Goal: Information Seeking & Learning: Learn about a topic

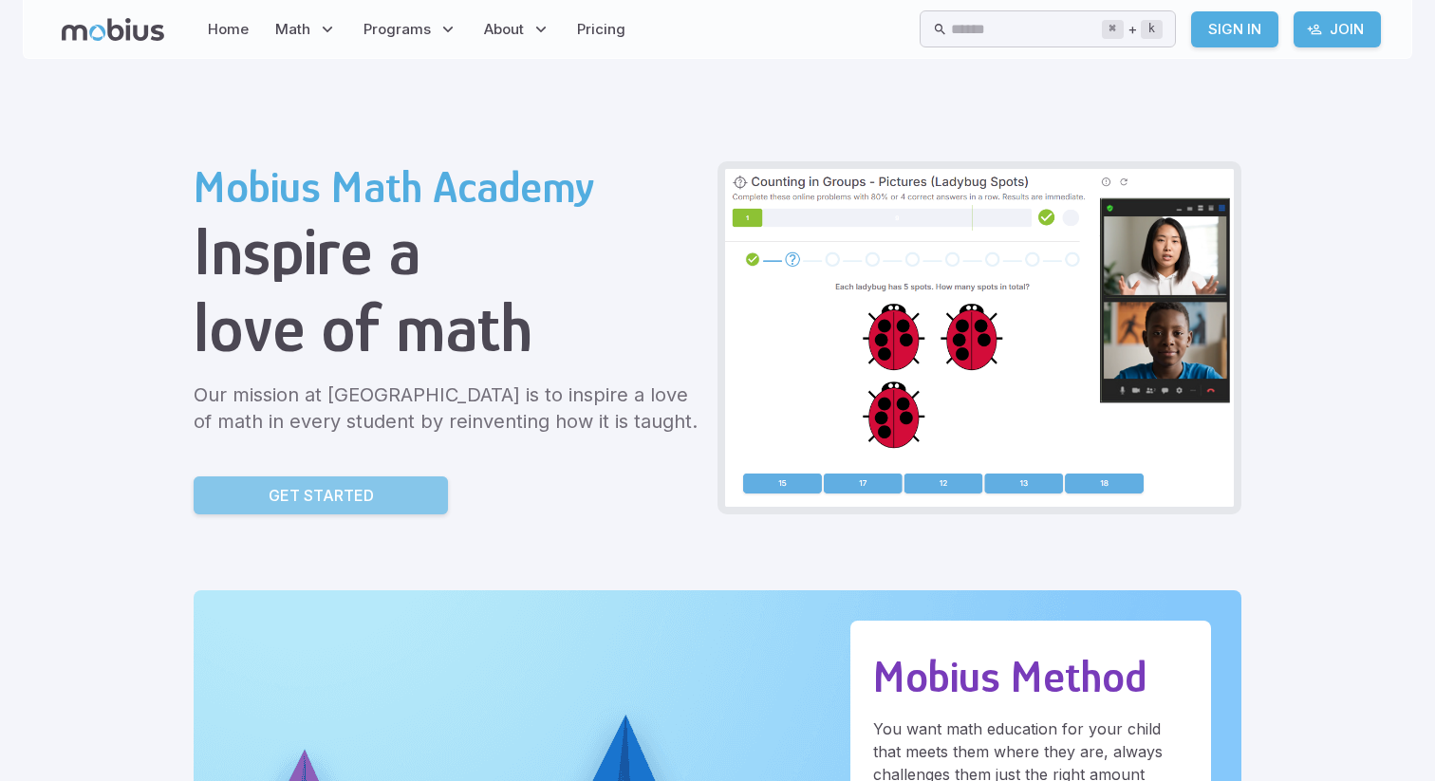
click at [345, 489] on p "Get Started" at bounding box center [321, 495] width 105 height 23
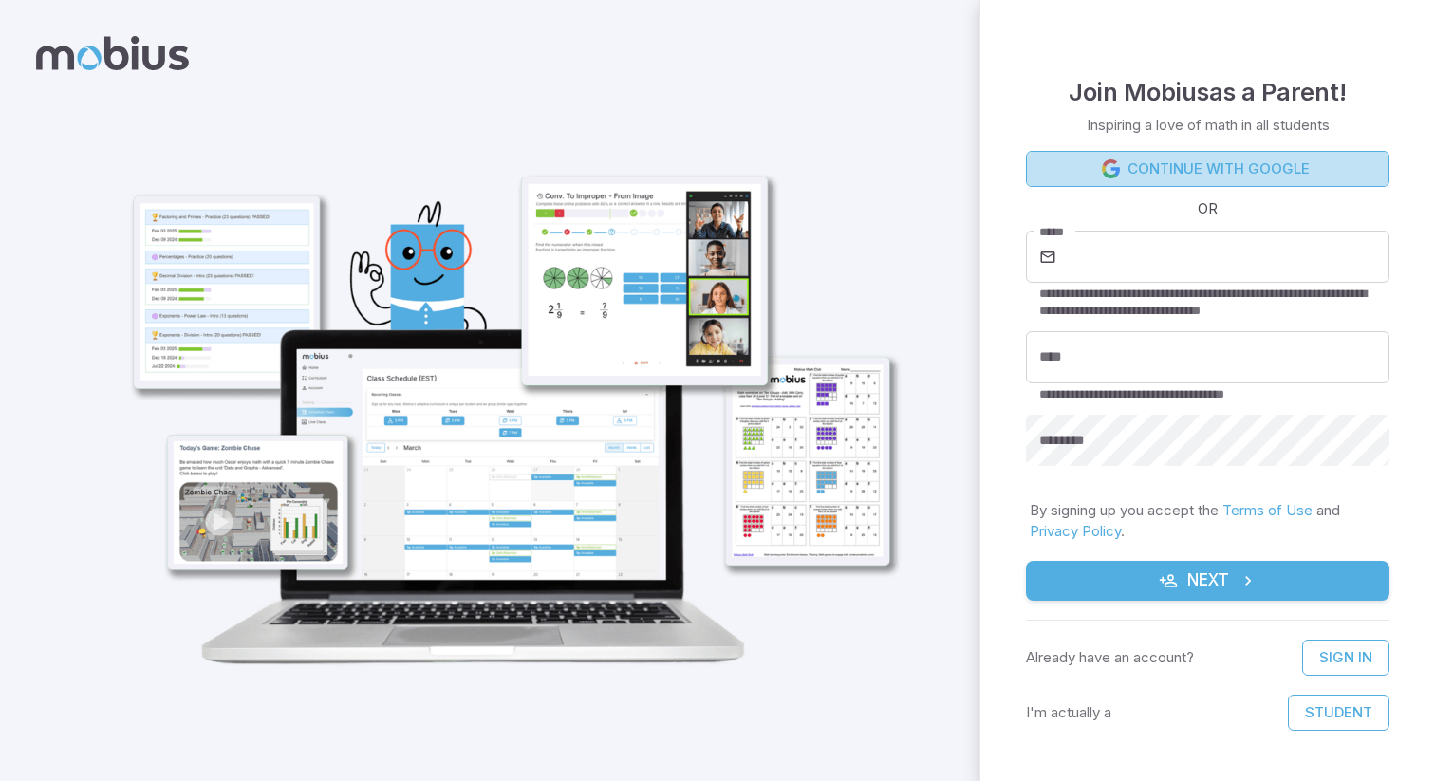
click at [1153, 178] on link "Continue with Google" at bounding box center [1208, 169] width 364 height 36
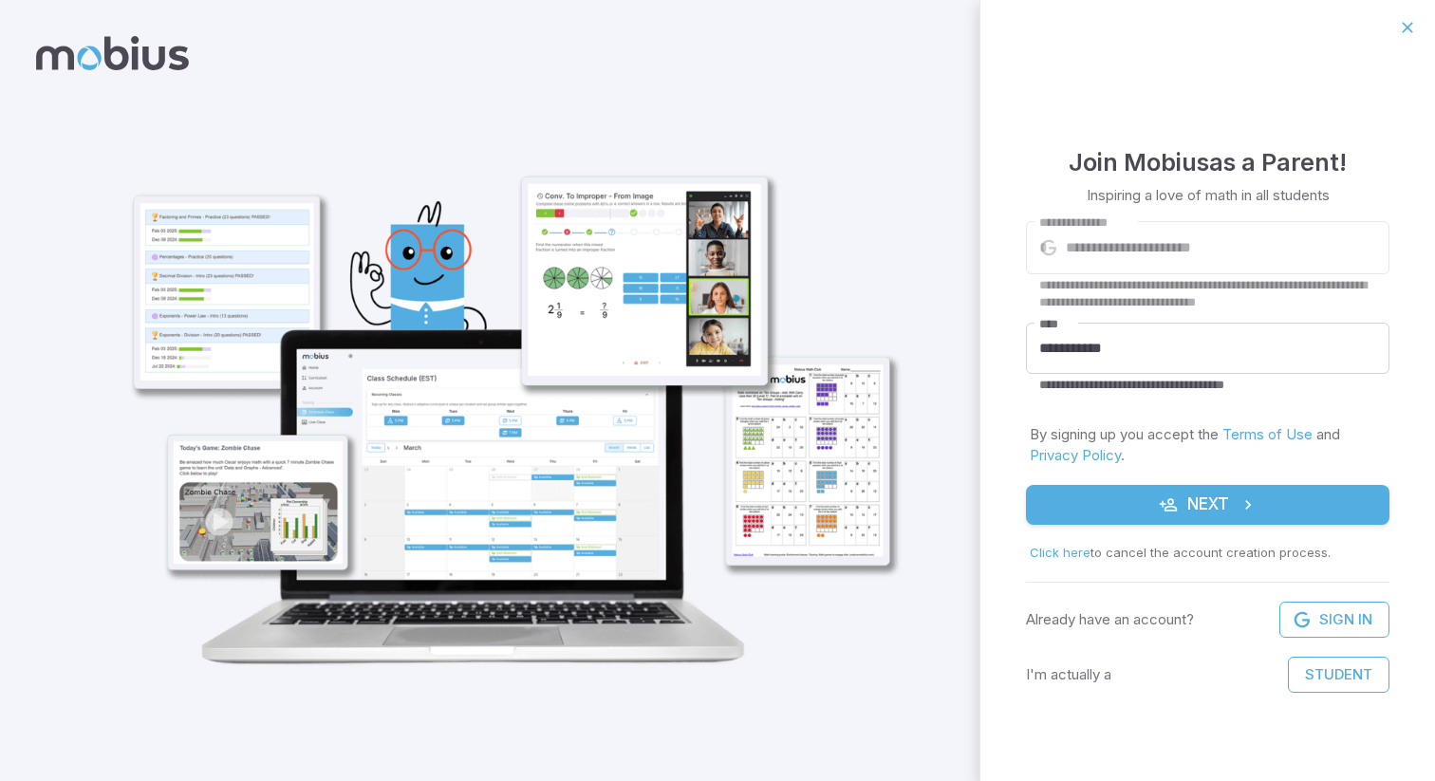
click at [1110, 515] on button "Next" at bounding box center [1208, 505] width 364 height 40
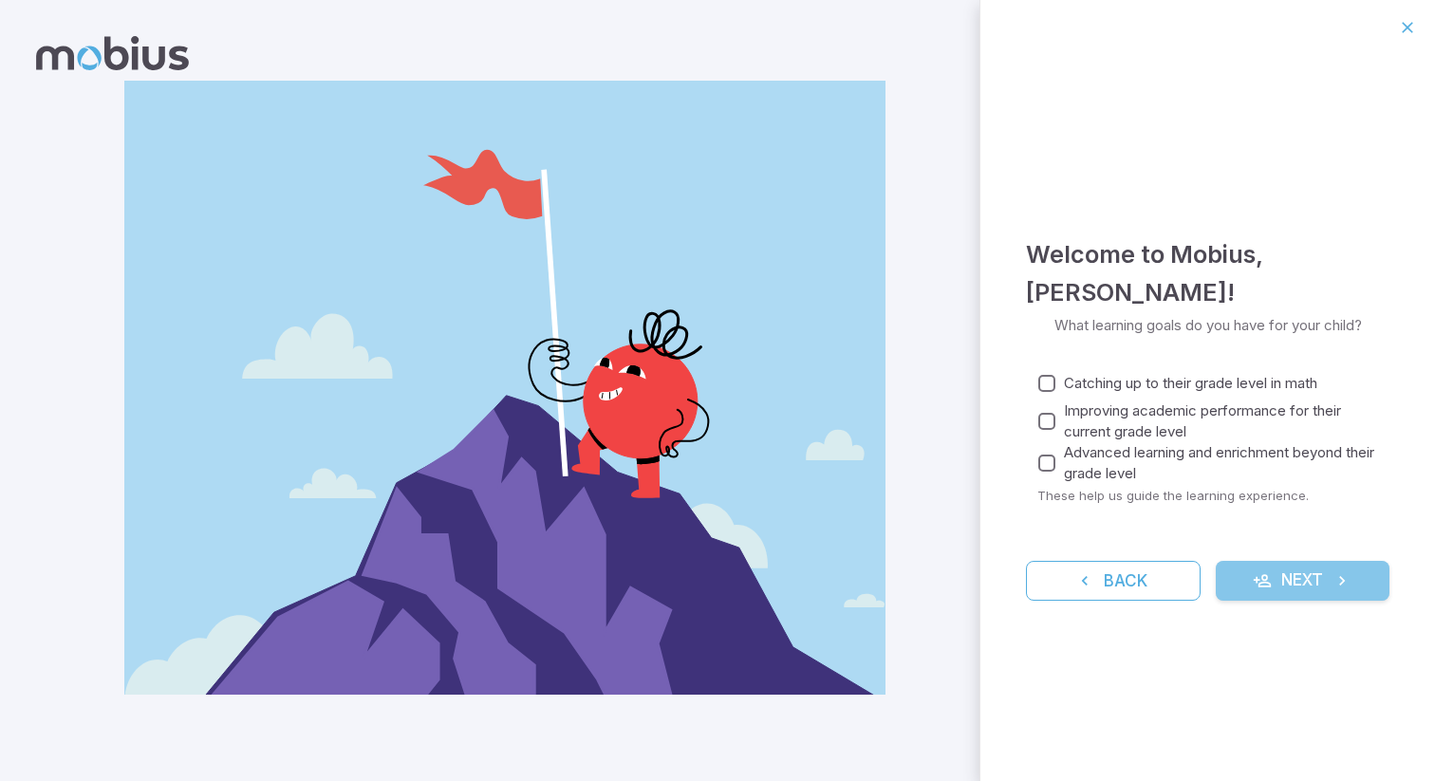
click at [1300, 579] on button "Next" at bounding box center [1303, 581] width 175 height 40
click at [1305, 584] on button "Next" at bounding box center [1303, 581] width 175 height 40
click at [1248, 573] on button "Next" at bounding box center [1303, 581] width 175 height 40
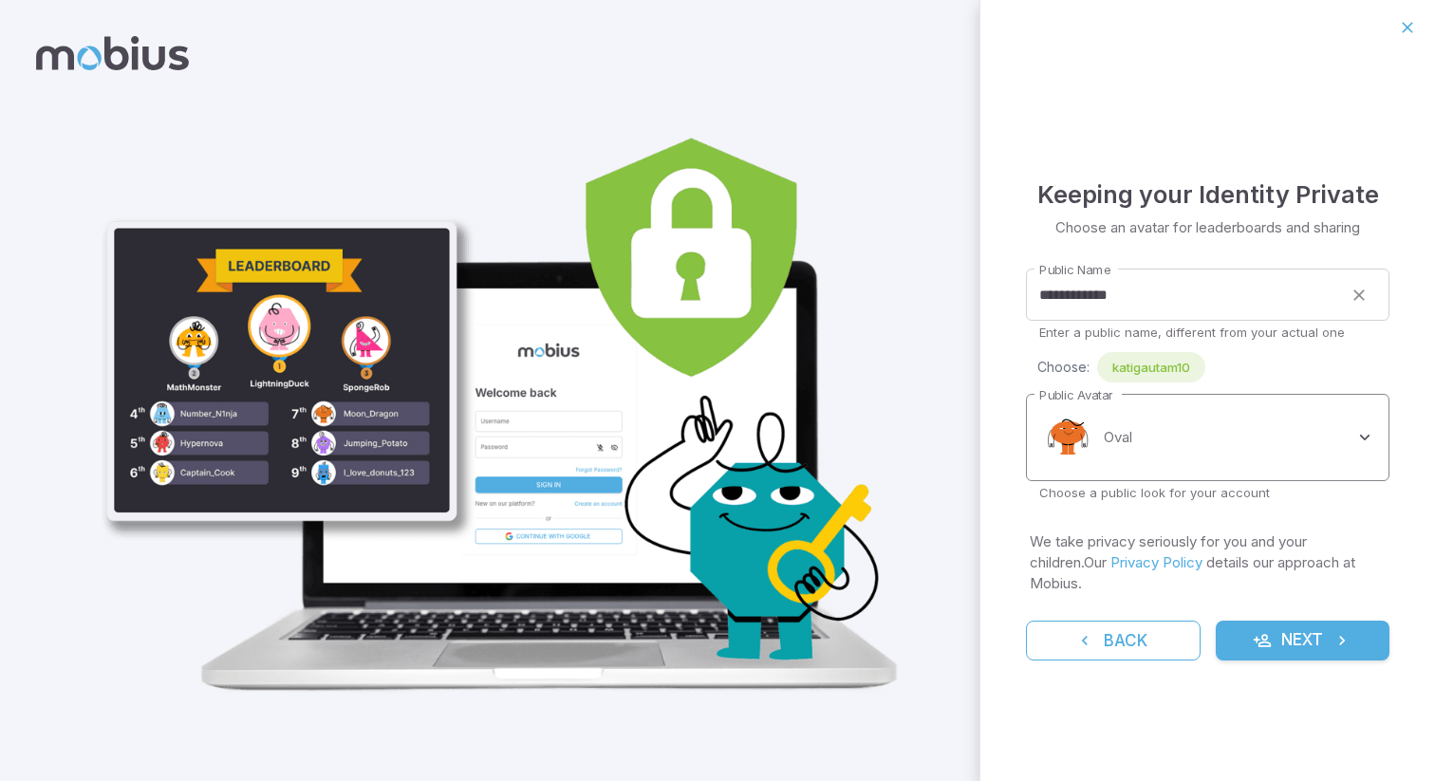
click at [1149, 437] on body "**********" at bounding box center [717, 390] width 1435 height 781
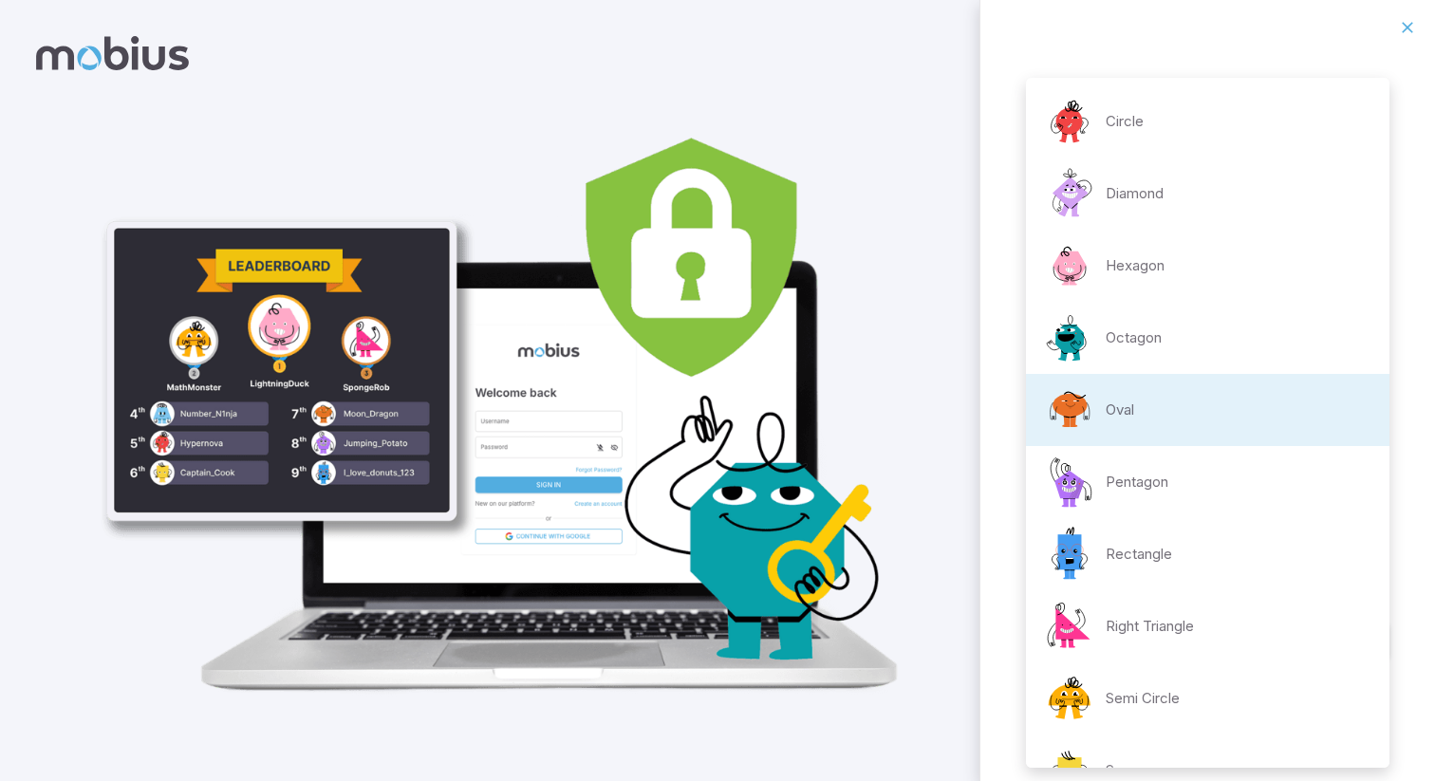
click at [1145, 197] on p "Diamond" at bounding box center [1135, 193] width 58 height 21
type input "**********"
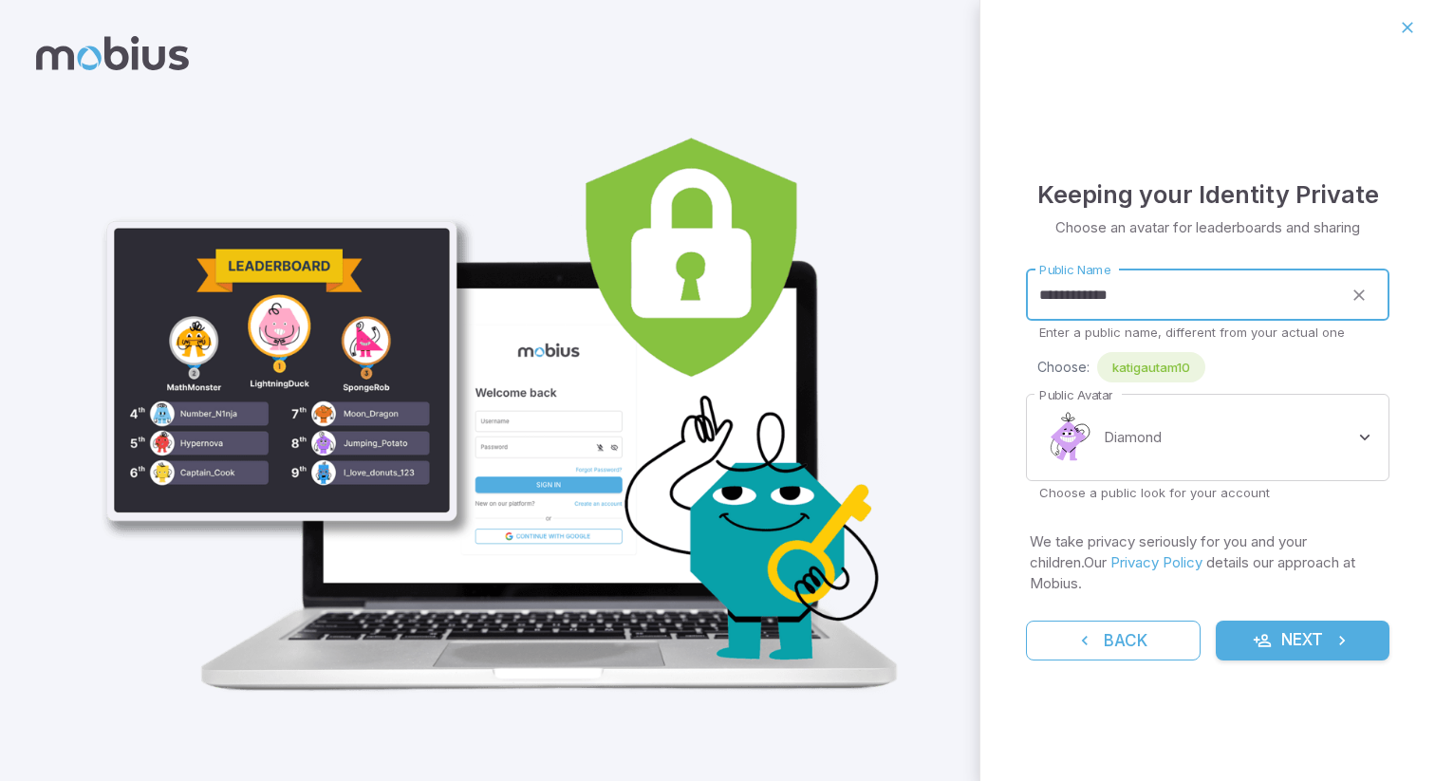
click at [1231, 318] on input "**********" at bounding box center [1184, 295] width 316 height 52
type input "*"
type input "***"
click at [1352, 250] on div "**********" at bounding box center [1208, 418] width 455 height 726
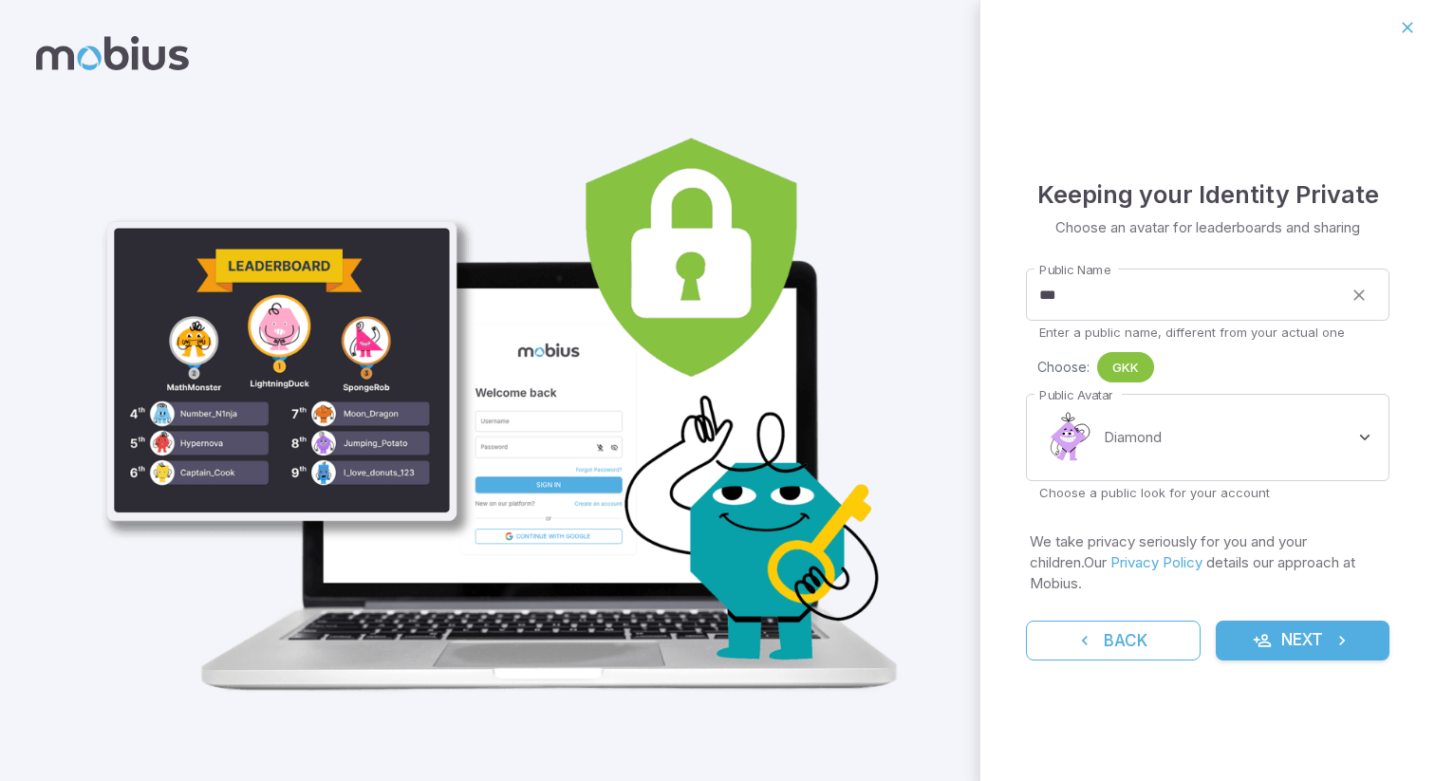
click at [1120, 373] on span "GKK" at bounding box center [1125, 367] width 57 height 19
click at [1269, 631] on icon "submit" at bounding box center [1262, 640] width 19 height 19
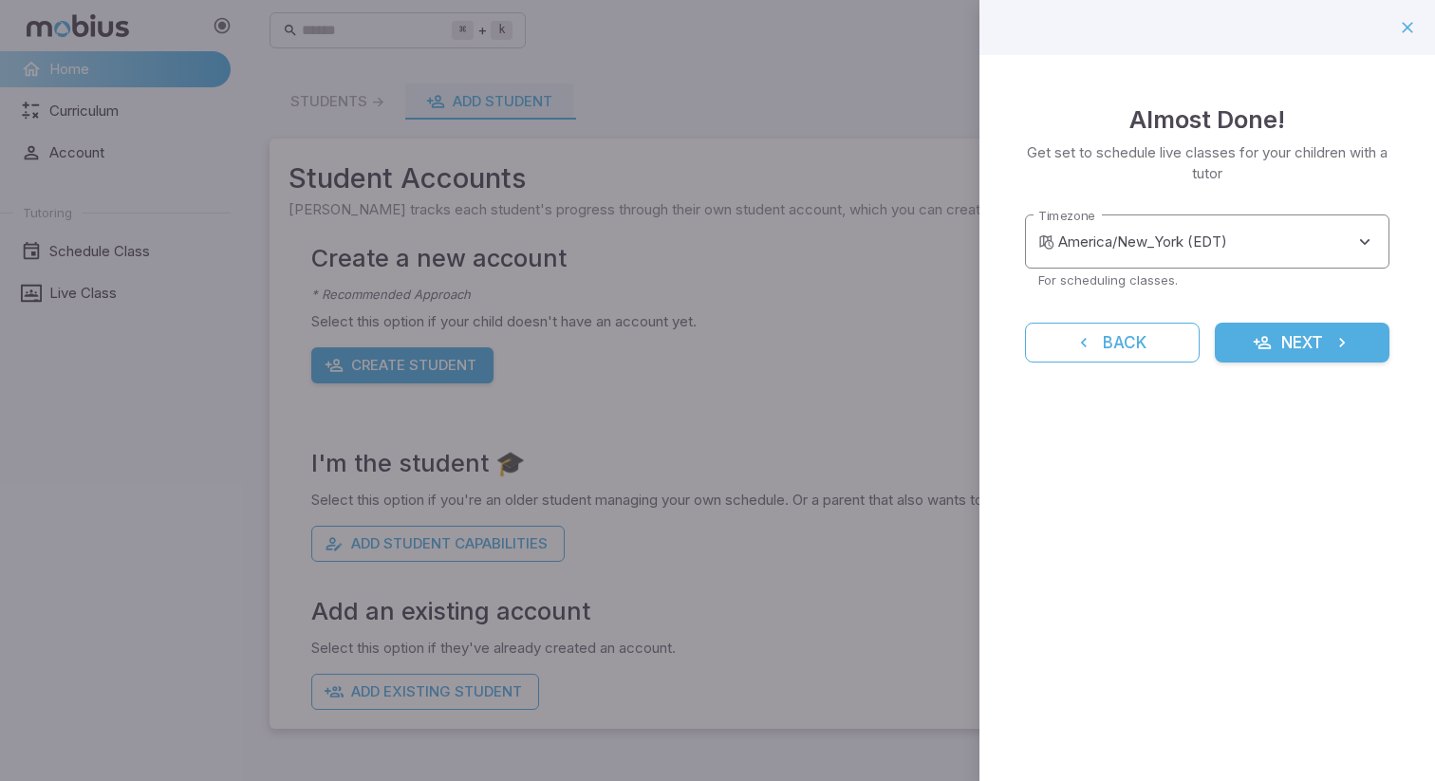
click at [1251, 225] on body "**********" at bounding box center [717, 390] width 1435 height 781
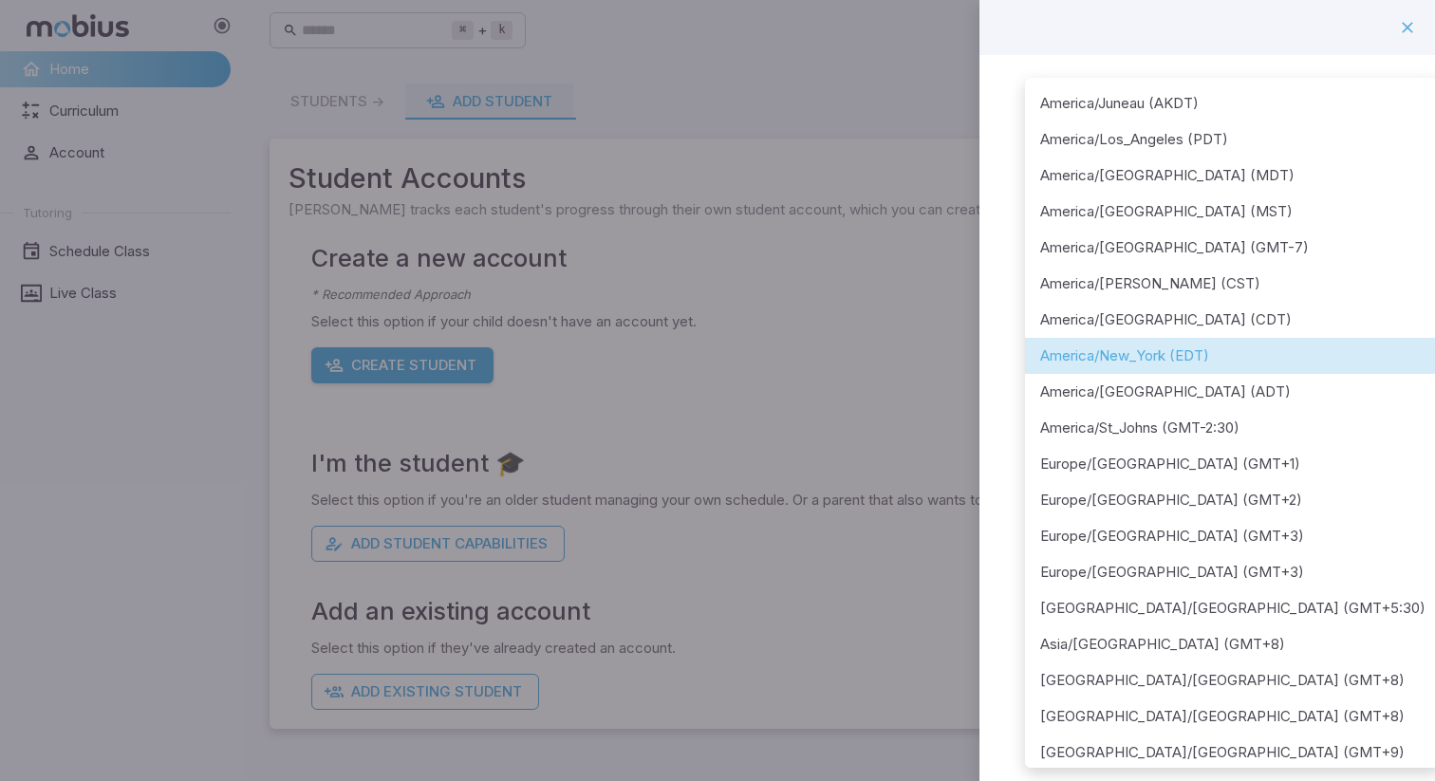
scroll to position [28, 0]
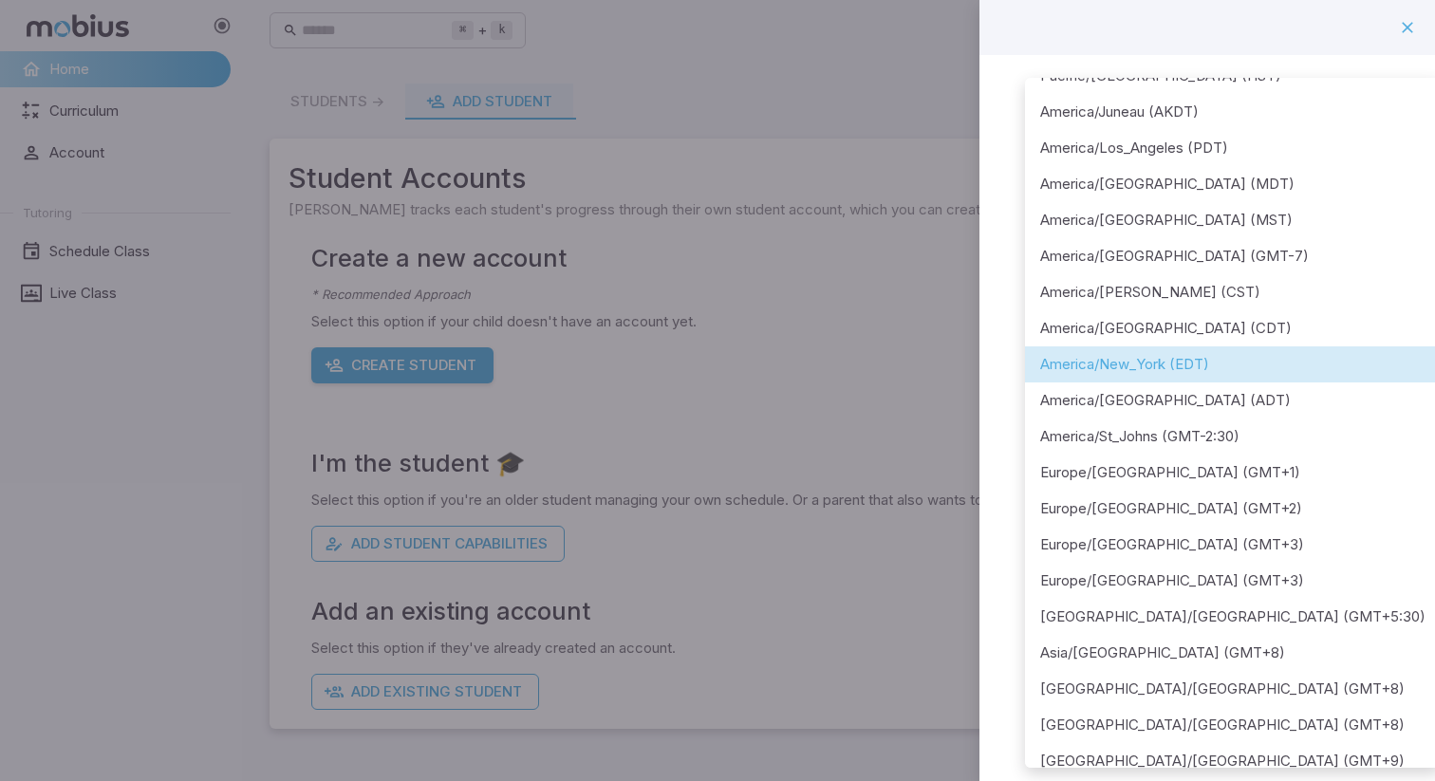
click at [990, 365] on div at bounding box center [717, 390] width 1435 height 781
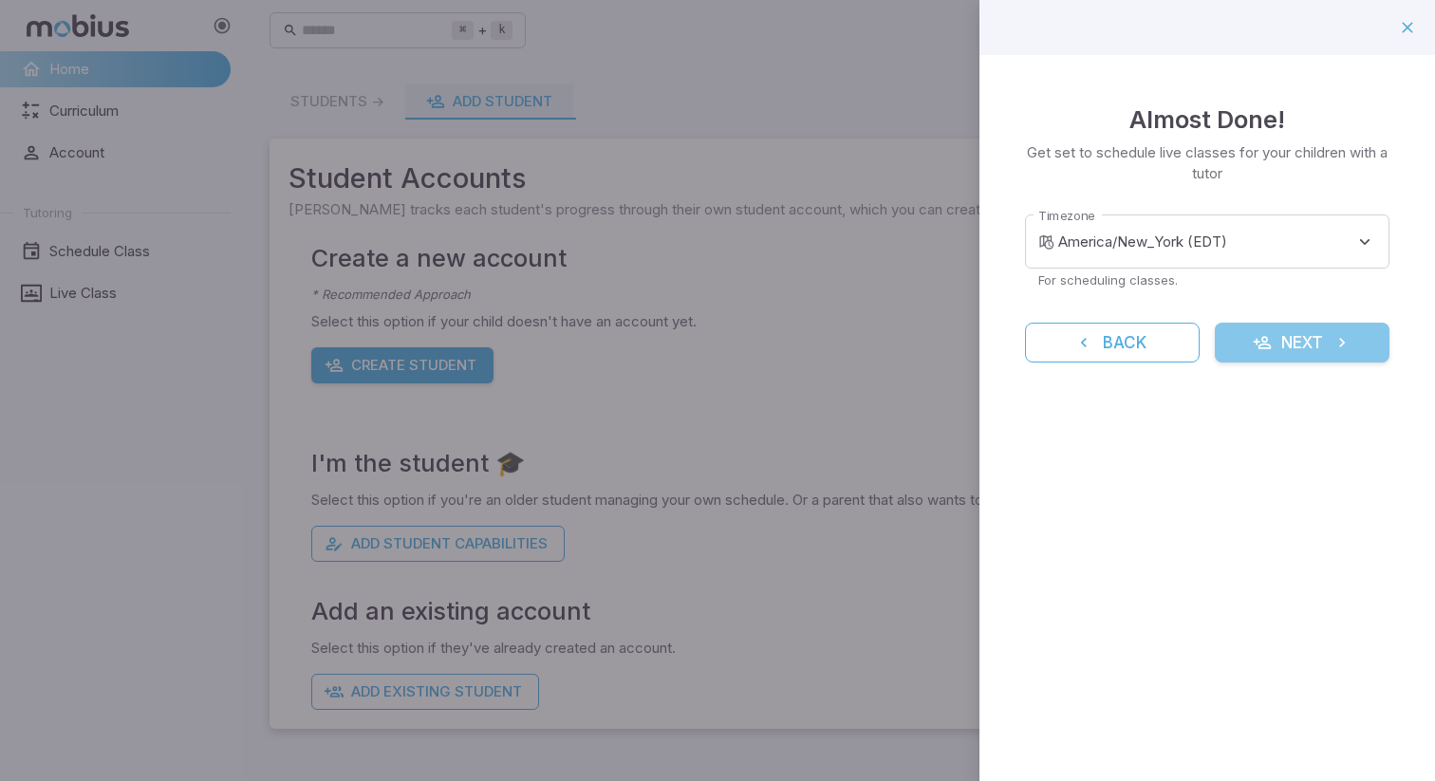
click at [1335, 352] on button "Next" at bounding box center [1302, 343] width 175 height 40
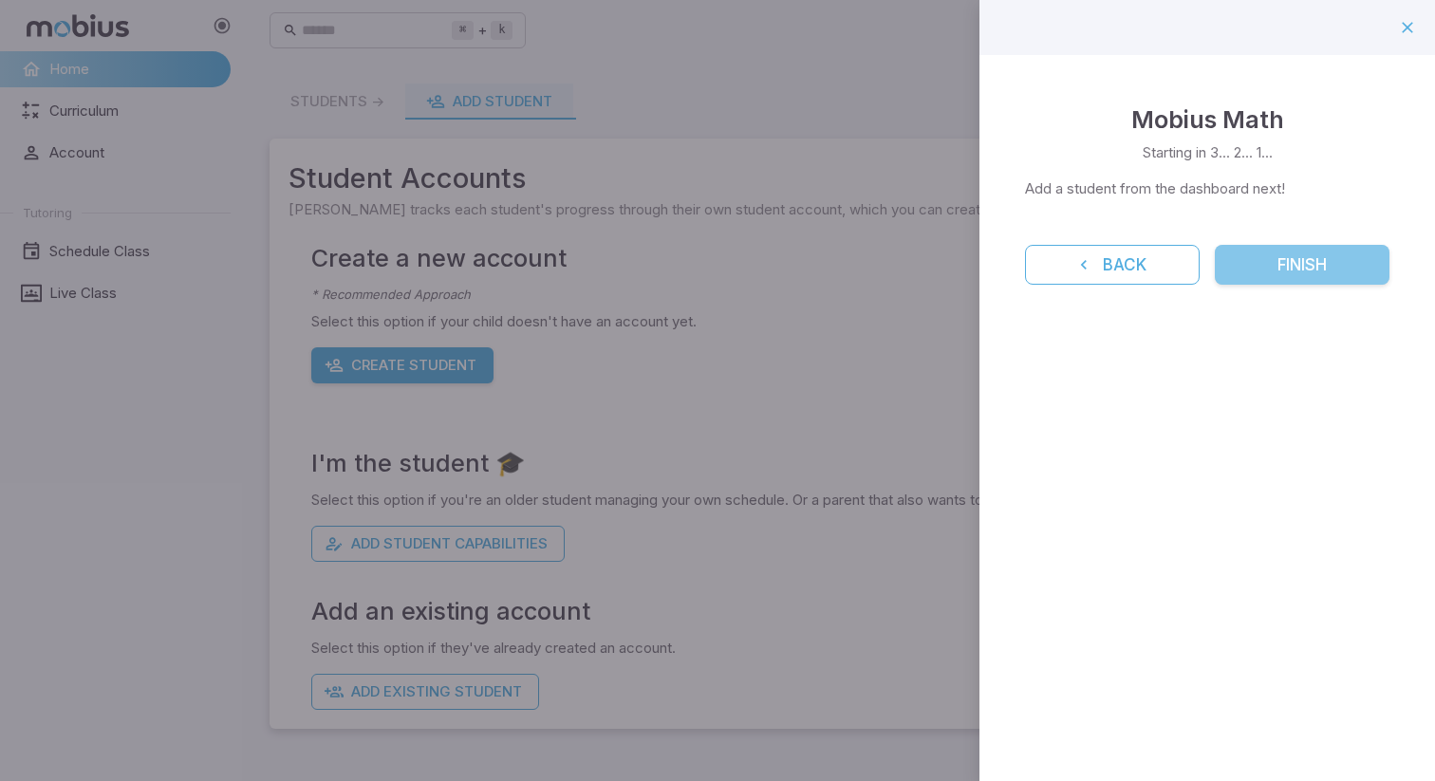
click at [1279, 272] on button "Finish" at bounding box center [1302, 265] width 175 height 40
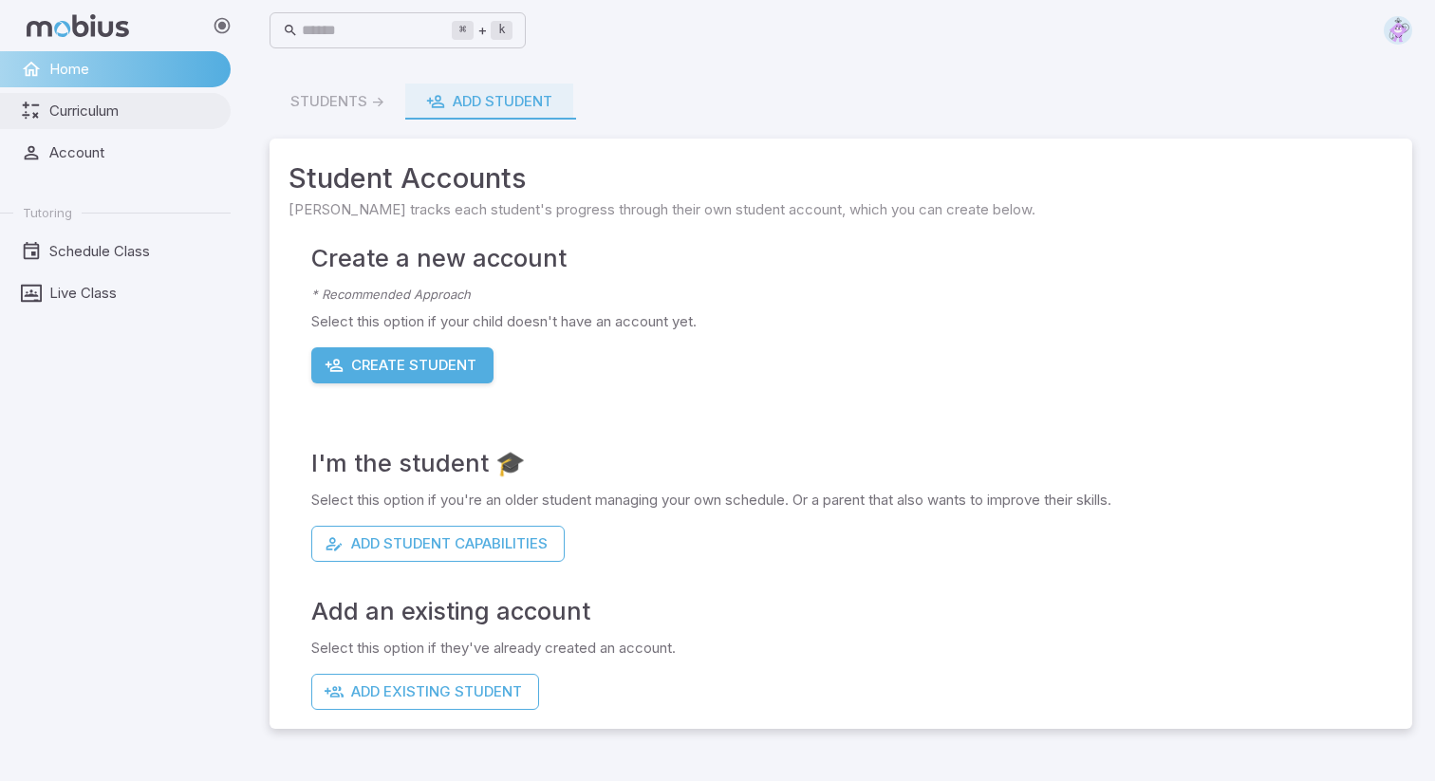
click at [121, 126] on link "Curriculum" at bounding box center [115, 111] width 231 height 36
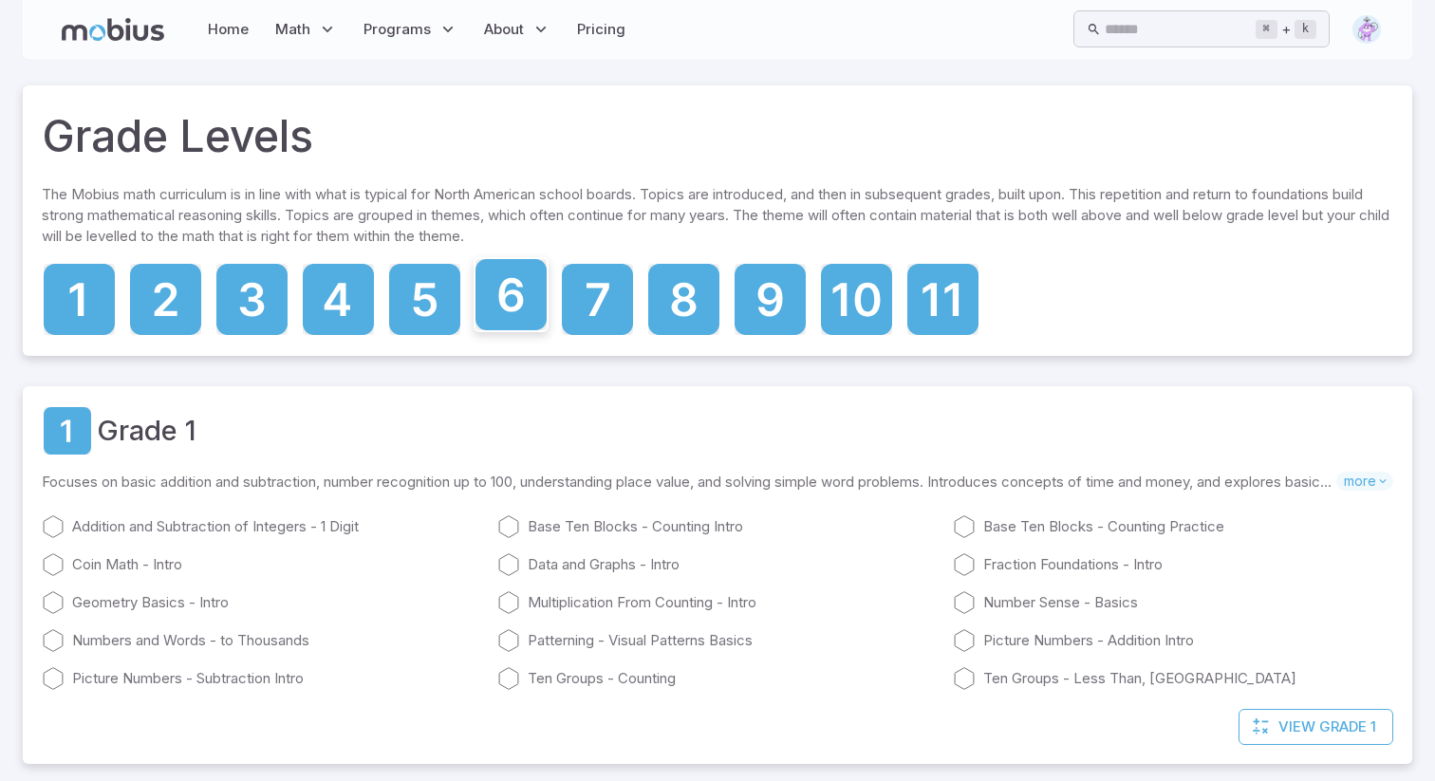
click at [506, 291] on icon at bounding box center [511, 294] width 71 height 71
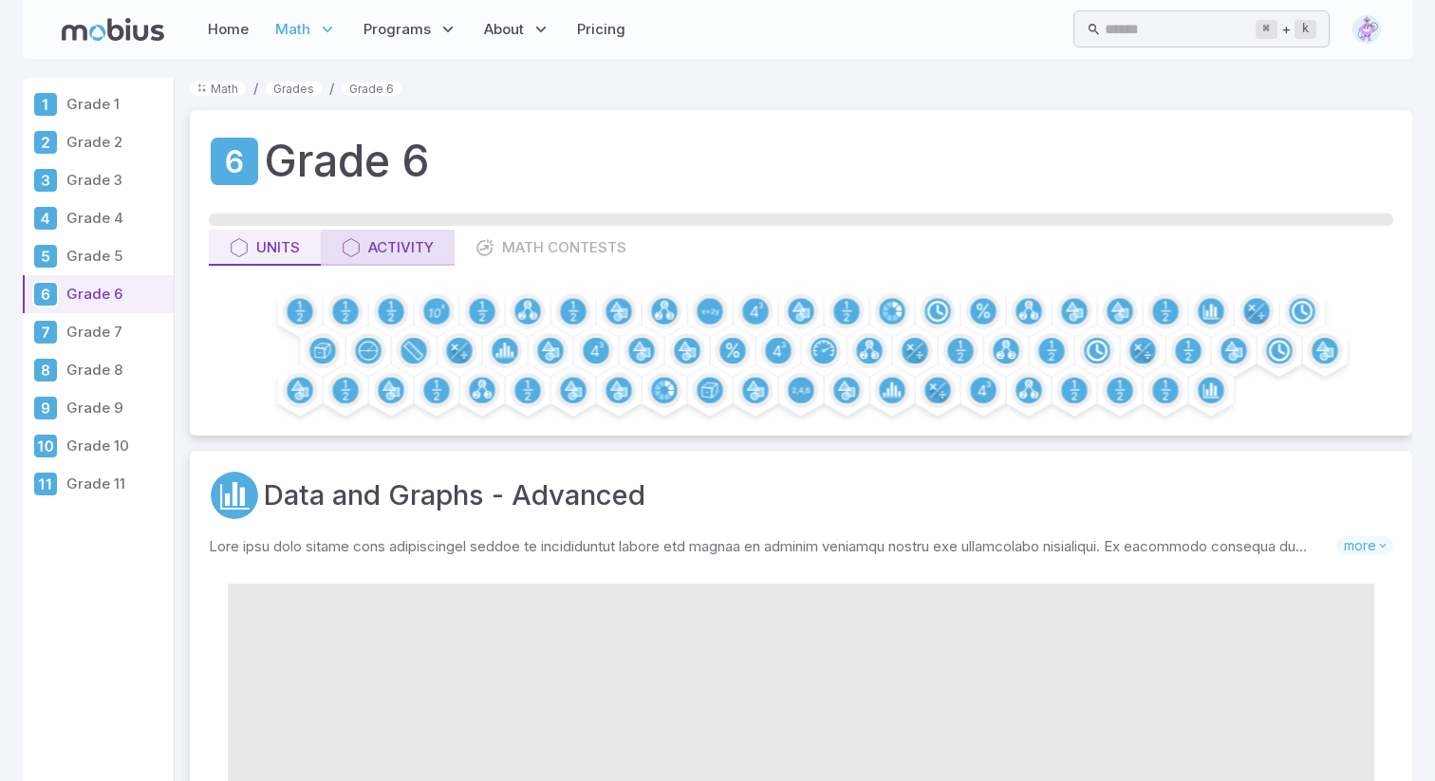
click at [420, 244] on div "Activity" at bounding box center [388, 247] width 92 height 21
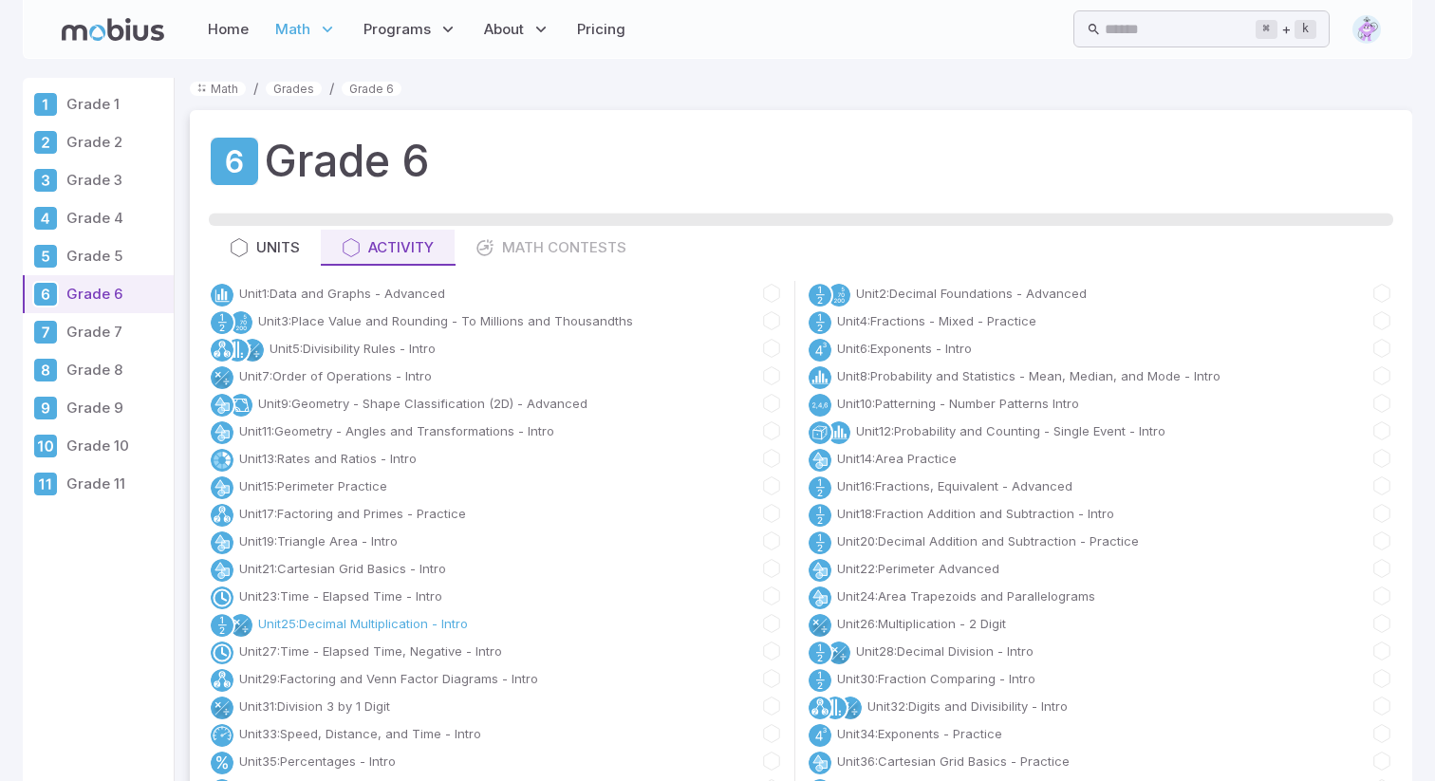
click at [366, 616] on link "Unit 25 : Decimal Multiplication - Intro" at bounding box center [363, 623] width 210 height 19
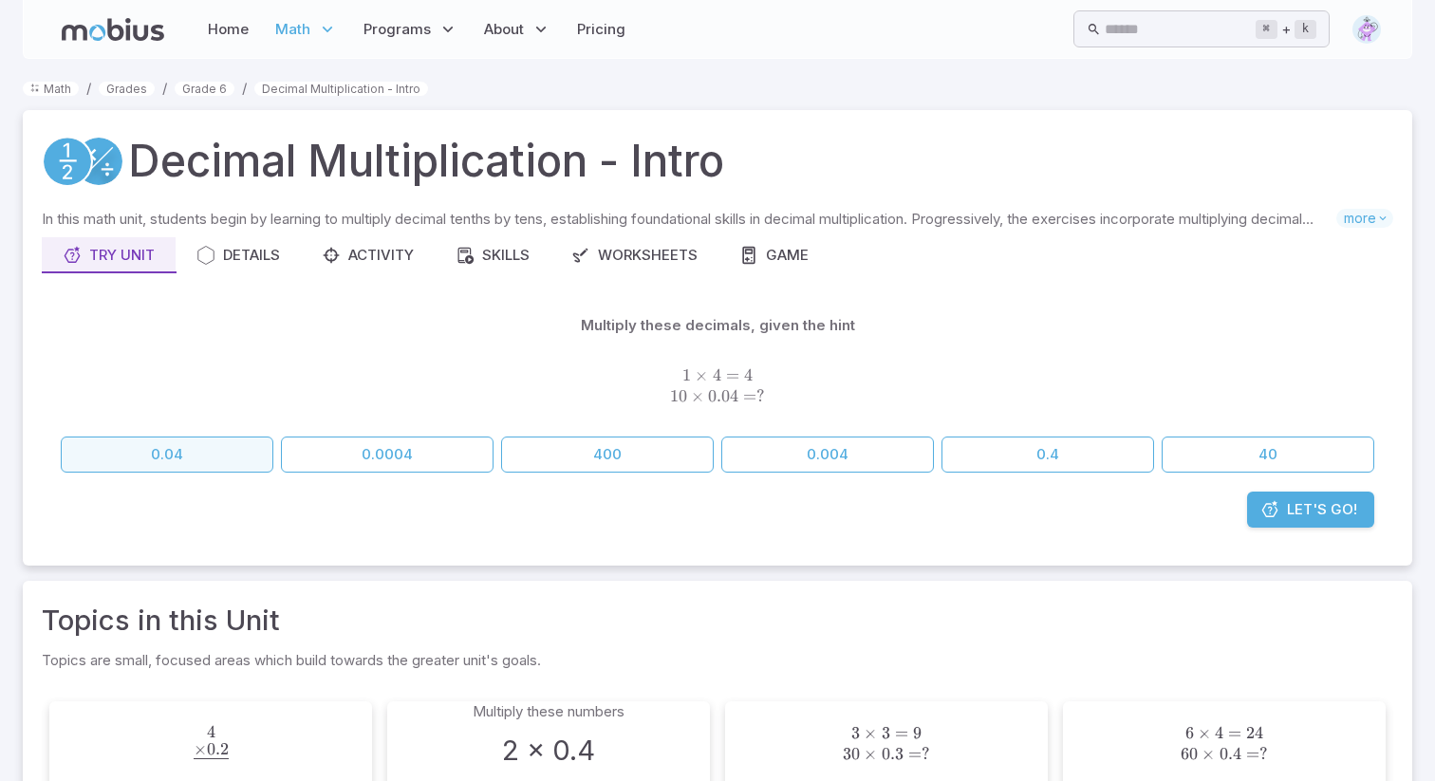
click at [202, 459] on button "0.04" at bounding box center [167, 455] width 213 height 36
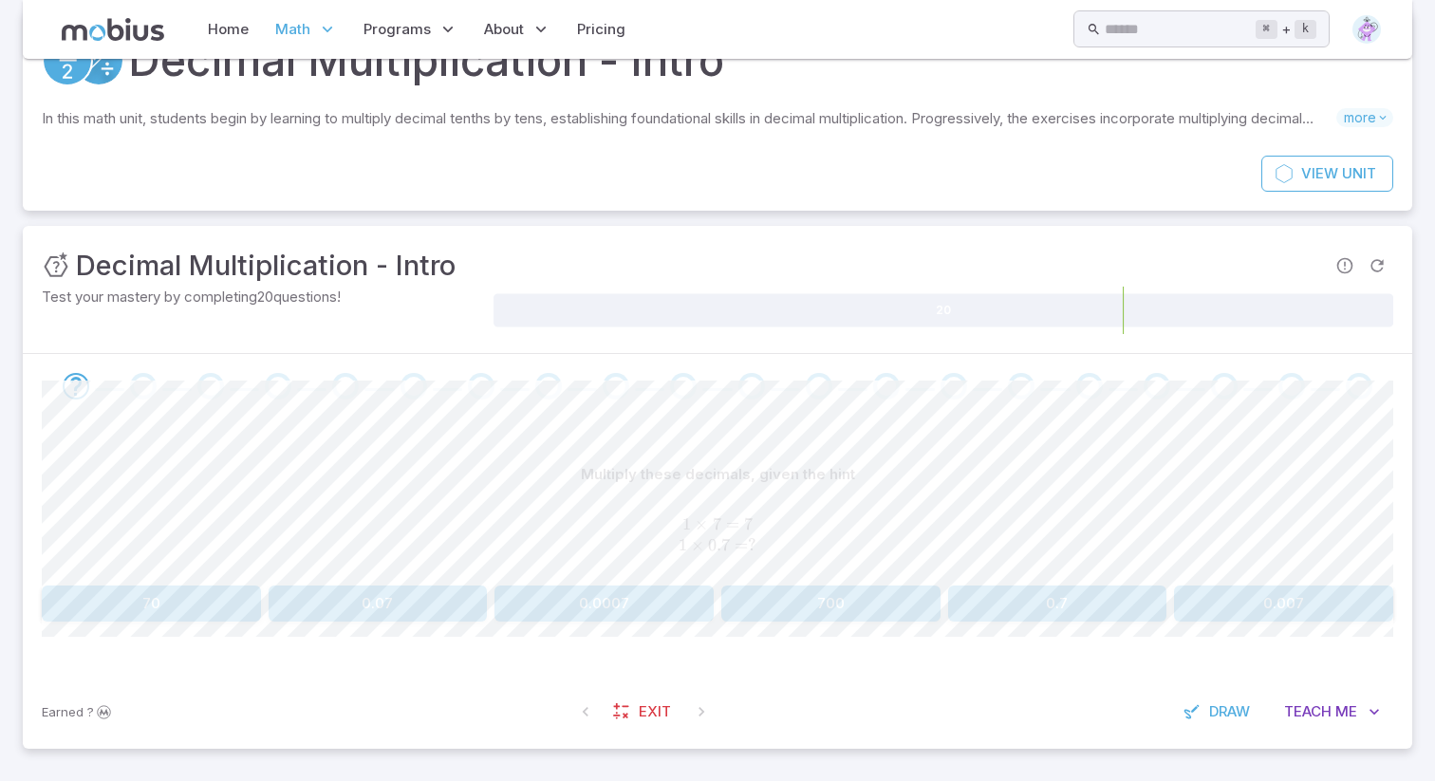
scroll to position [102, 0]
click at [1024, 609] on button "0.7" at bounding box center [1057, 603] width 219 height 36
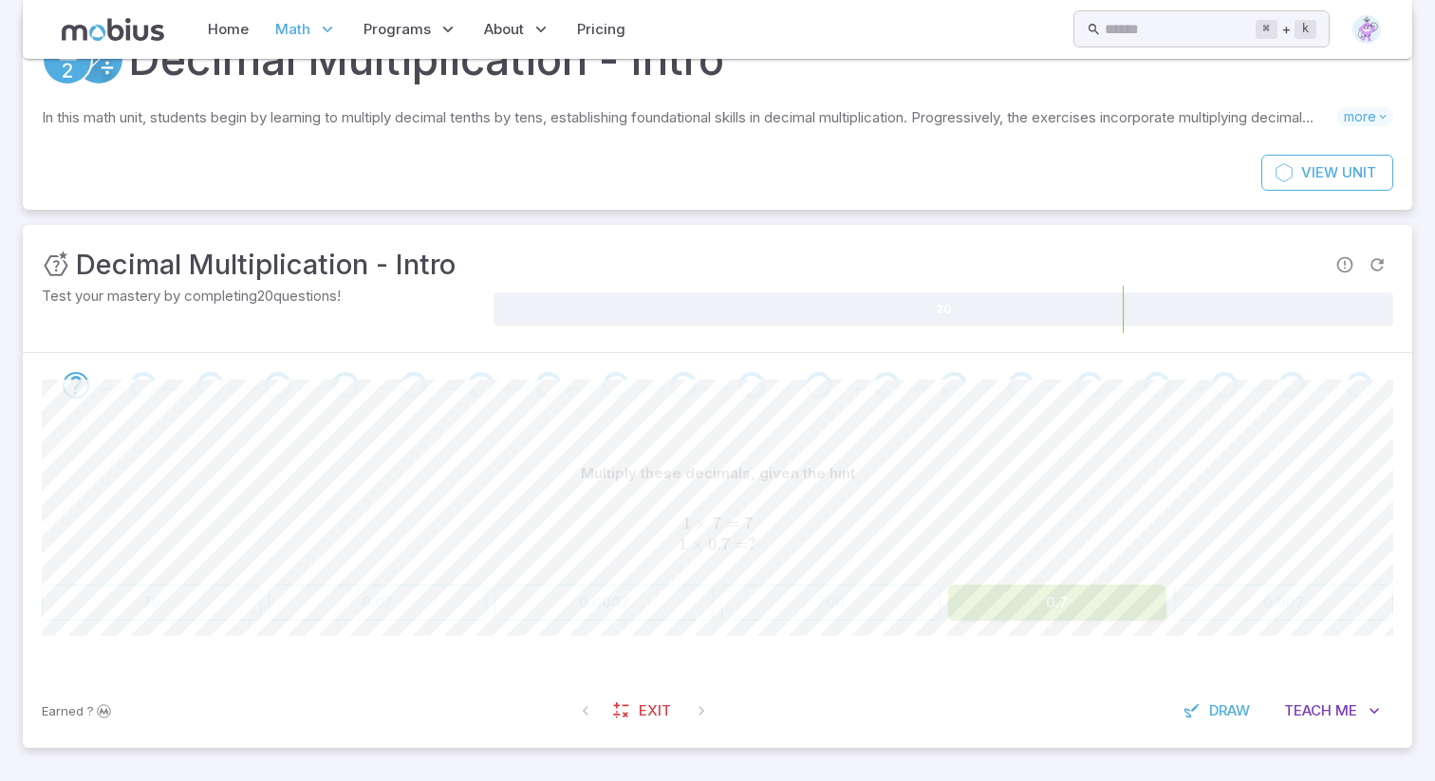
click at [1057, 654] on div "Multiply these decimals, given the hint 1 × 7 = 7 1 × 0.7 = ? 1\times7 = 7\\1\t…" at bounding box center [718, 546] width 1352 height 256
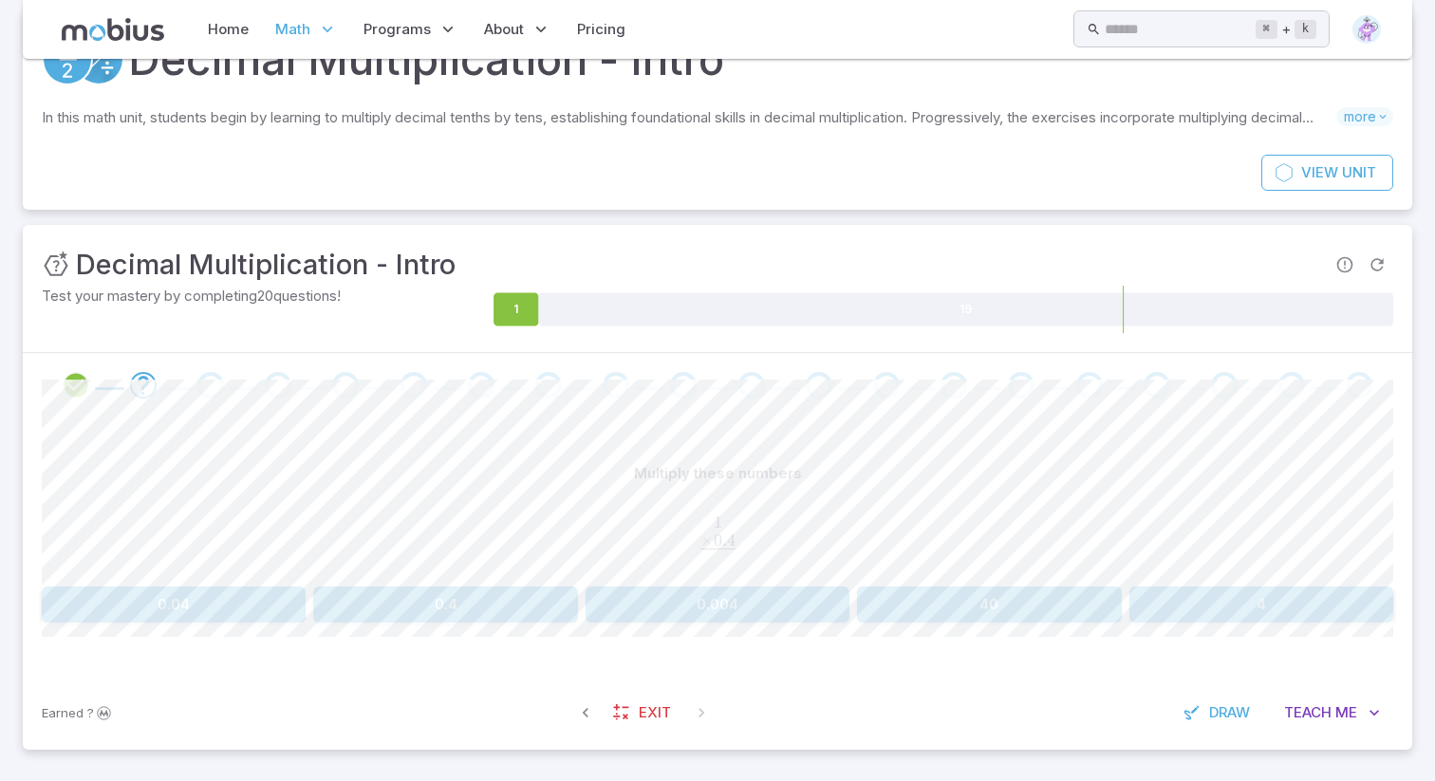
click at [366, 614] on button "0.4" at bounding box center [445, 605] width 264 height 36
click at [678, 600] on button "0.09" at bounding box center [604, 603] width 219 height 36
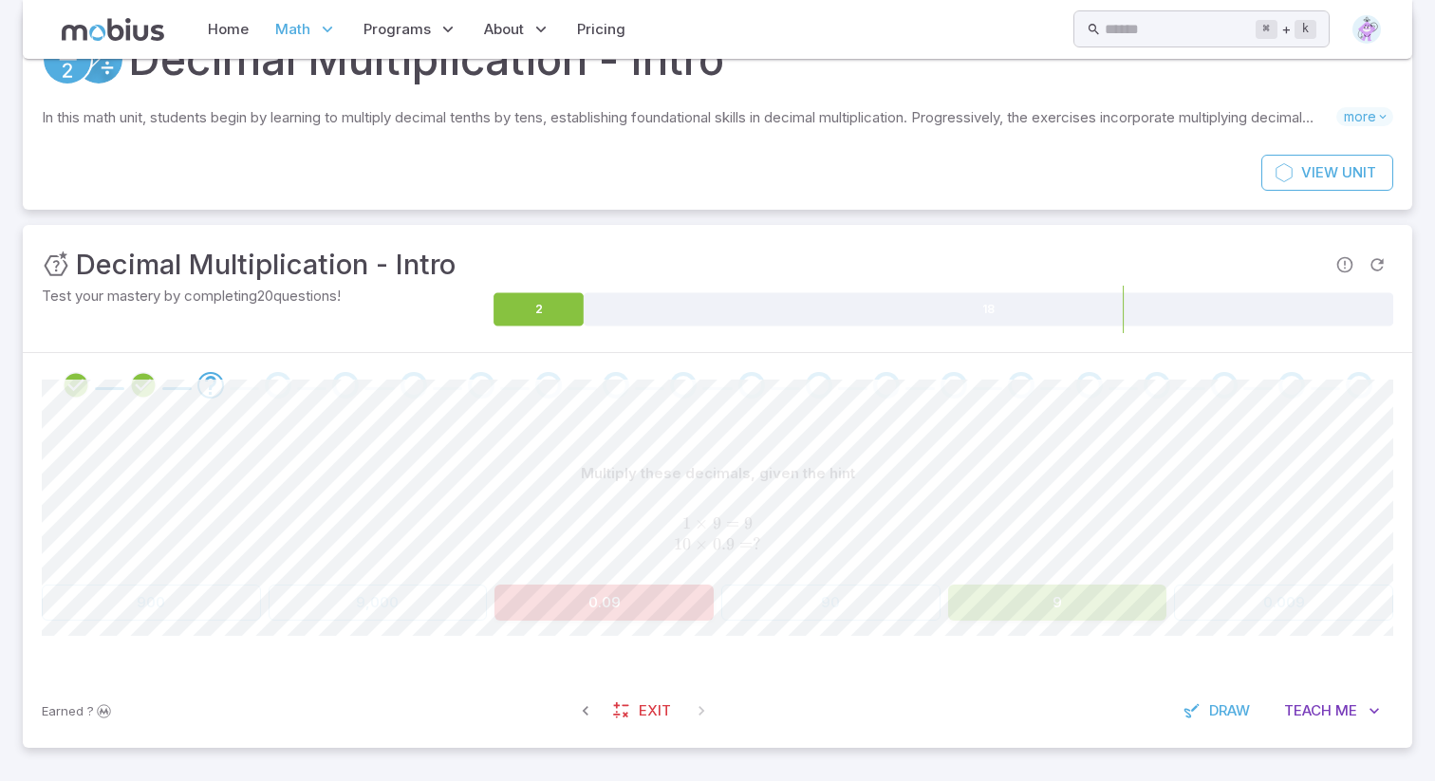
click at [1069, 618] on button "9" at bounding box center [1057, 603] width 219 height 36
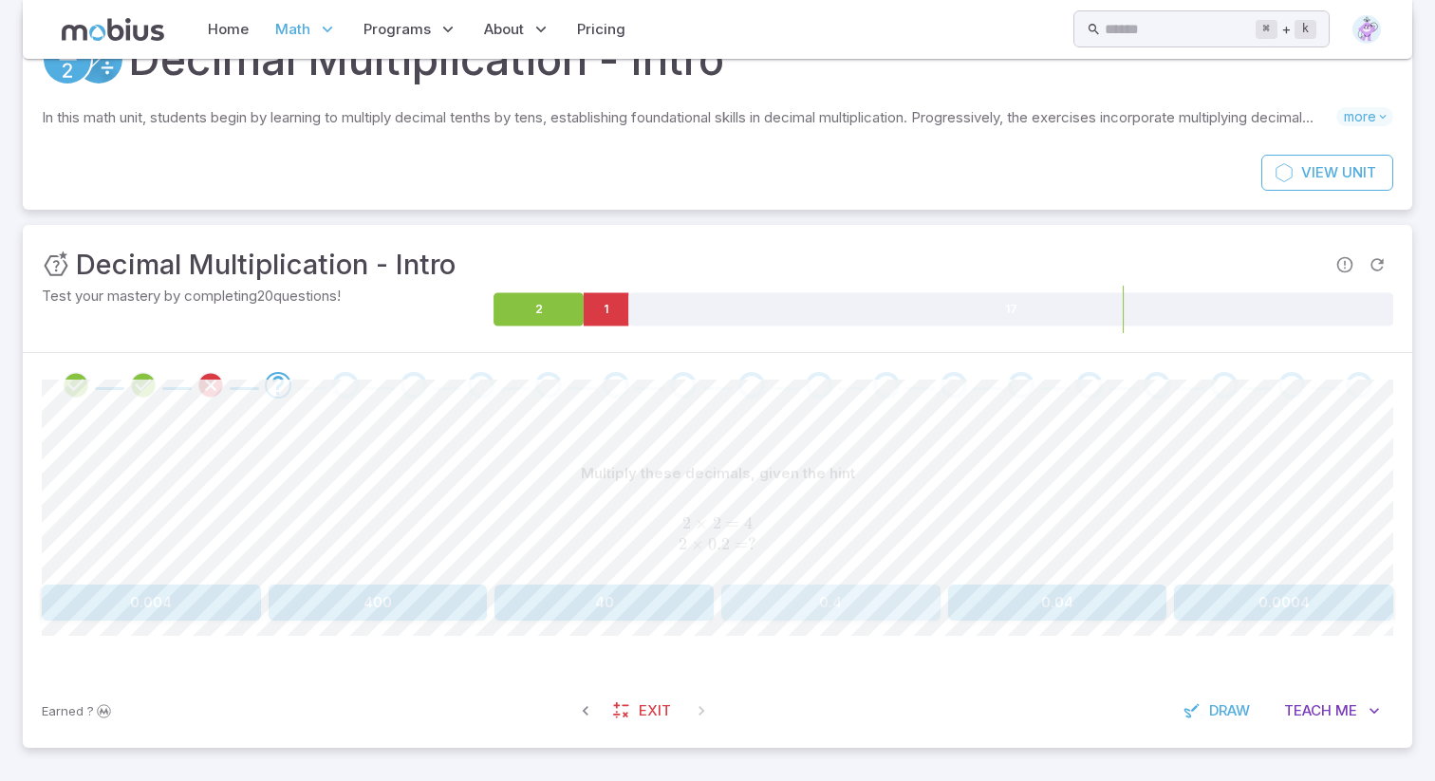
click at [851, 604] on button "0.4" at bounding box center [831, 603] width 219 height 36
click at [252, 613] on button "2" at bounding box center [174, 605] width 264 height 36
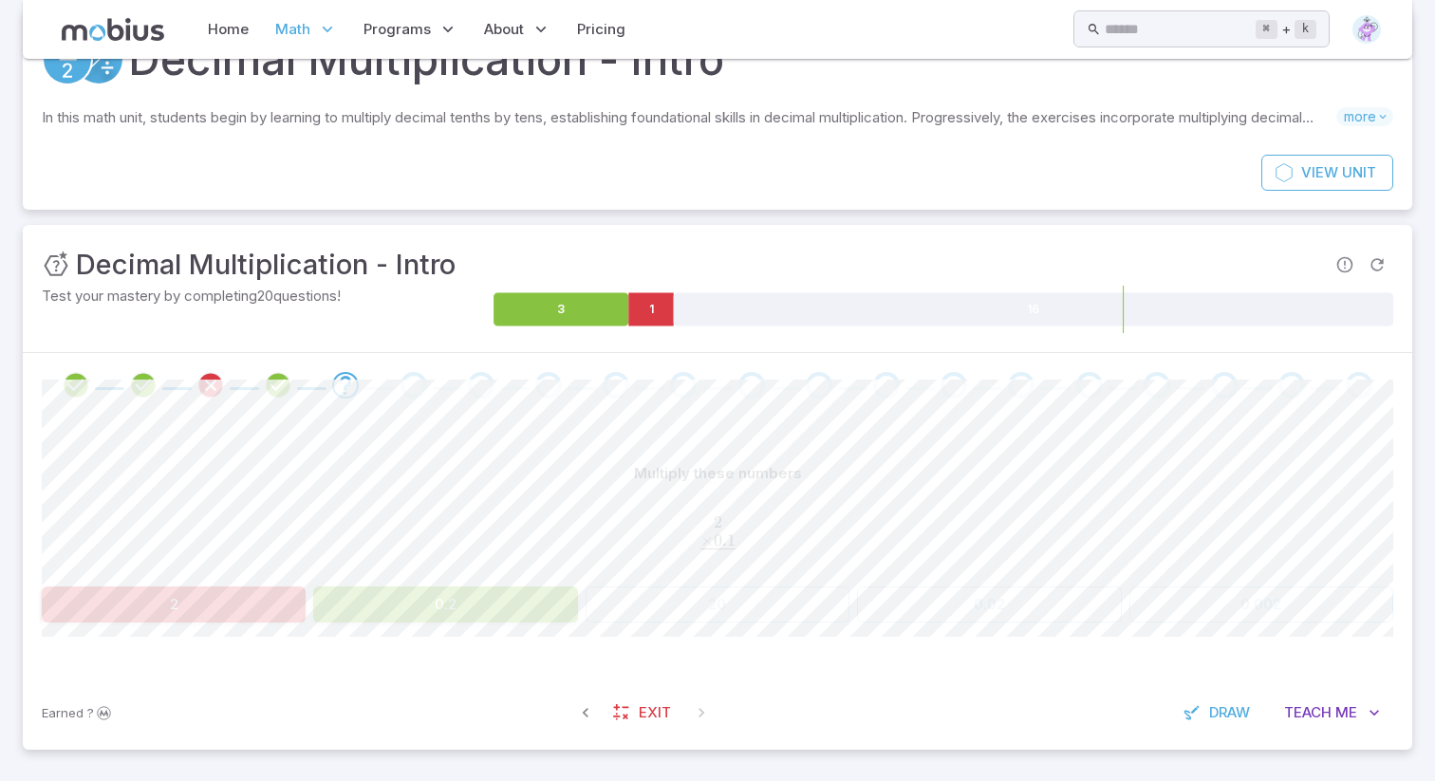
click at [402, 599] on button "0.2" at bounding box center [445, 605] width 264 height 36
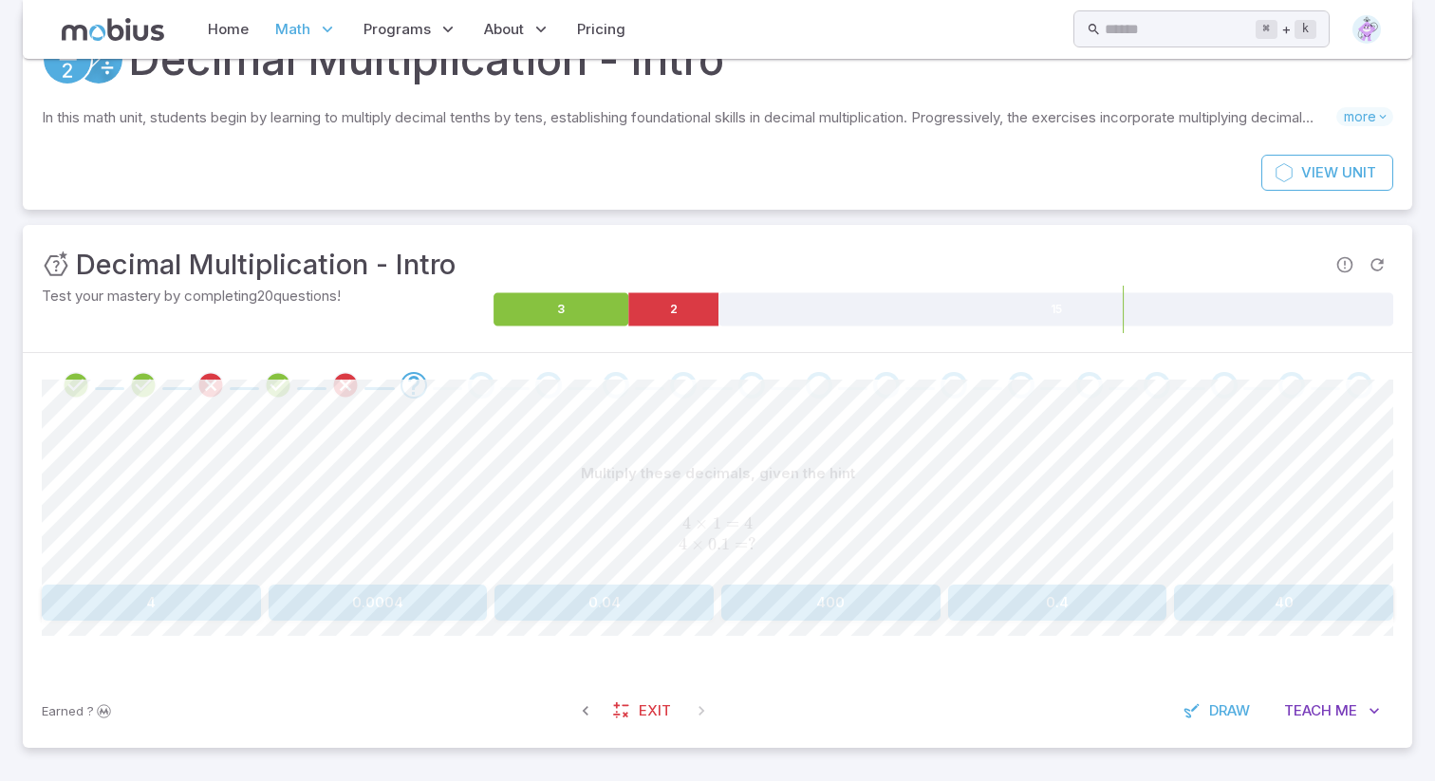
click at [536, 601] on button "0.04" at bounding box center [604, 603] width 219 height 36
click at [180, 599] on button "0.7" at bounding box center [151, 603] width 219 height 36
click at [463, 608] on button "0.81" at bounding box center [378, 603] width 219 height 36
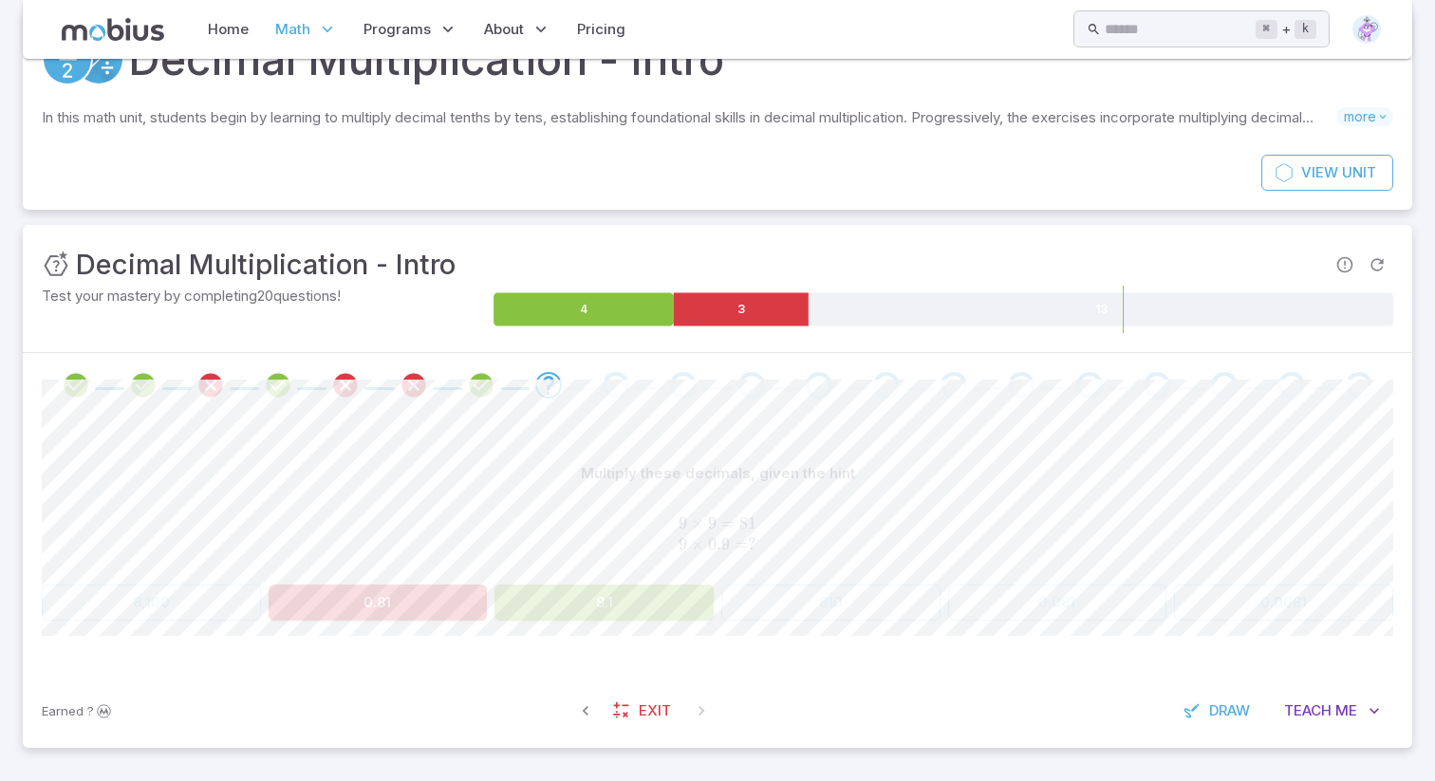
click at [557, 604] on button "8.1" at bounding box center [604, 603] width 219 height 36
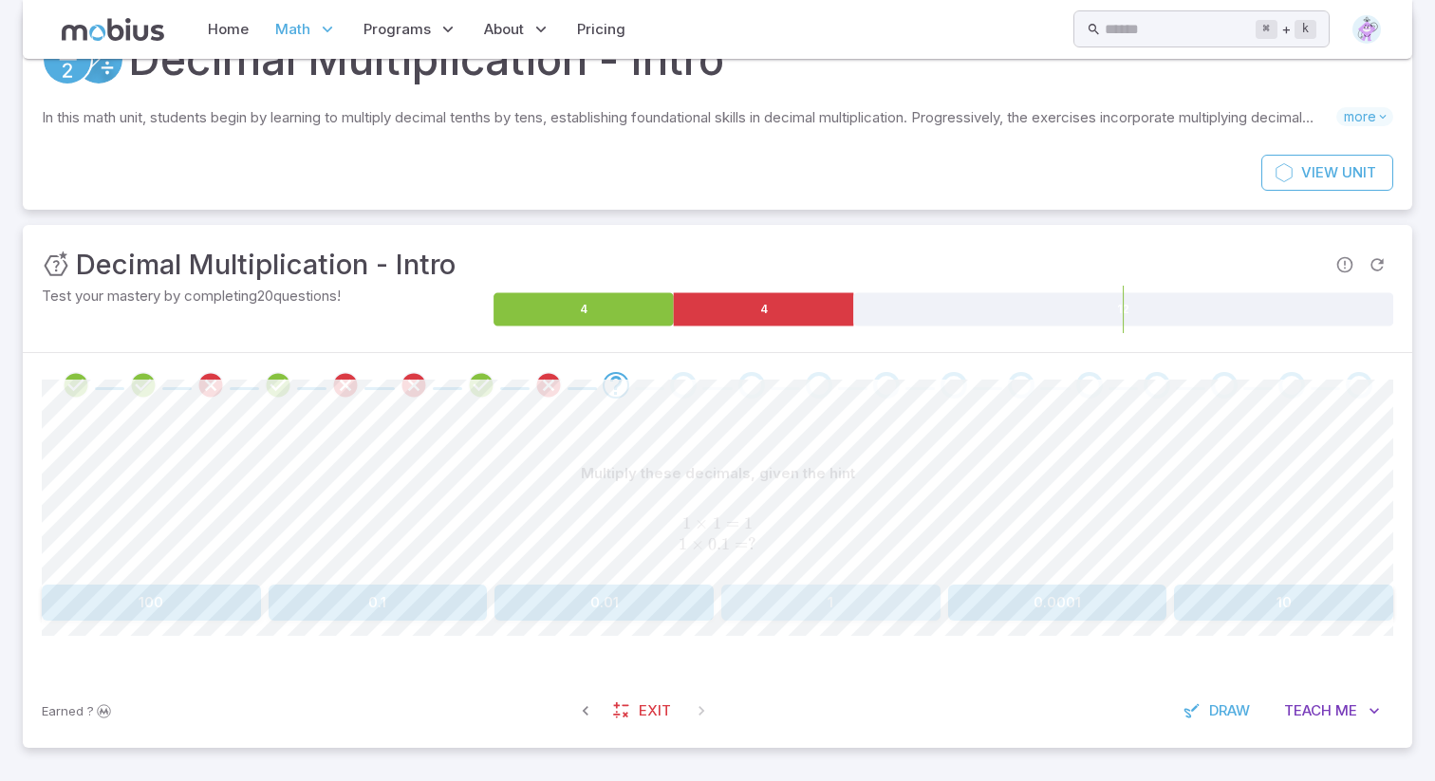
click at [751, 614] on button "1" at bounding box center [831, 603] width 219 height 36
click at [857, 614] on button "8" at bounding box center [831, 603] width 219 height 36
click at [178, 599] on button "0.6" at bounding box center [151, 603] width 219 height 36
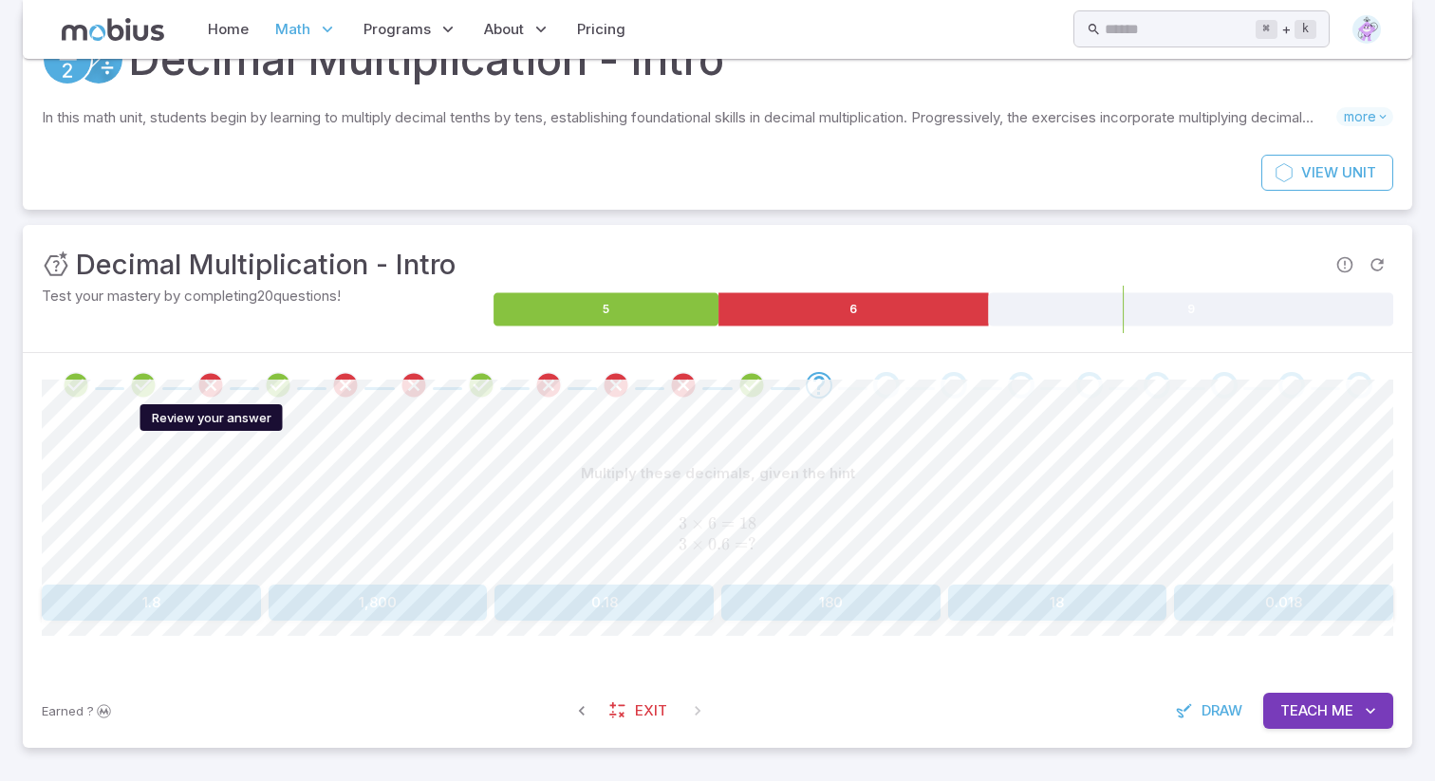
click at [214, 381] on icon "Review your answer" at bounding box center [211, 385] width 28 height 28
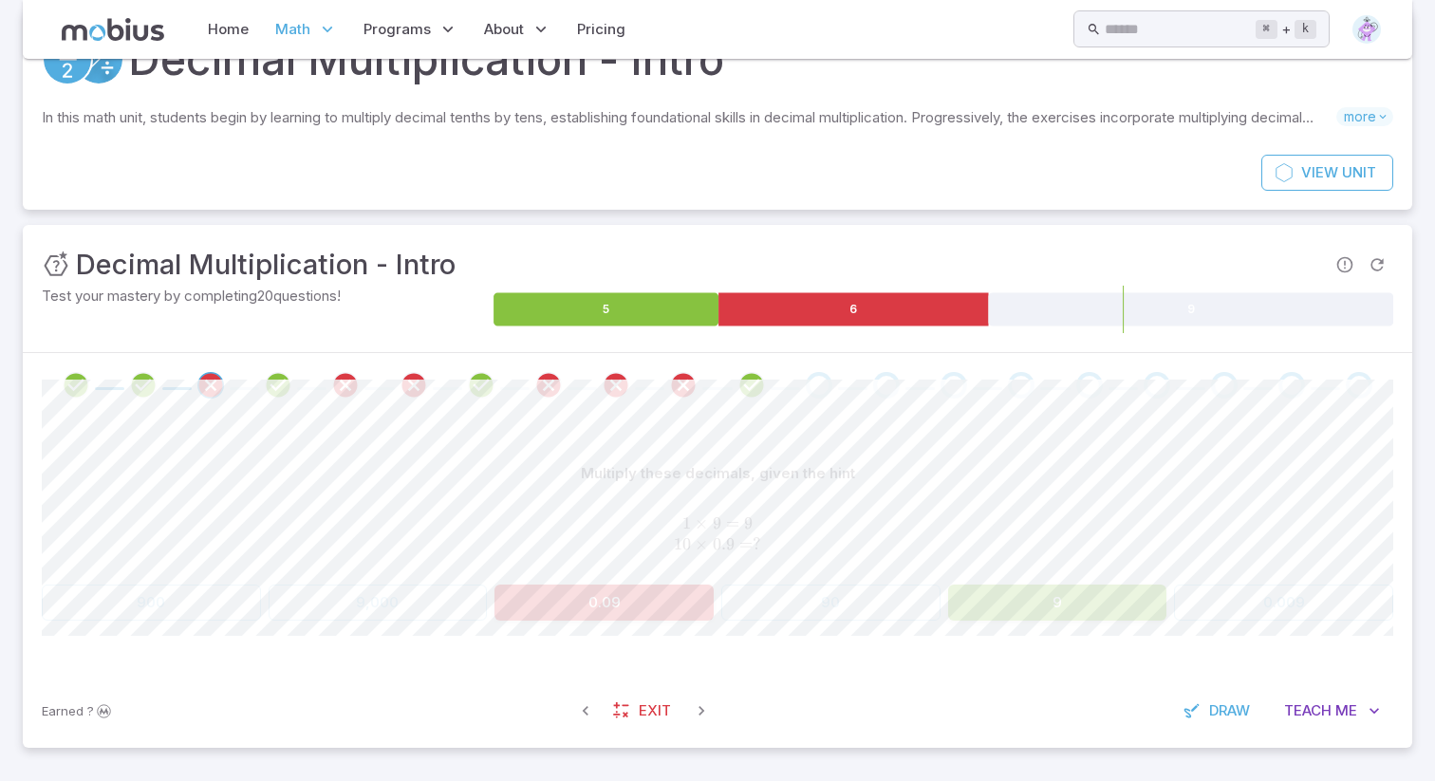
click at [990, 602] on button "9" at bounding box center [1057, 603] width 219 height 36
click at [811, 384] on div "Go to the next question" at bounding box center [819, 385] width 27 height 27
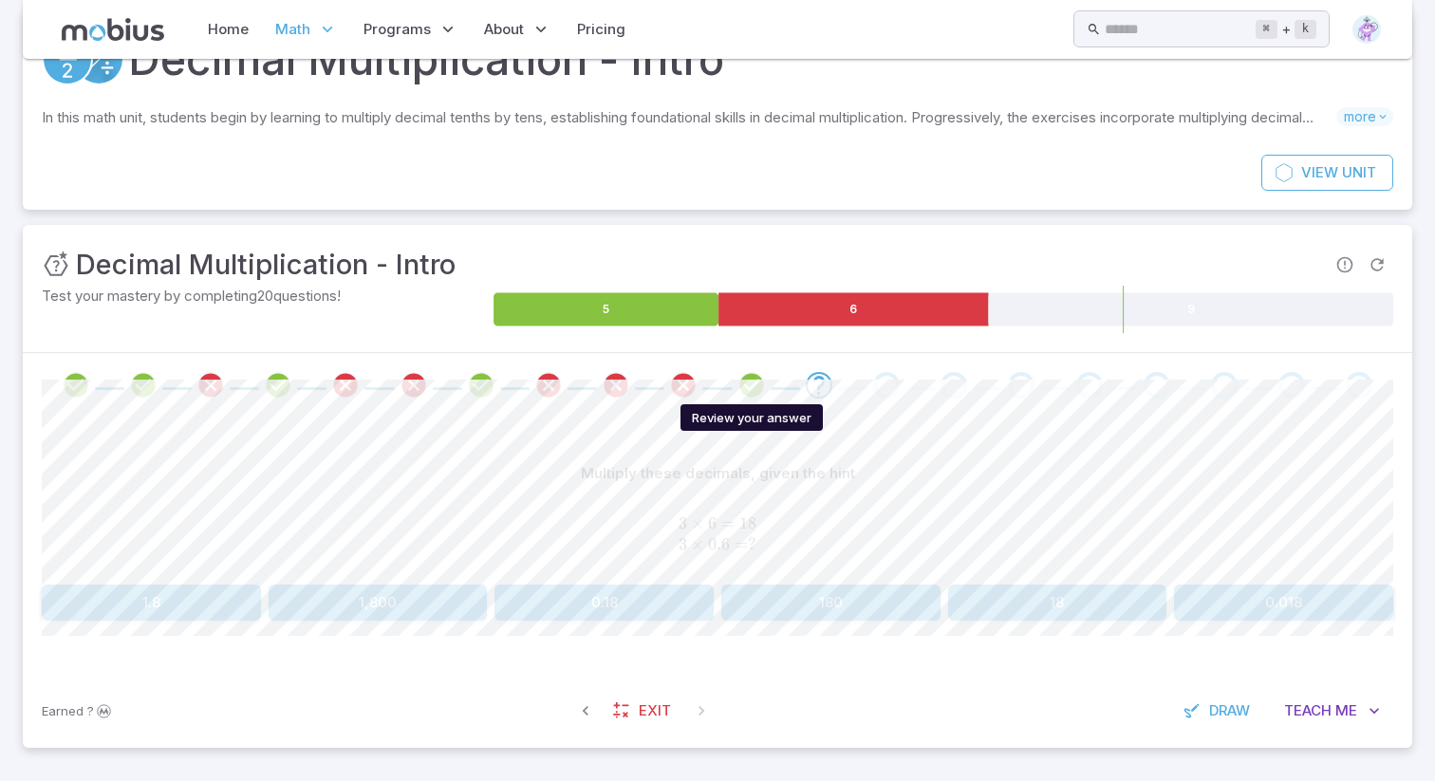
click at [761, 379] on icon "Review your answer" at bounding box center [752, 385] width 28 height 28
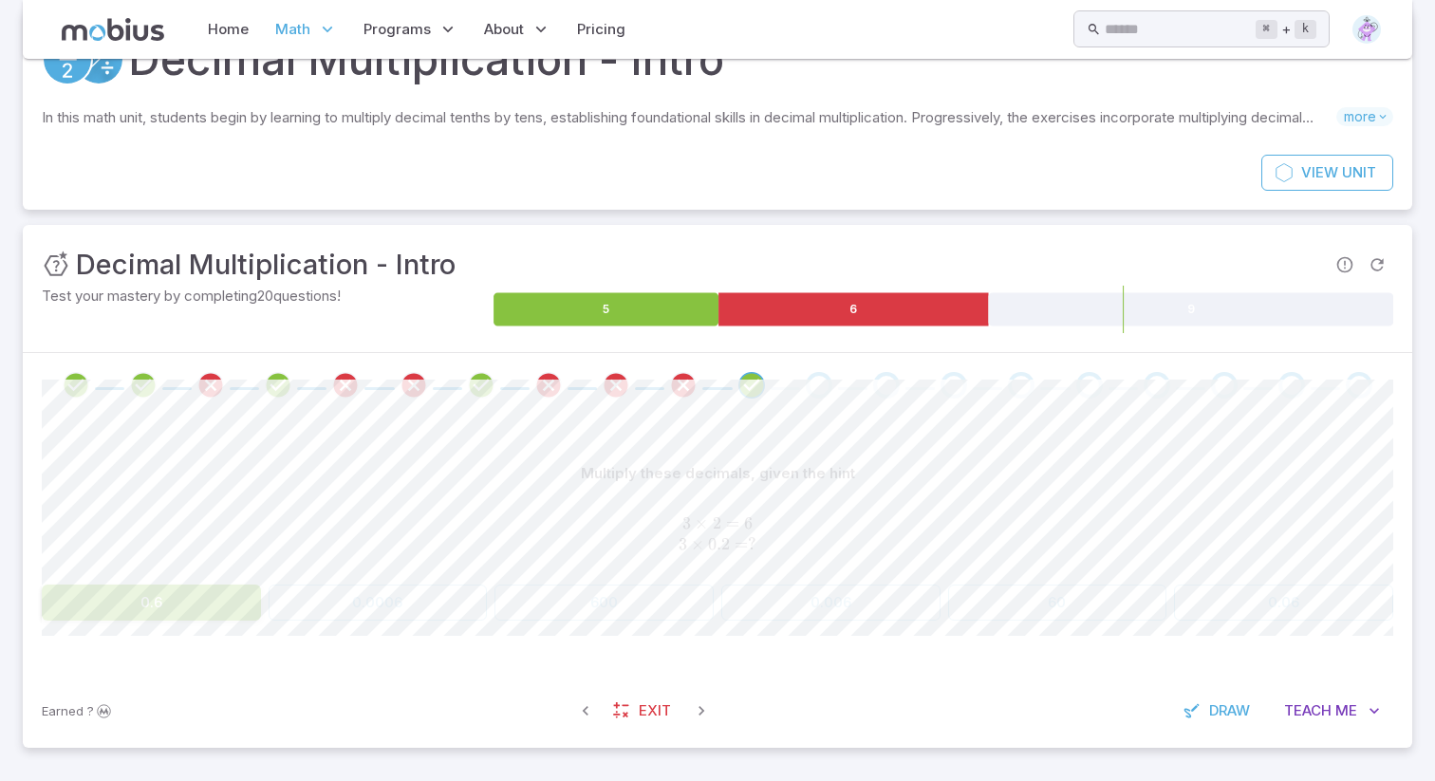
click at [833, 378] on span at bounding box center [819, 385] width 52 height 27
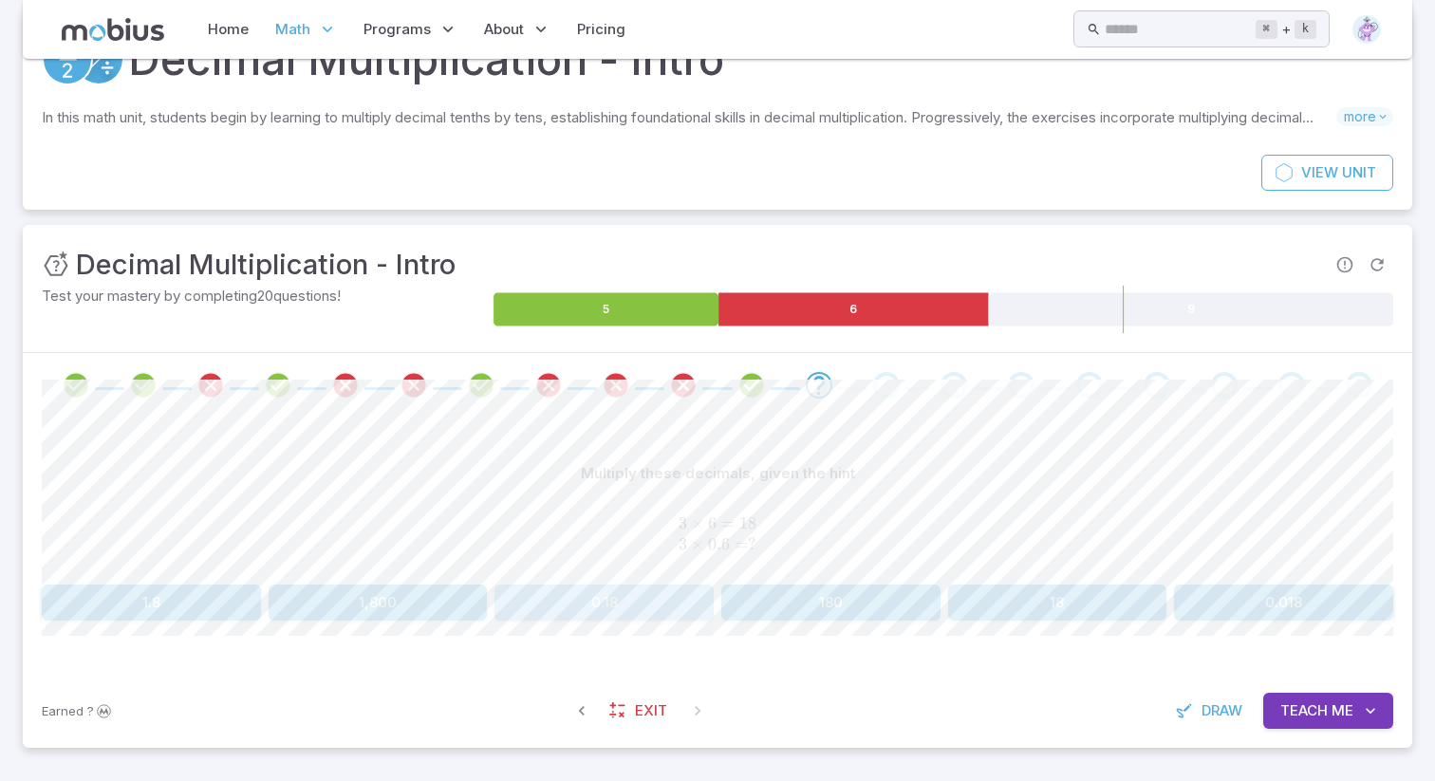
click at [591, 607] on button "0.18" at bounding box center [604, 603] width 219 height 36
click at [582, 617] on button "8" at bounding box center [604, 603] width 219 height 36
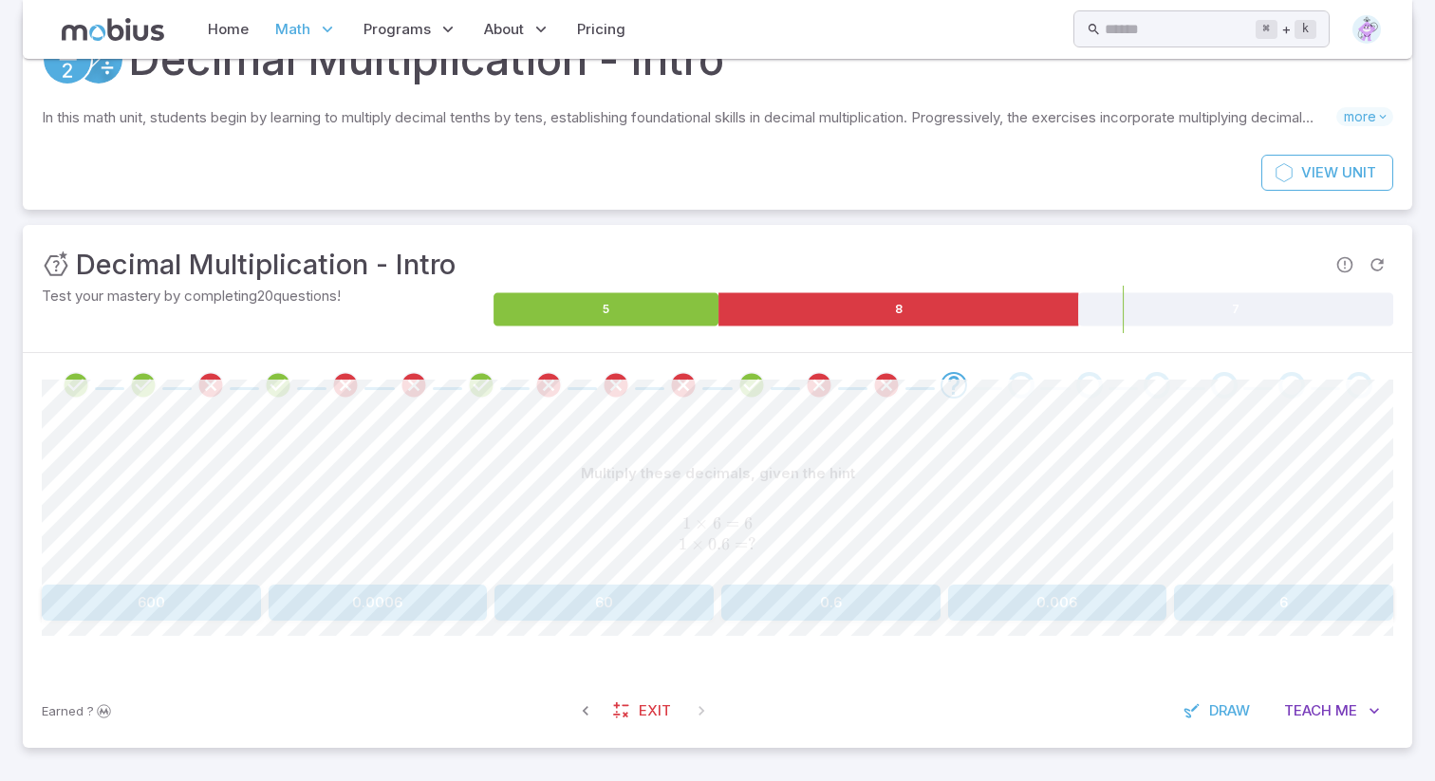
click at [819, 592] on button "0.6" at bounding box center [831, 603] width 219 height 36
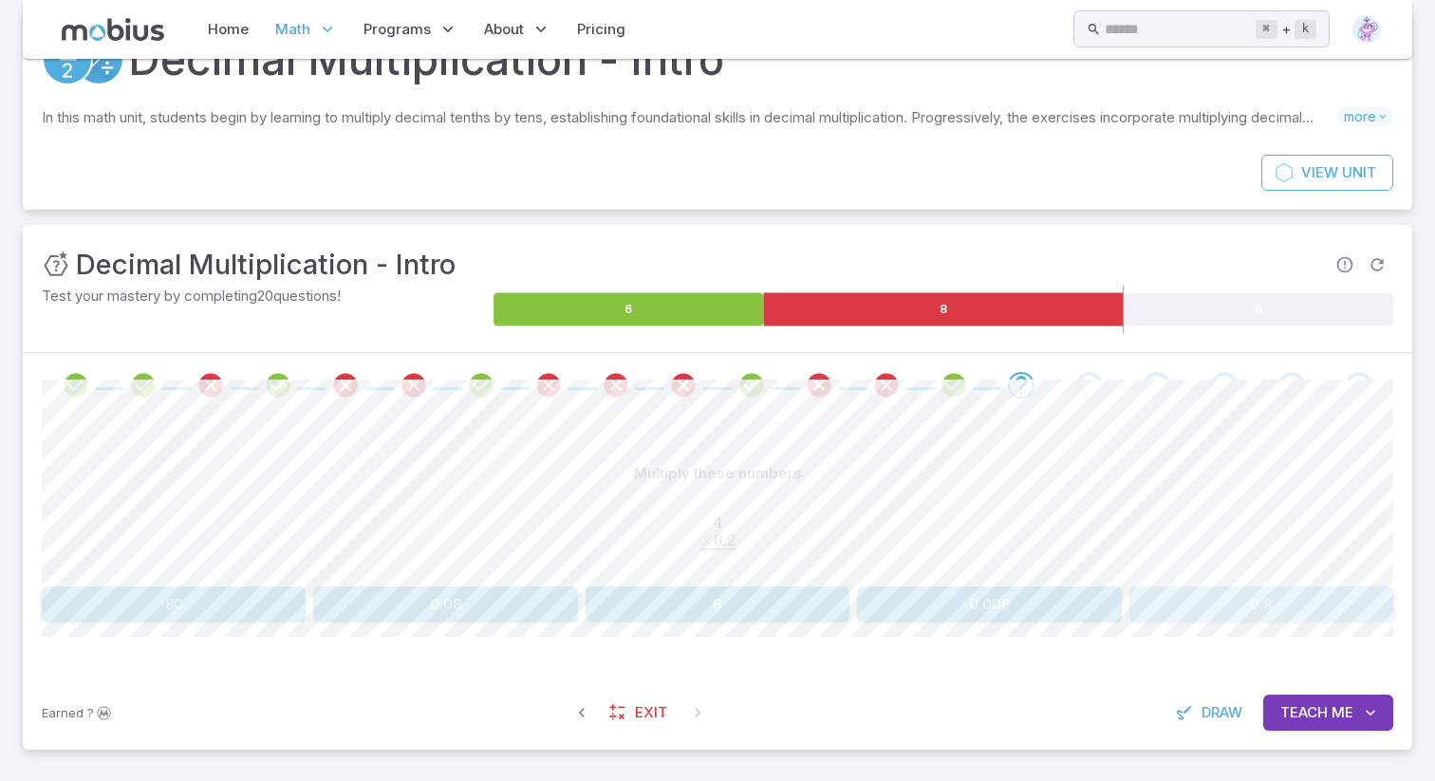
click at [1182, 617] on button "0.8" at bounding box center [1262, 605] width 264 height 36
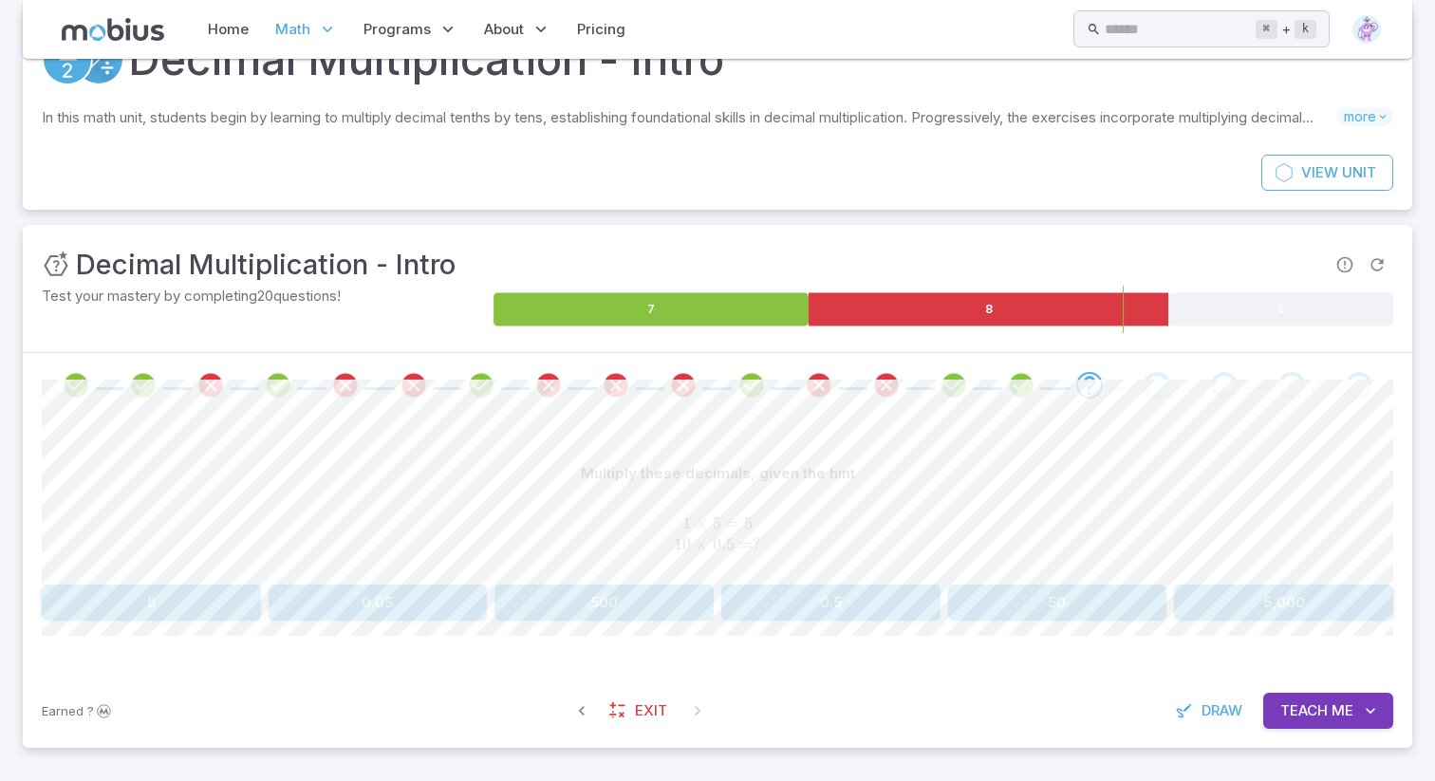
click at [163, 598] on button "5" at bounding box center [151, 603] width 219 height 36
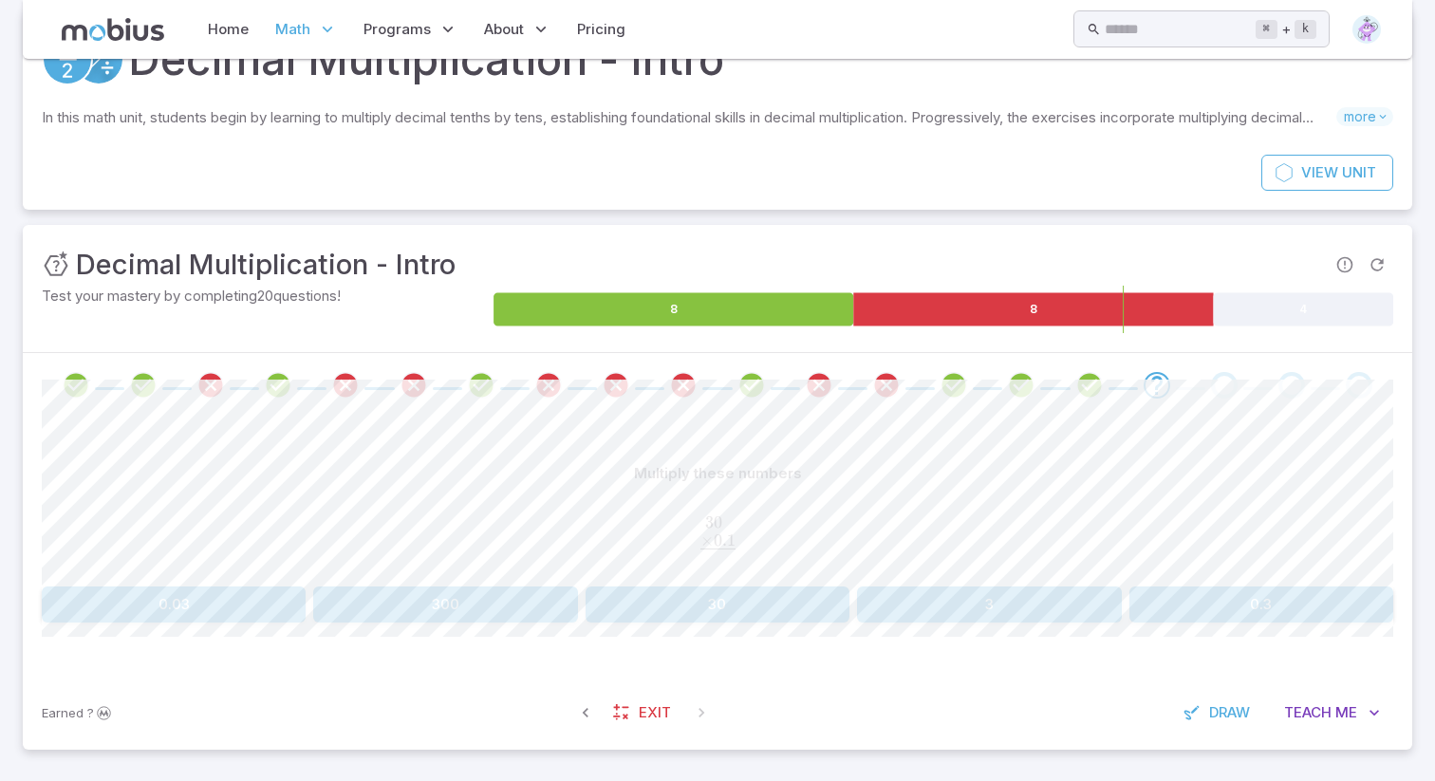
click at [1210, 587] on button "0.3" at bounding box center [1262, 605] width 264 height 36
click at [934, 591] on button "0.5" at bounding box center [989, 605] width 264 height 36
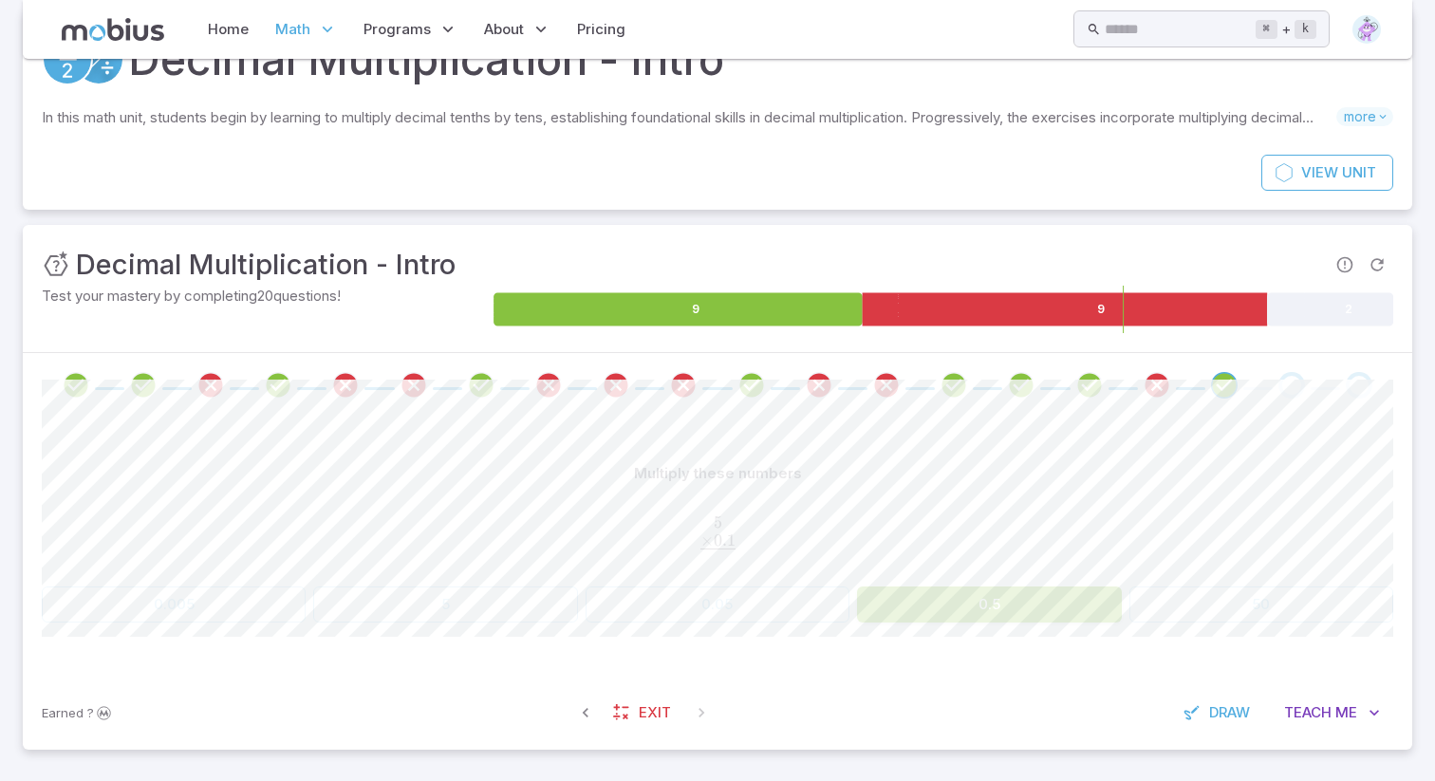
scroll to position [74, 0]
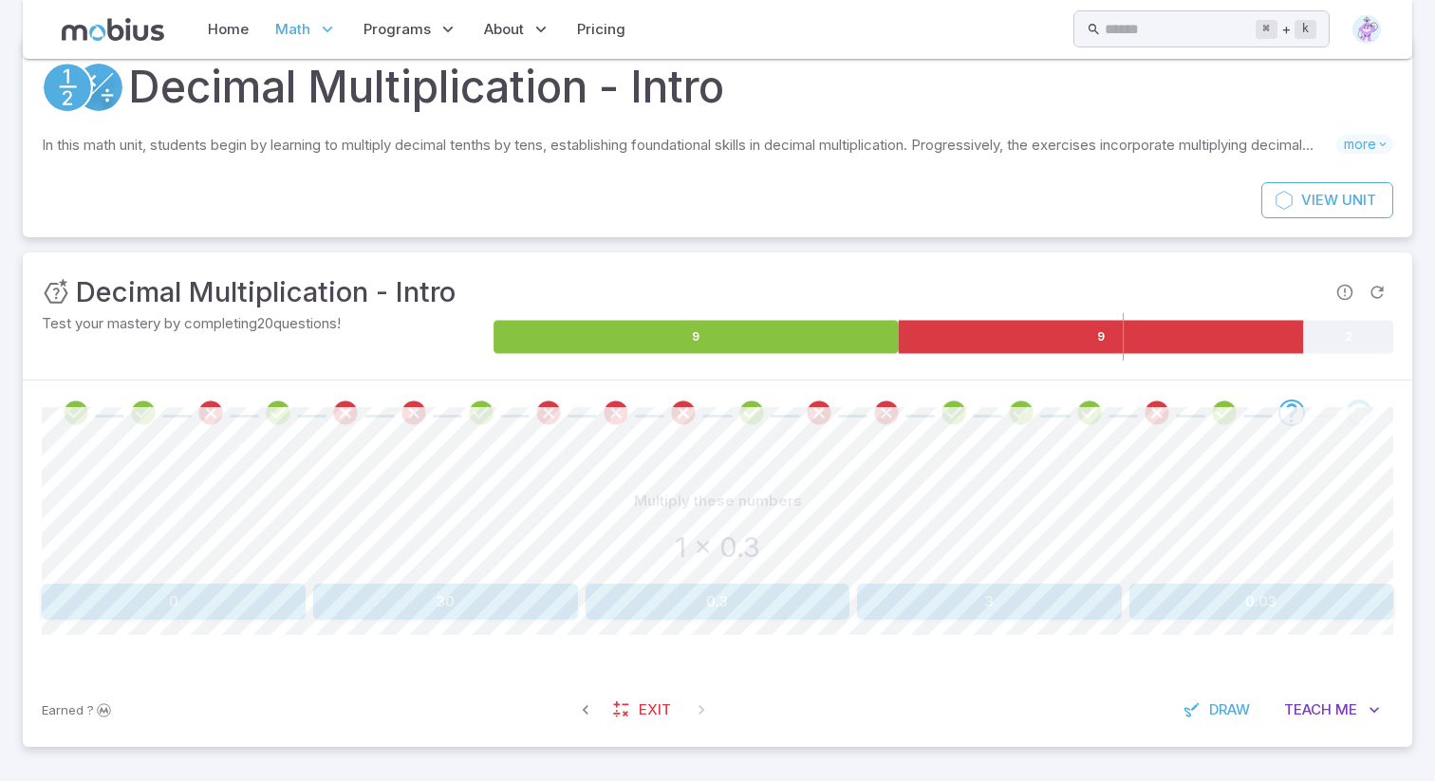
click at [825, 608] on button "0.3" at bounding box center [718, 602] width 264 height 36
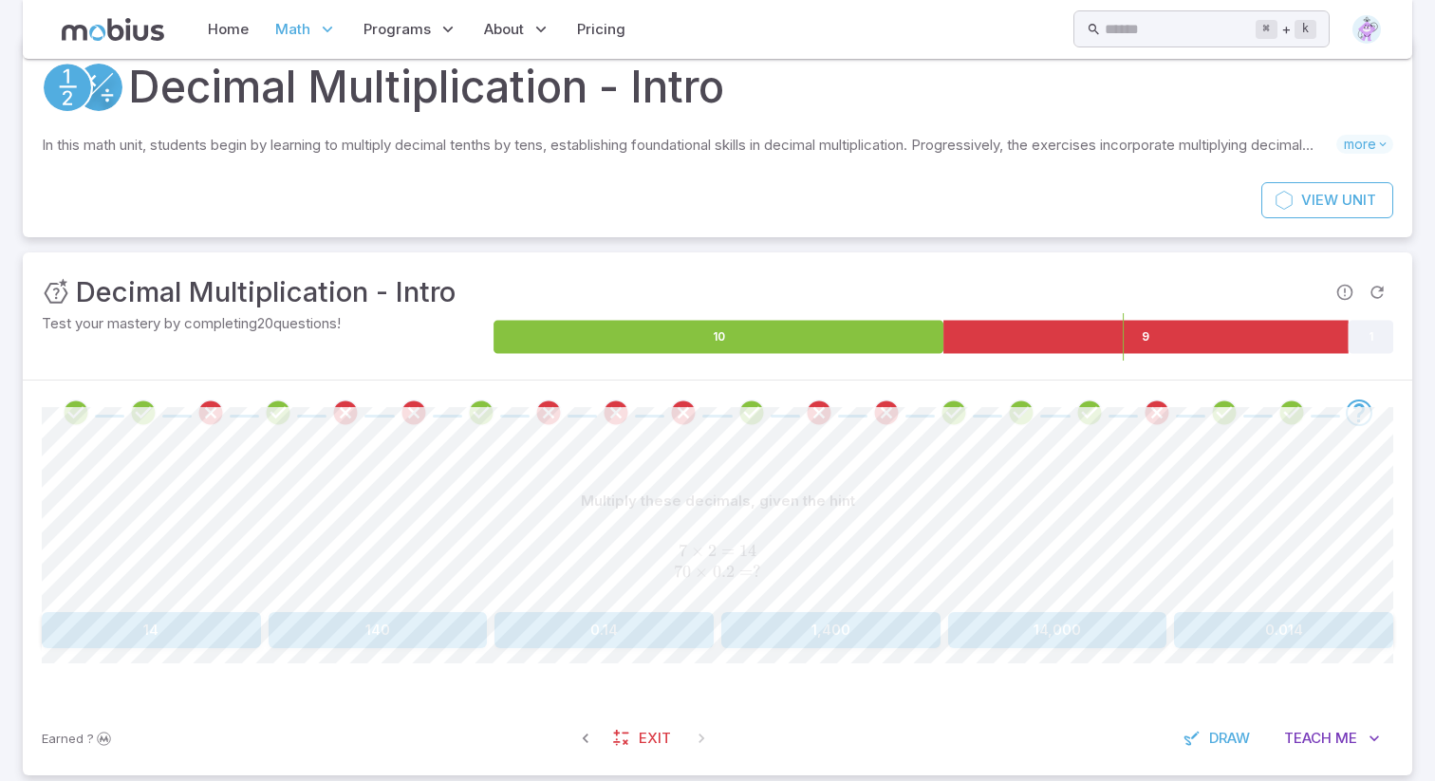
click at [95, 621] on button "14" at bounding box center [151, 630] width 219 height 36
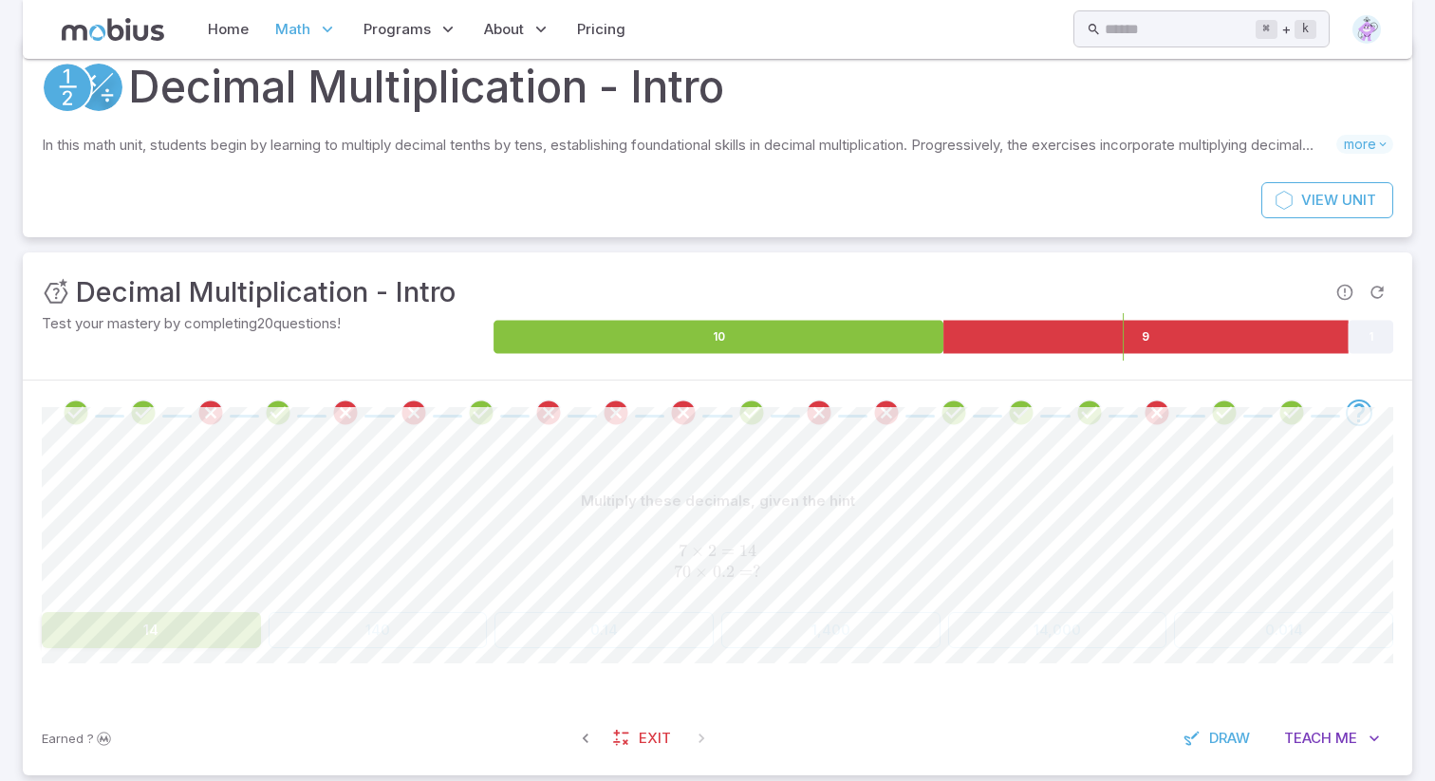
scroll to position [30, 0]
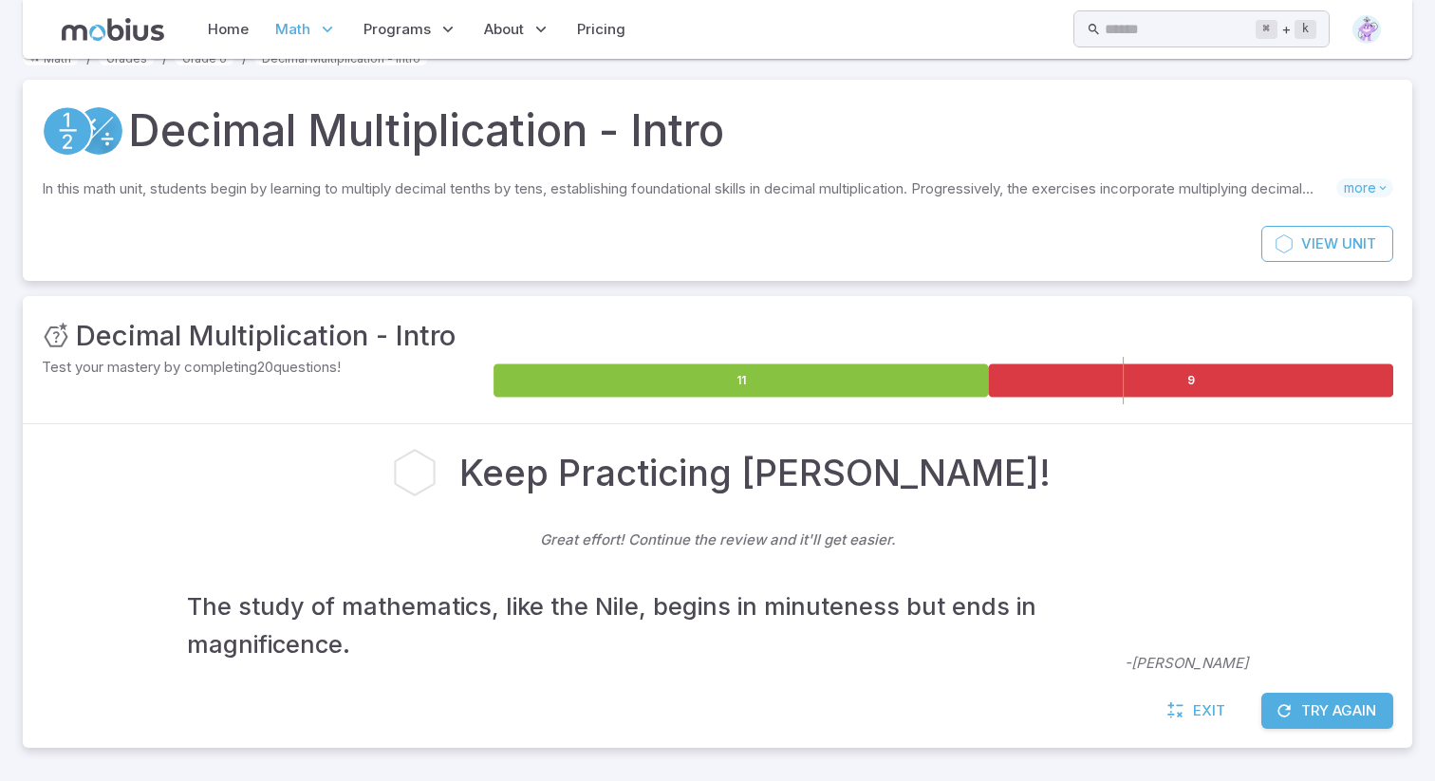
click at [1266, 700] on button "Try Again" at bounding box center [1328, 711] width 132 height 36
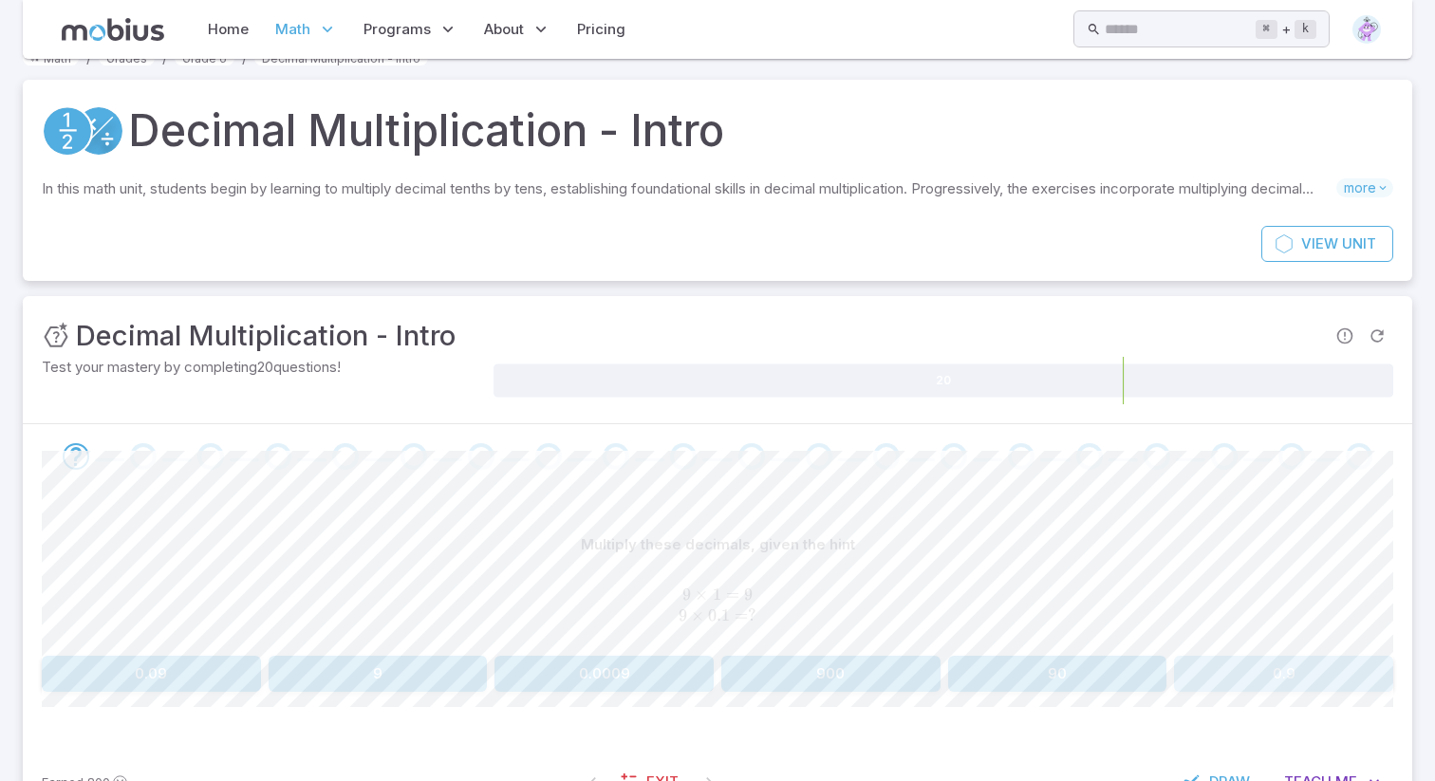
click at [1227, 670] on button "0.9" at bounding box center [1283, 674] width 219 height 36
click at [796, 678] on button "2.7" at bounding box center [831, 674] width 219 height 36
click at [770, 668] on button "0.6" at bounding box center [718, 676] width 264 height 36
click at [662, 682] on button "9" at bounding box center [604, 674] width 219 height 36
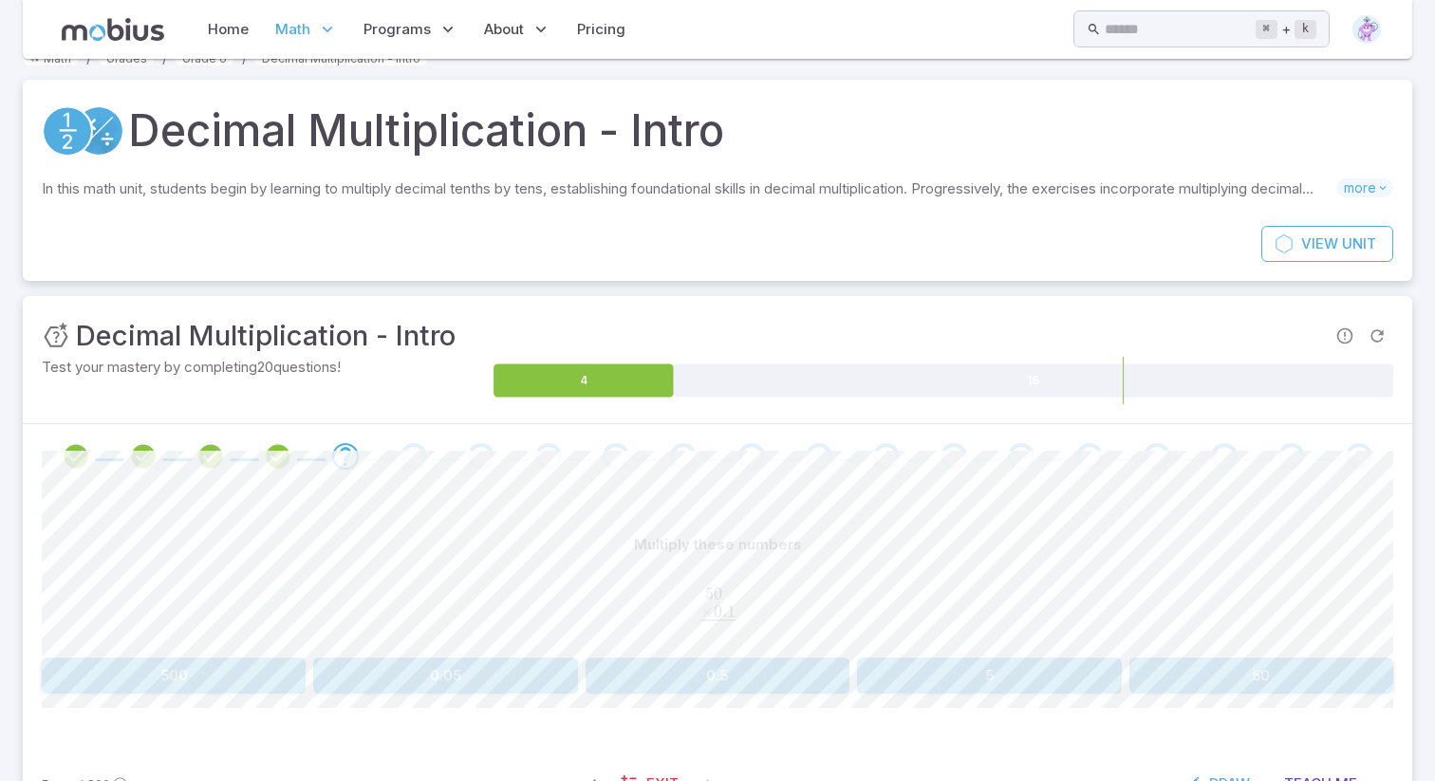
click at [138, 465] on icon "Review your answer" at bounding box center [143, 456] width 28 height 28
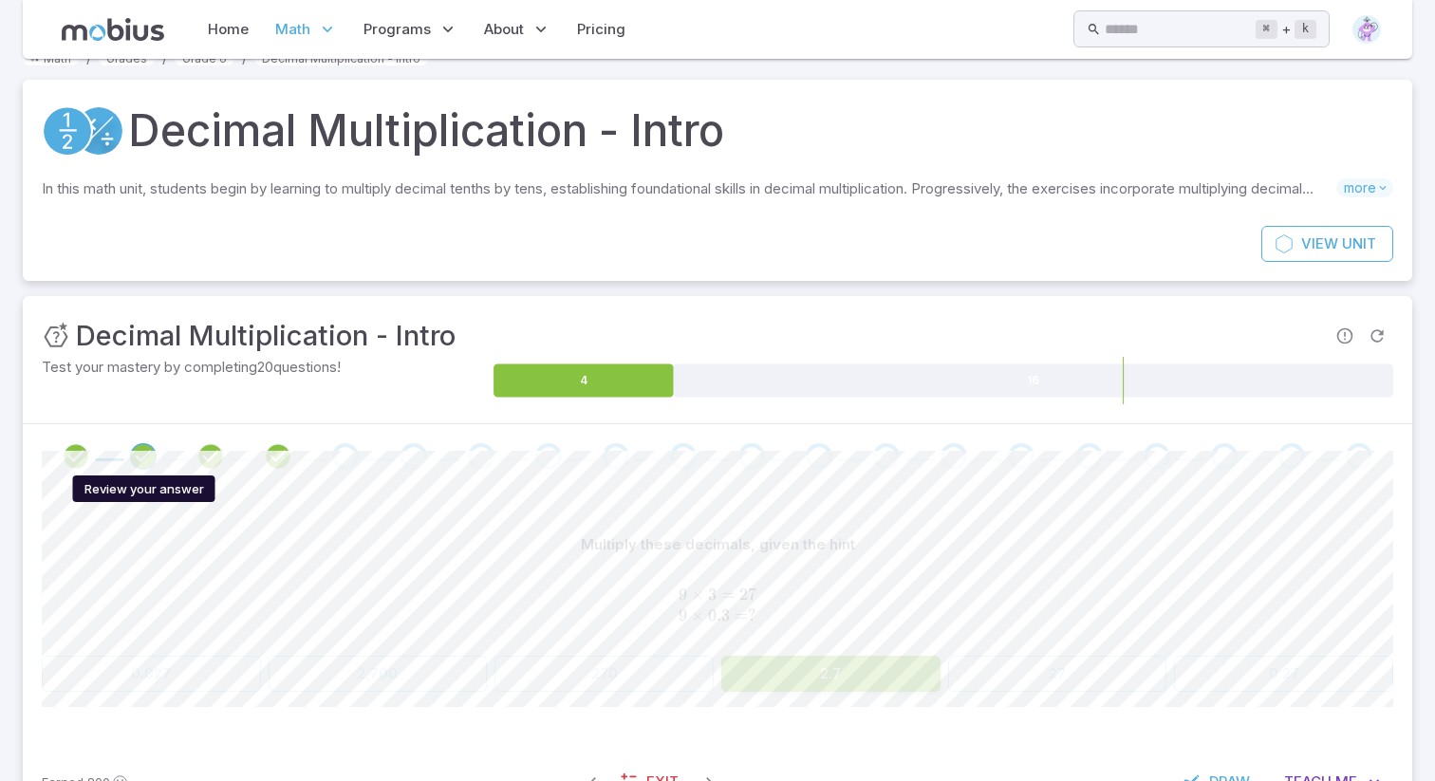
click at [136, 478] on div "Review your answer" at bounding box center [144, 489] width 142 height 27
click at [209, 458] on icon "Review your answer" at bounding box center [211, 456] width 28 height 28
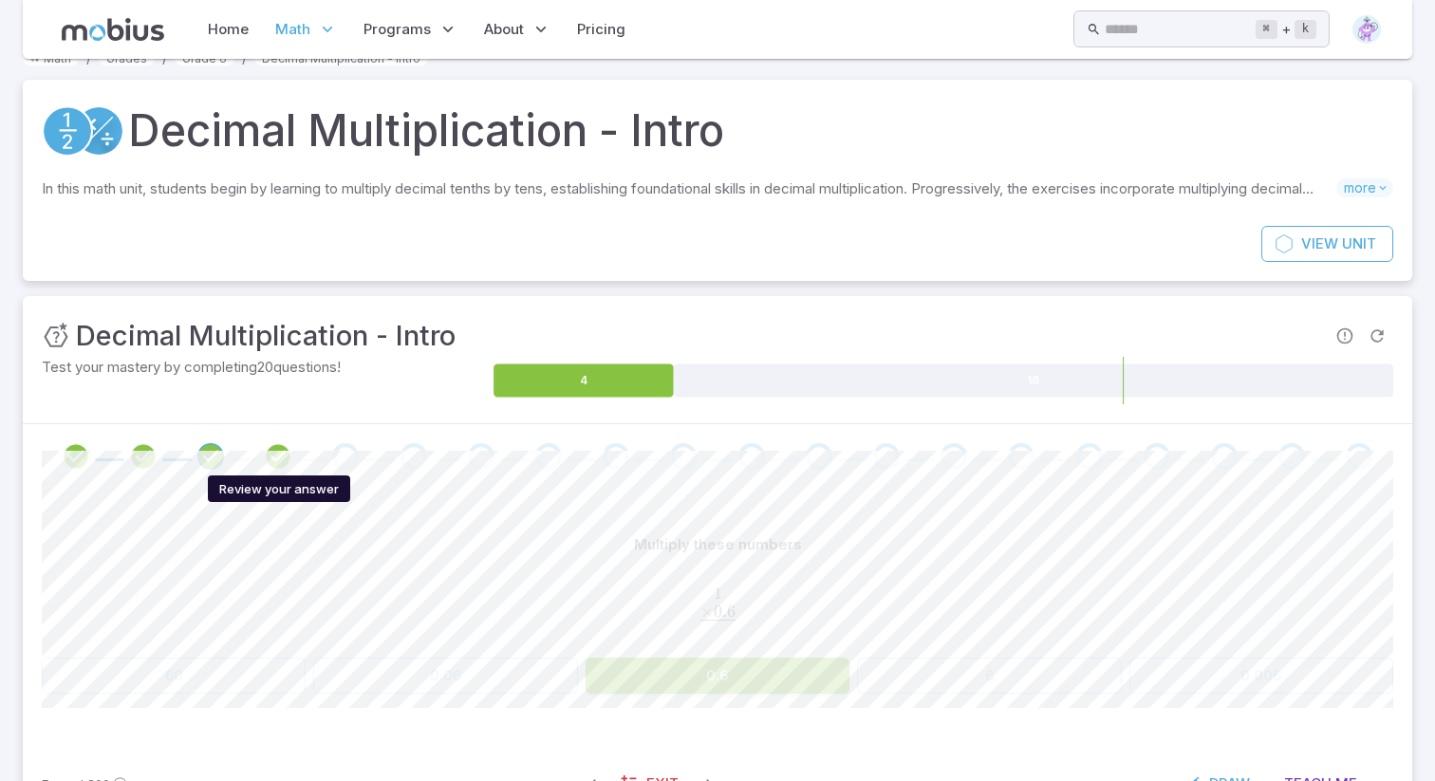
click at [274, 466] on icon "Review your answer" at bounding box center [278, 456] width 28 height 28
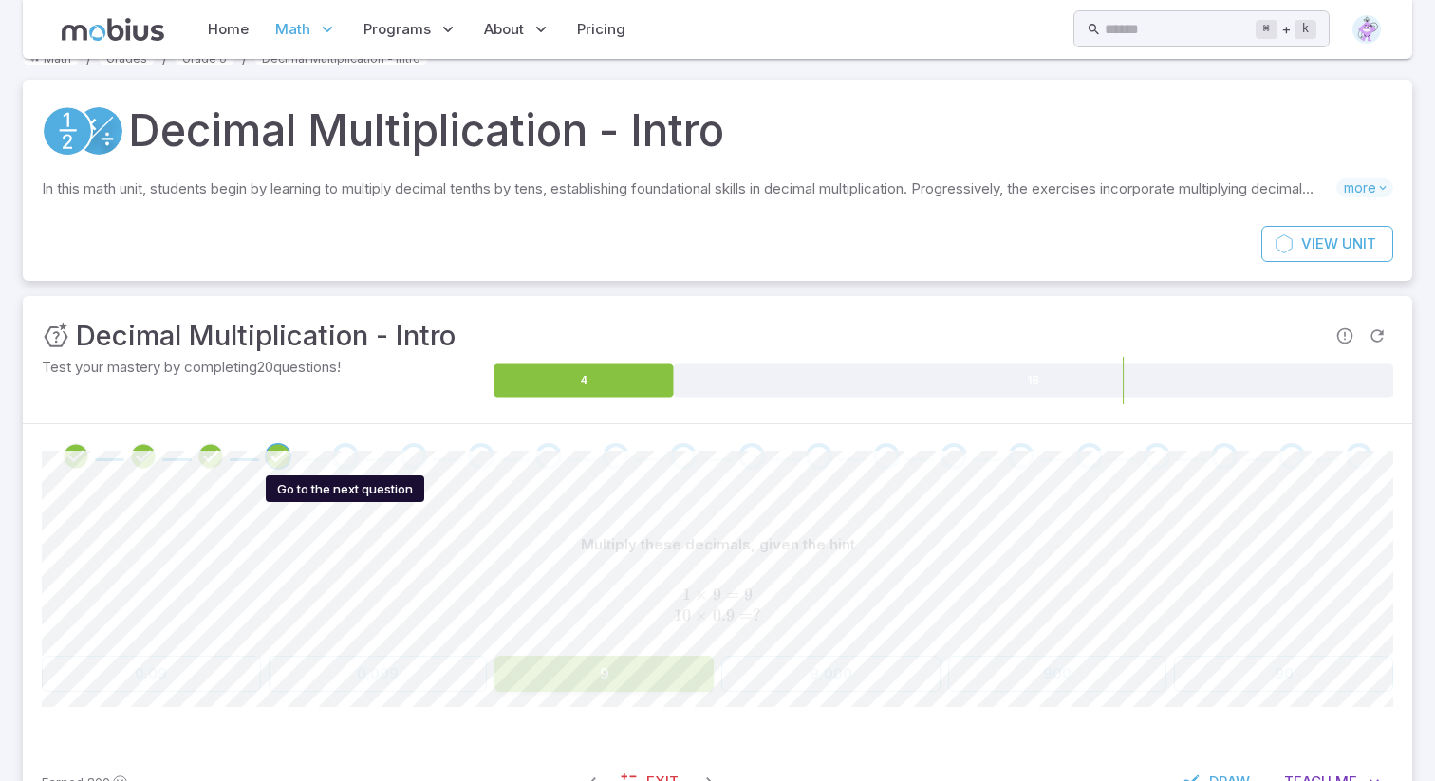
click at [343, 462] on div "Go to the next question" at bounding box center [345, 456] width 27 height 27
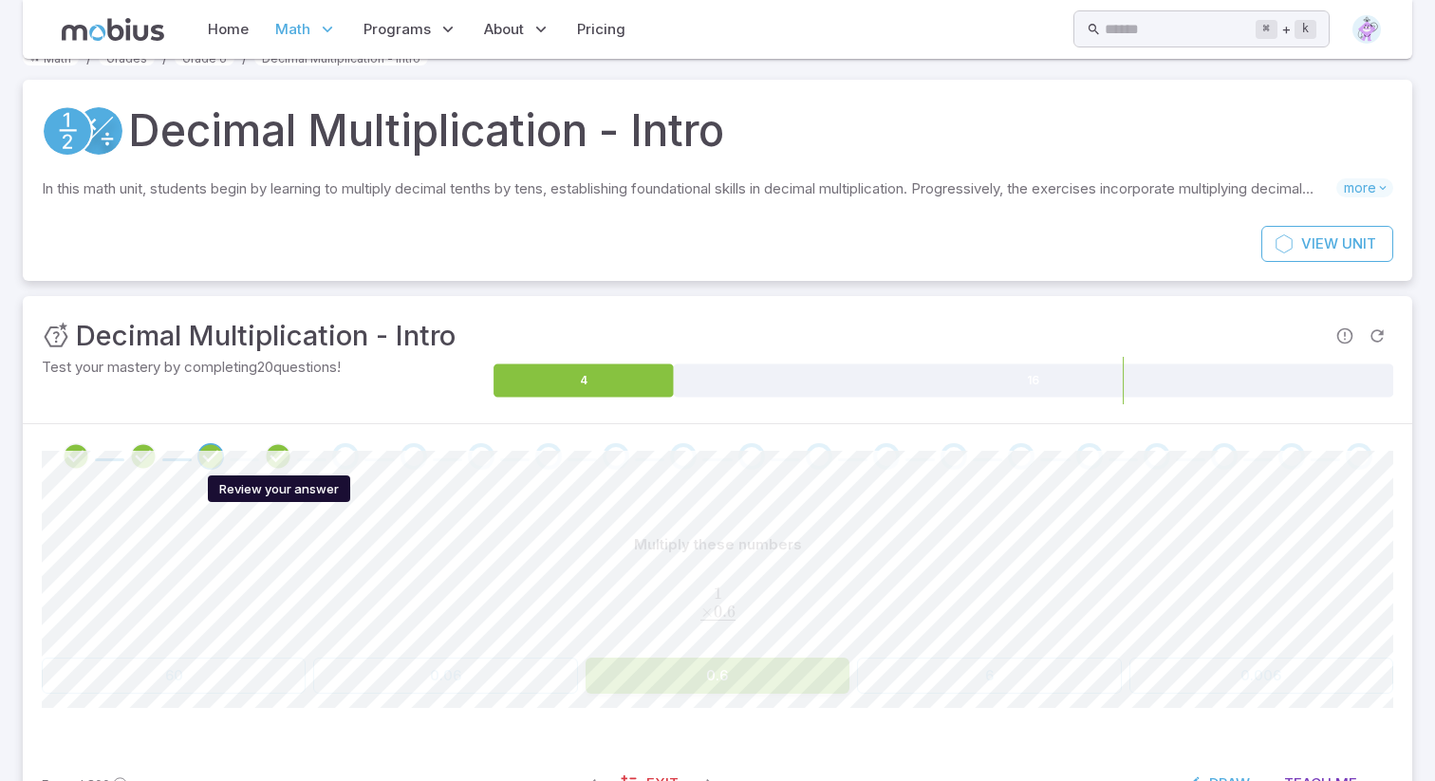
click at [287, 459] on icon "Review your answer" at bounding box center [278, 456] width 28 height 28
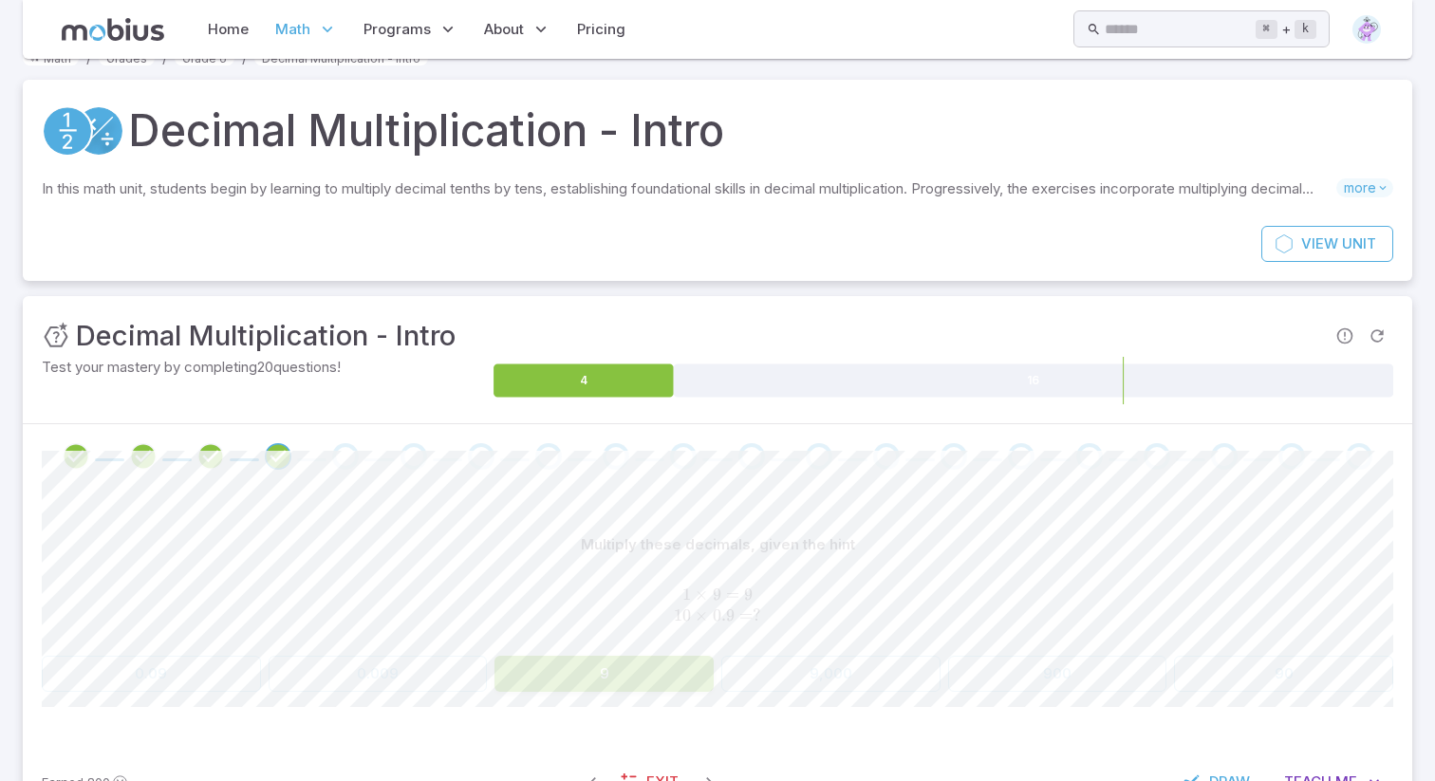
click at [335, 454] on div "Go to the next question" at bounding box center [345, 456] width 27 height 27
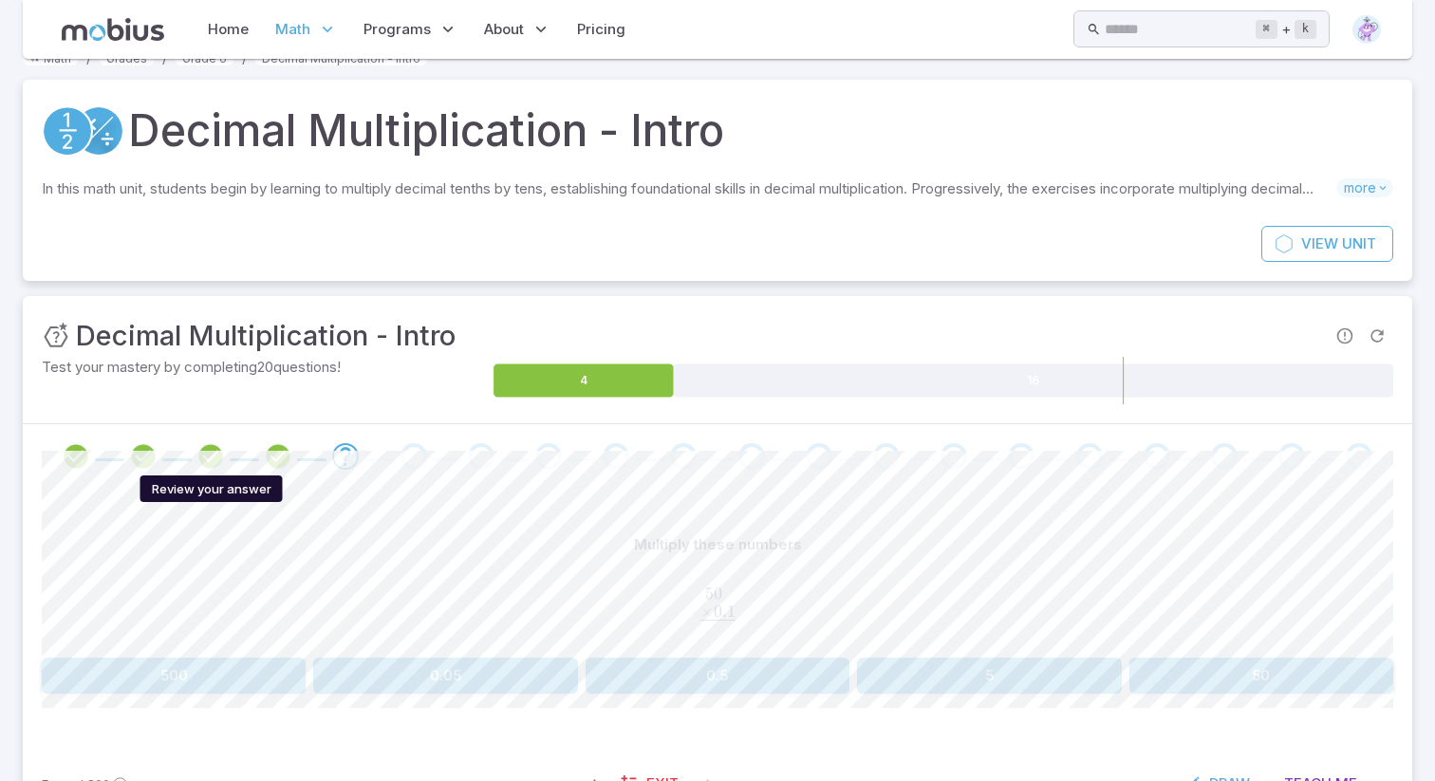
click at [209, 454] on icon "Review your answer" at bounding box center [211, 456] width 28 height 28
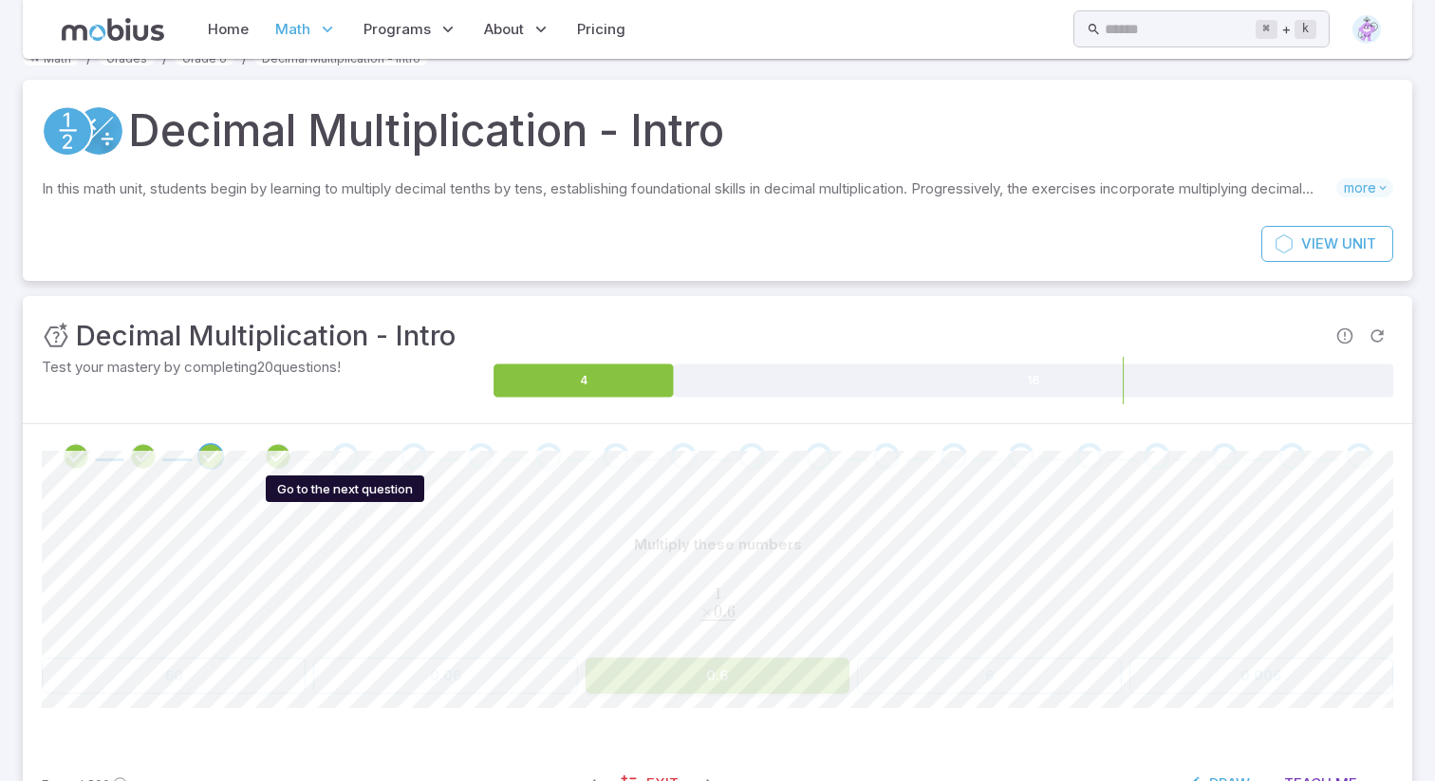
click at [340, 454] on div "Go to the next question" at bounding box center [345, 456] width 27 height 27
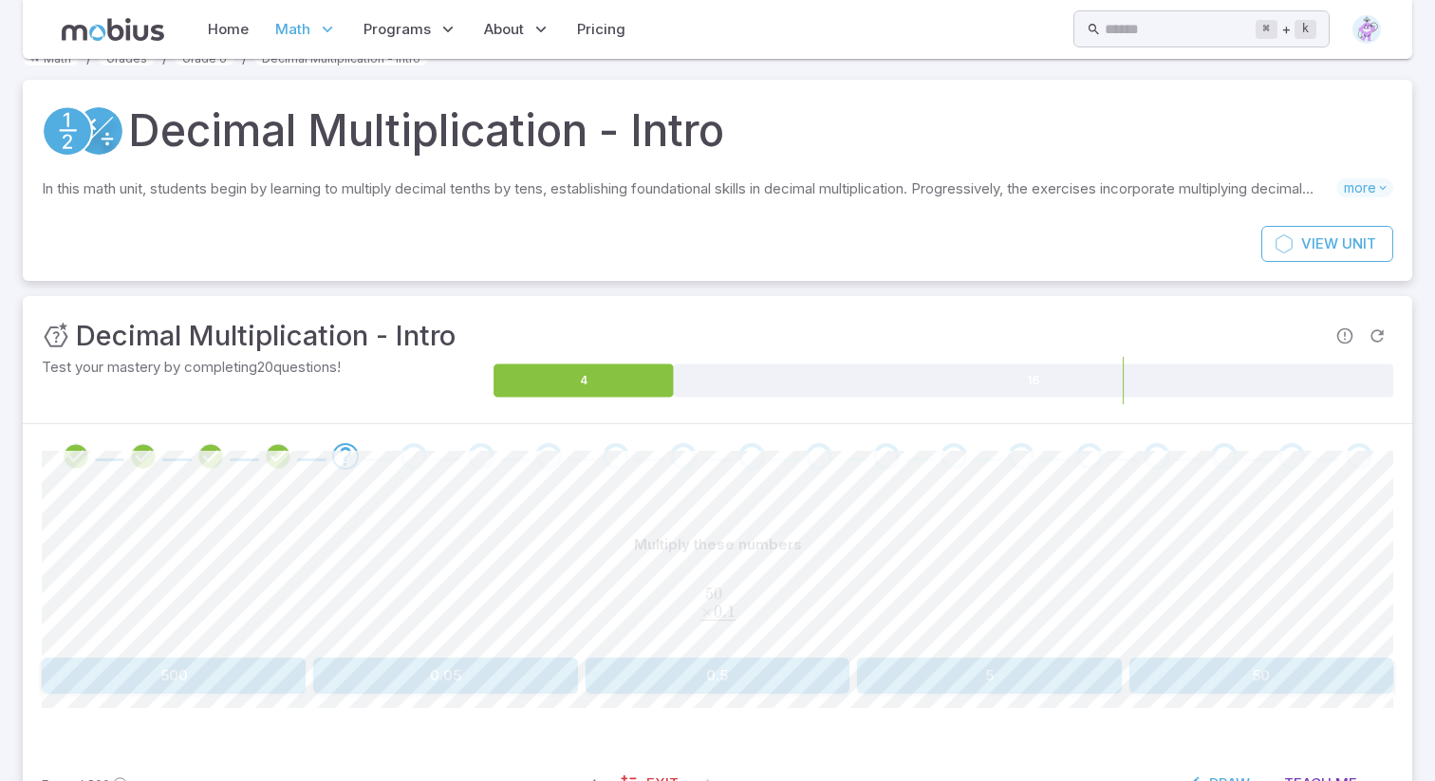
click at [887, 678] on button "5" at bounding box center [989, 676] width 264 height 36
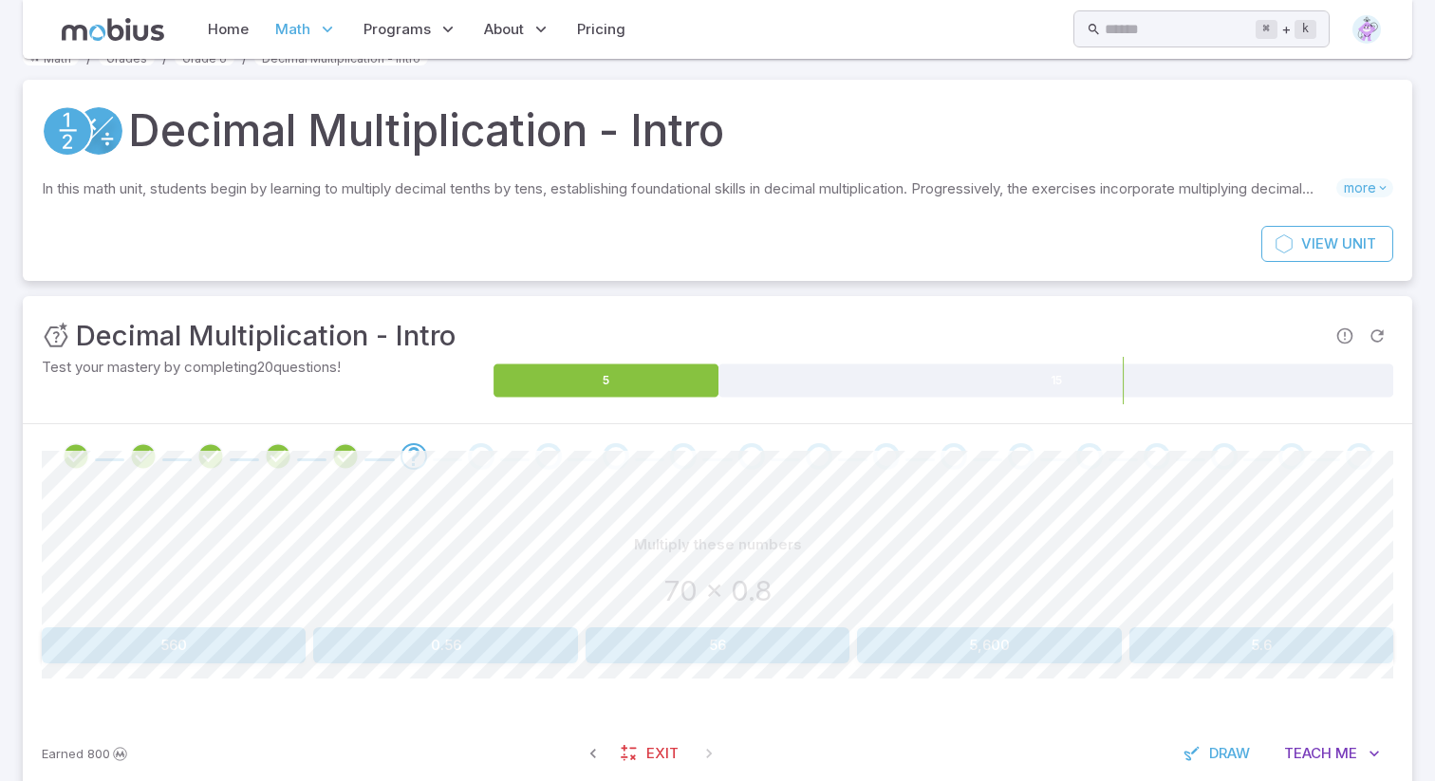
click at [757, 668] on div "Multiply these numbers 70 x 0.8 560 0.56 56 5,600 5.6 Canvas actions 100 % Exit…" at bounding box center [718, 603] width 1352 height 228
click at [757, 651] on button "56" at bounding box center [718, 646] width 264 height 36
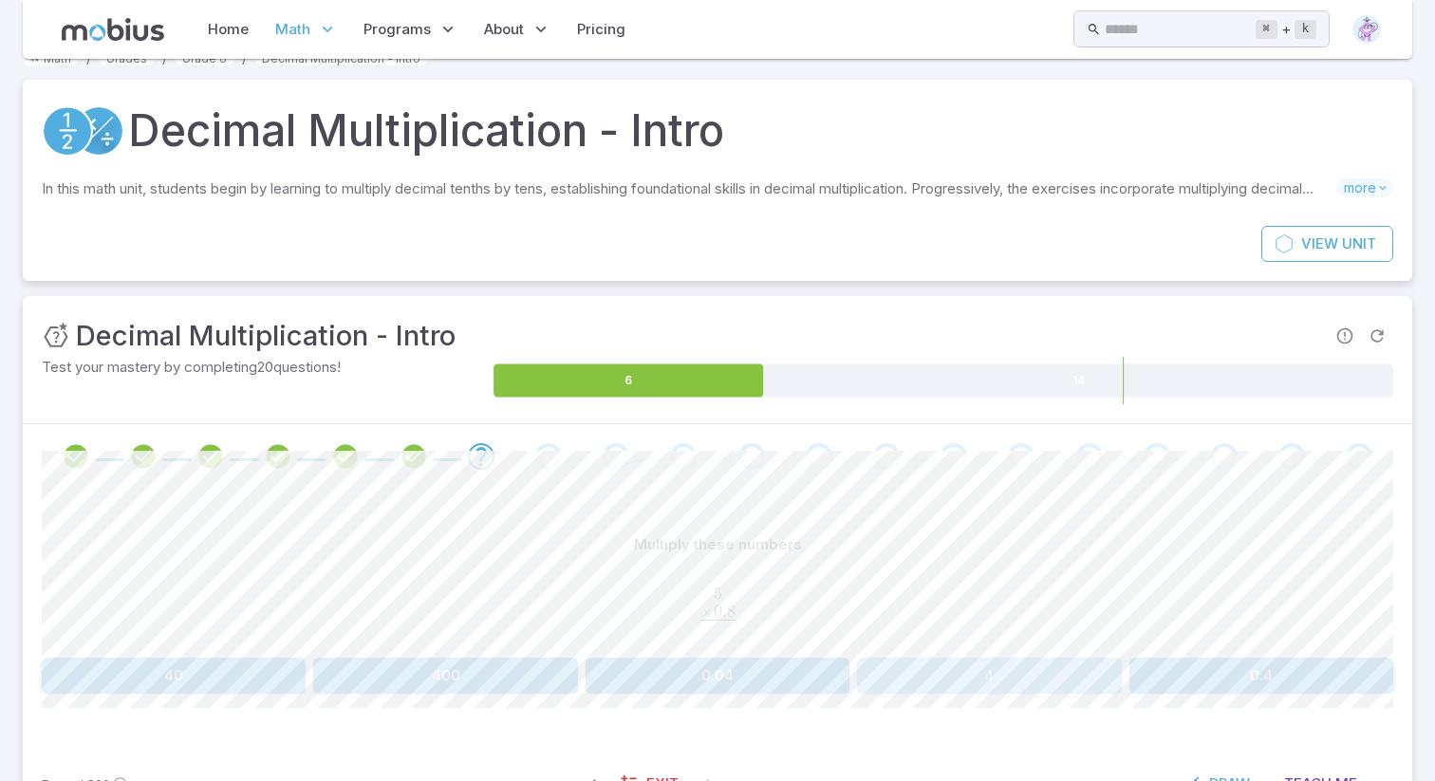
click at [1040, 676] on button "4" at bounding box center [989, 676] width 264 height 36
click at [898, 663] on button "0.08" at bounding box center [831, 674] width 219 height 36
click at [1075, 671] on button "0.4" at bounding box center [989, 676] width 264 height 36
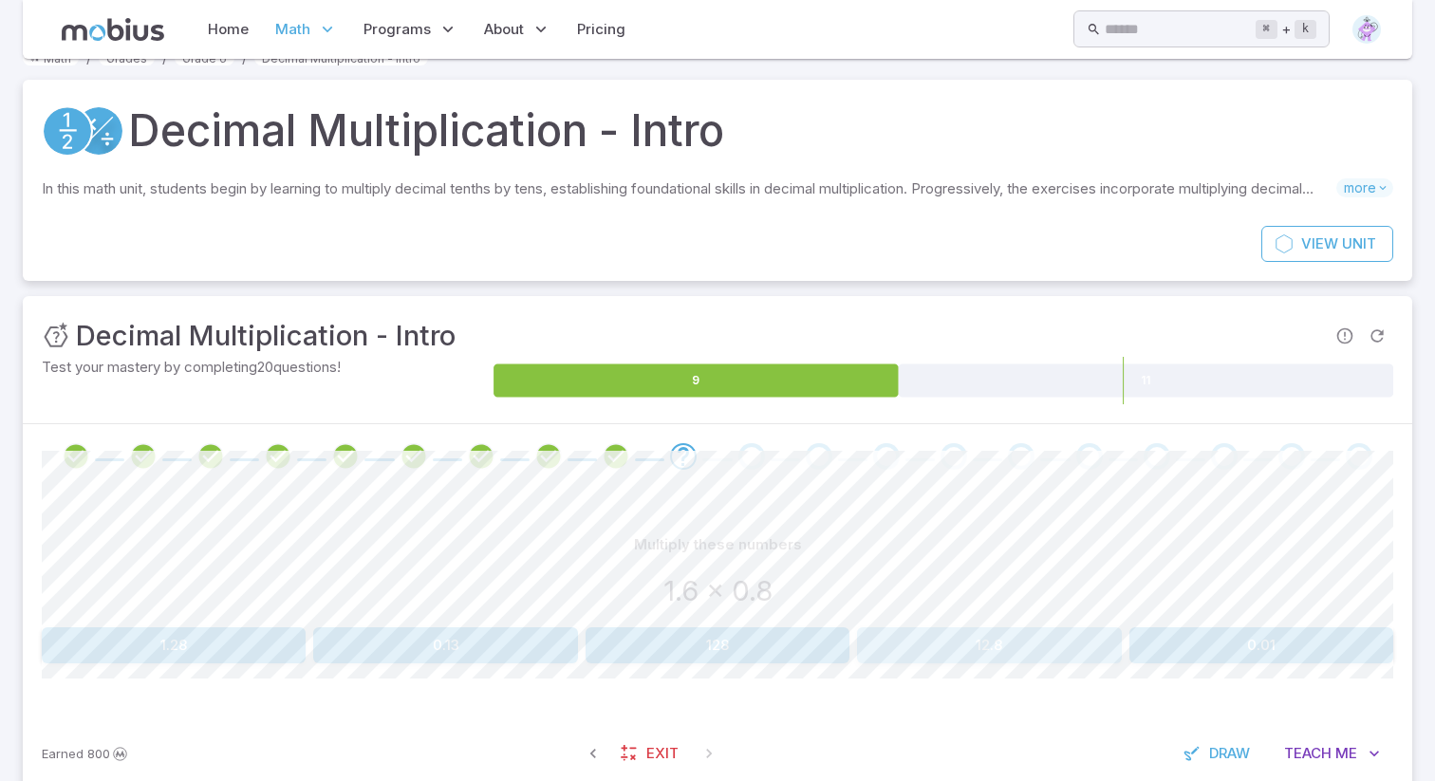
click at [935, 648] on button "12.8" at bounding box center [989, 646] width 264 height 36
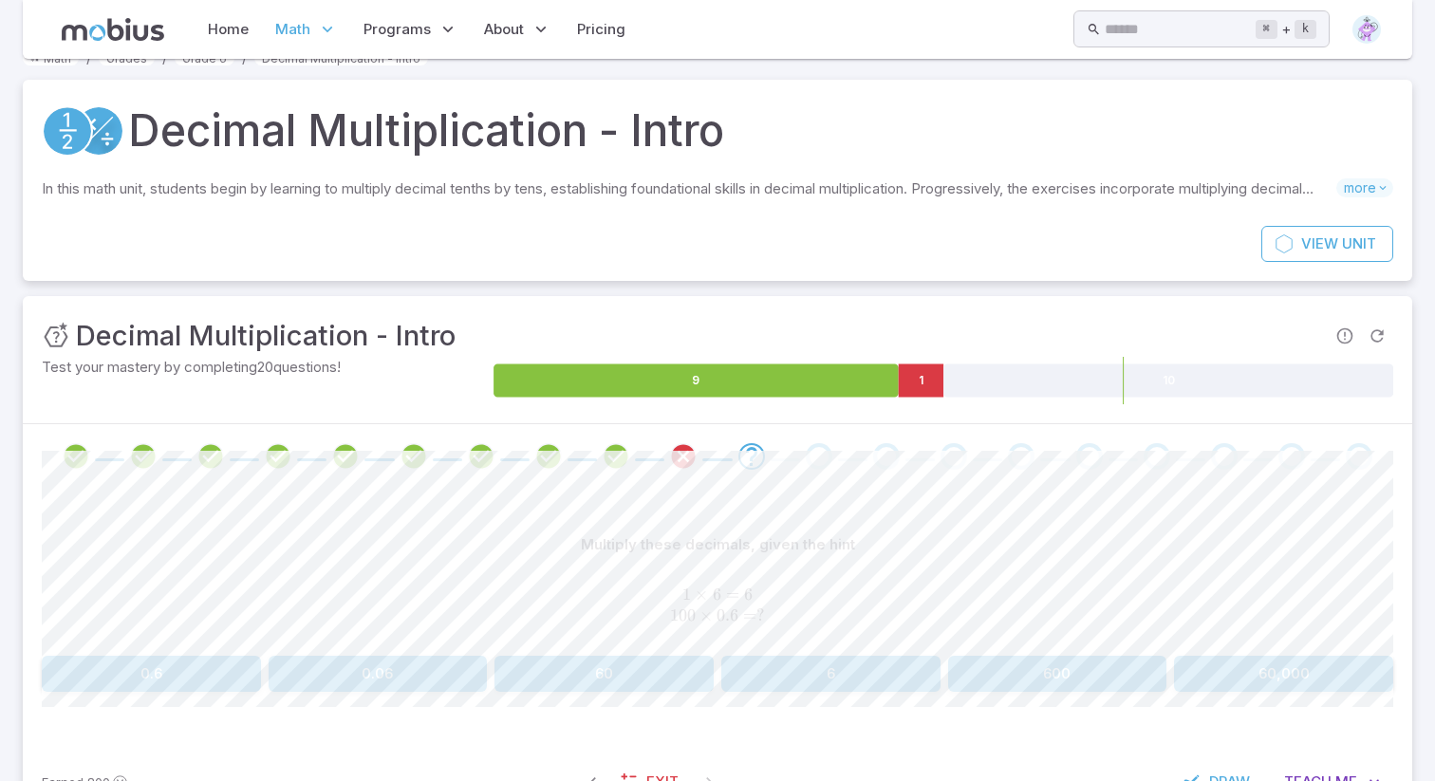
click at [602, 666] on button "60" at bounding box center [604, 674] width 219 height 36
click at [210, 663] on button "72" at bounding box center [151, 674] width 219 height 36
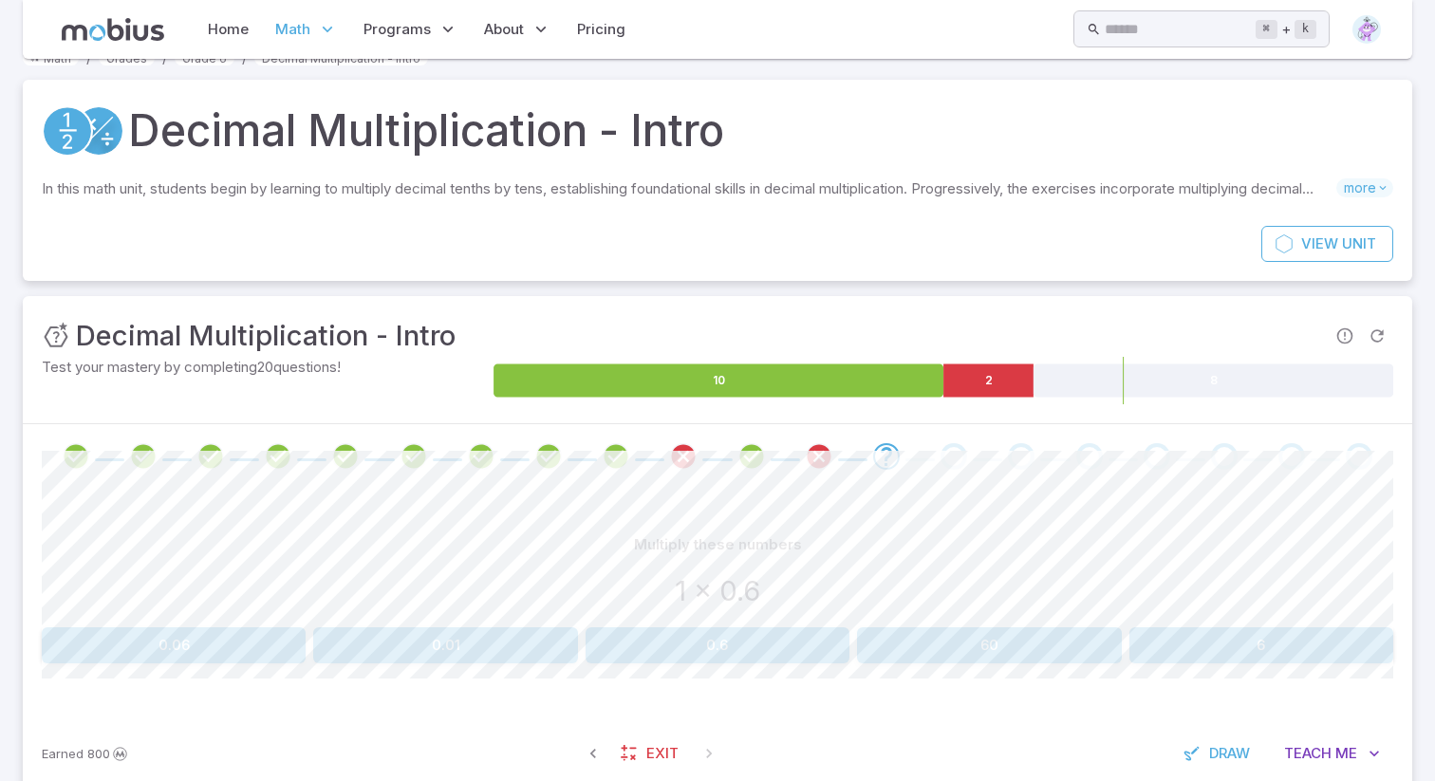
click at [785, 643] on button "0.6" at bounding box center [718, 646] width 264 height 36
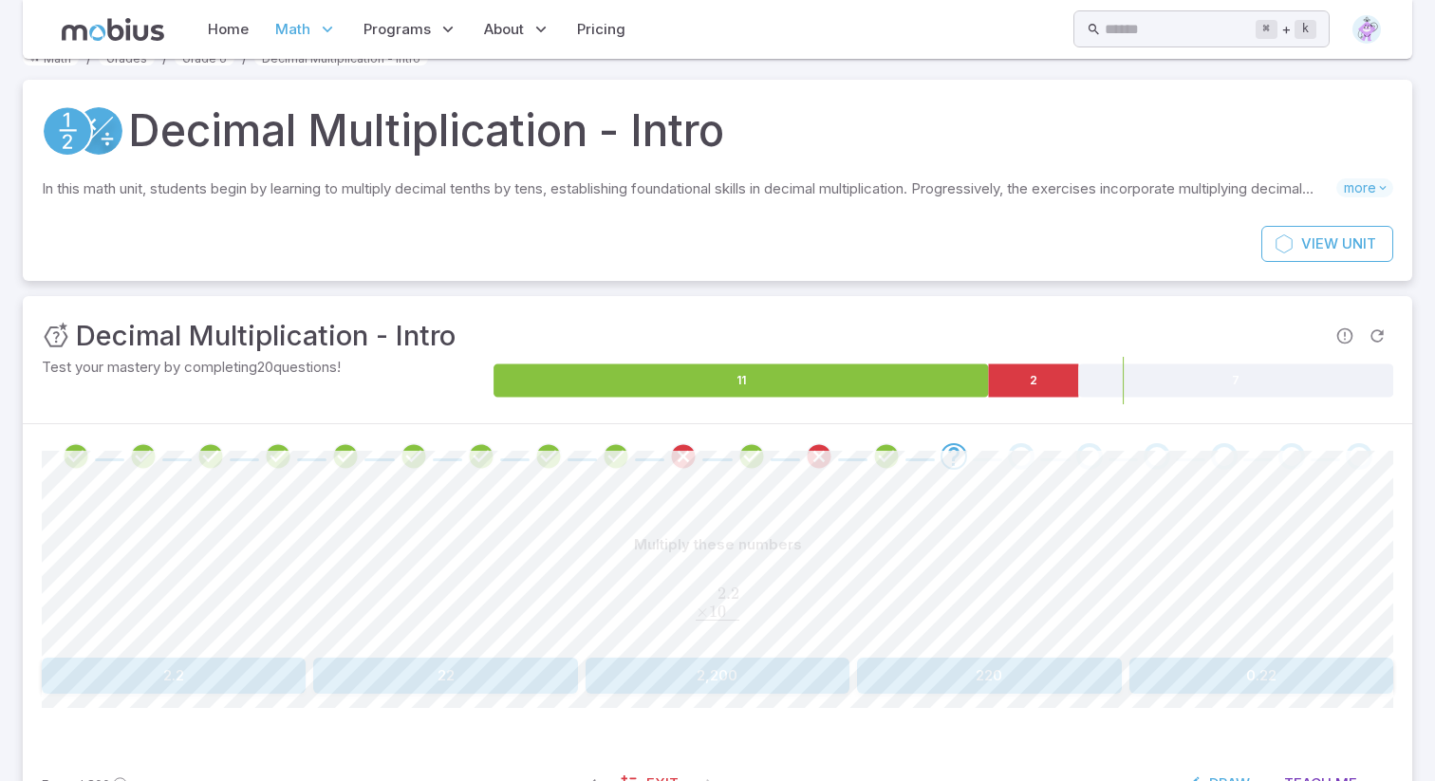
click at [424, 666] on button "22" at bounding box center [445, 676] width 264 height 36
click at [122, 682] on button "10" at bounding box center [174, 676] width 264 height 36
click at [526, 661] on button "96" at bounding box center [445, 676] width 264 height 36
click at [1249, 674] on button "57" at bounding box center [1262, 676] width 264 height 36
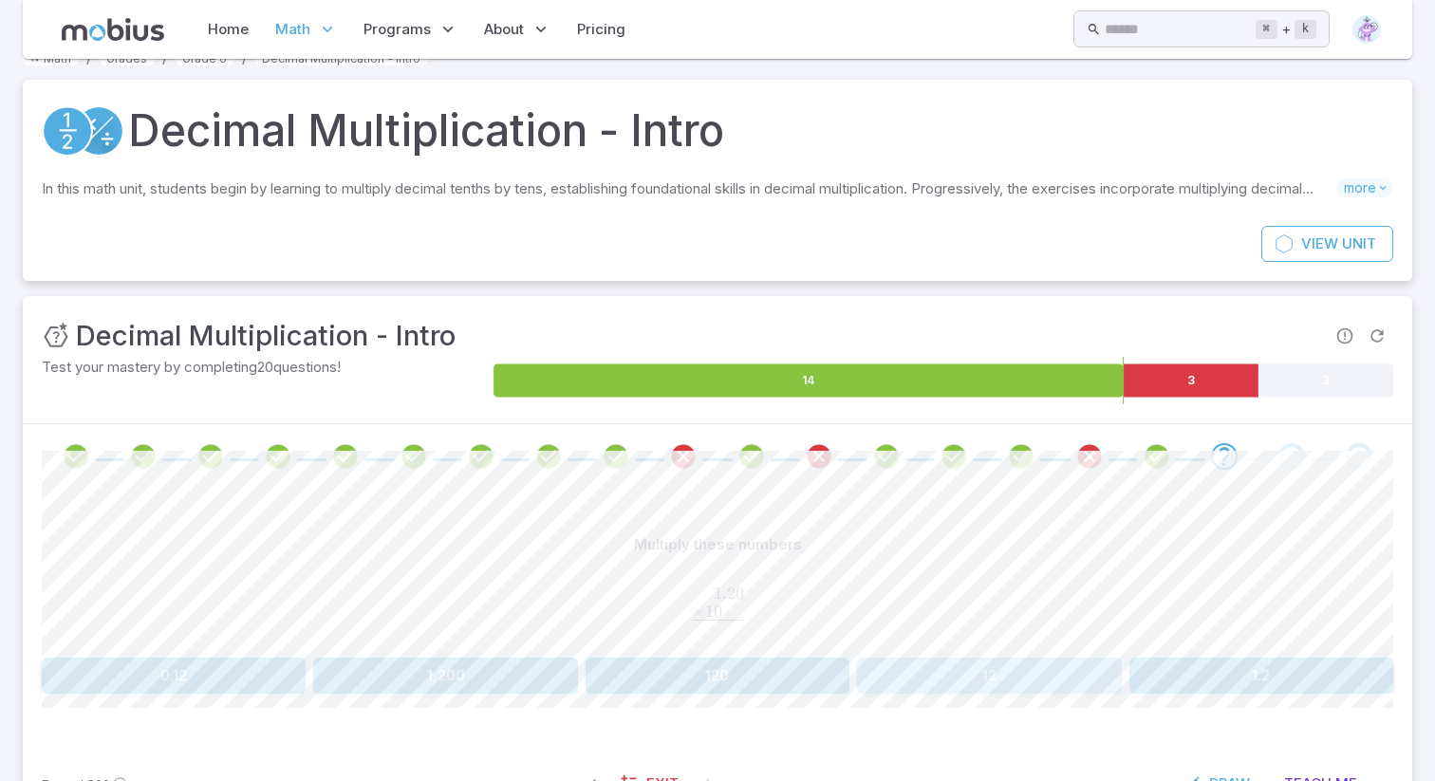
click at [1037, 670] on button "12" at bounding box center [989, 676] width 264 height 36
click at [923, 668] on button "2,200" at bounding box center [989, 676] width 264 height 36
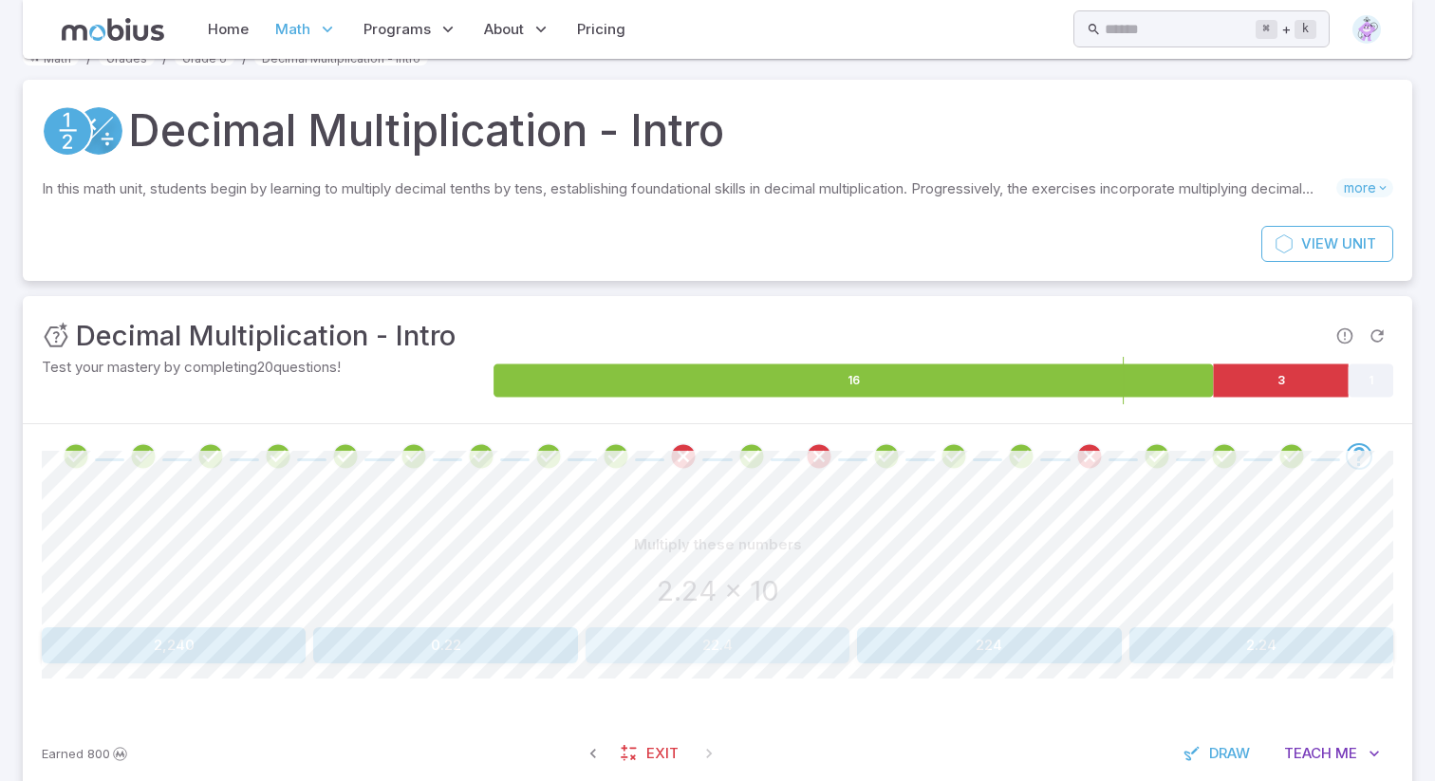
click at [722, 636] on button "22.4" at bounding box center [718, 646] width 264 height 36
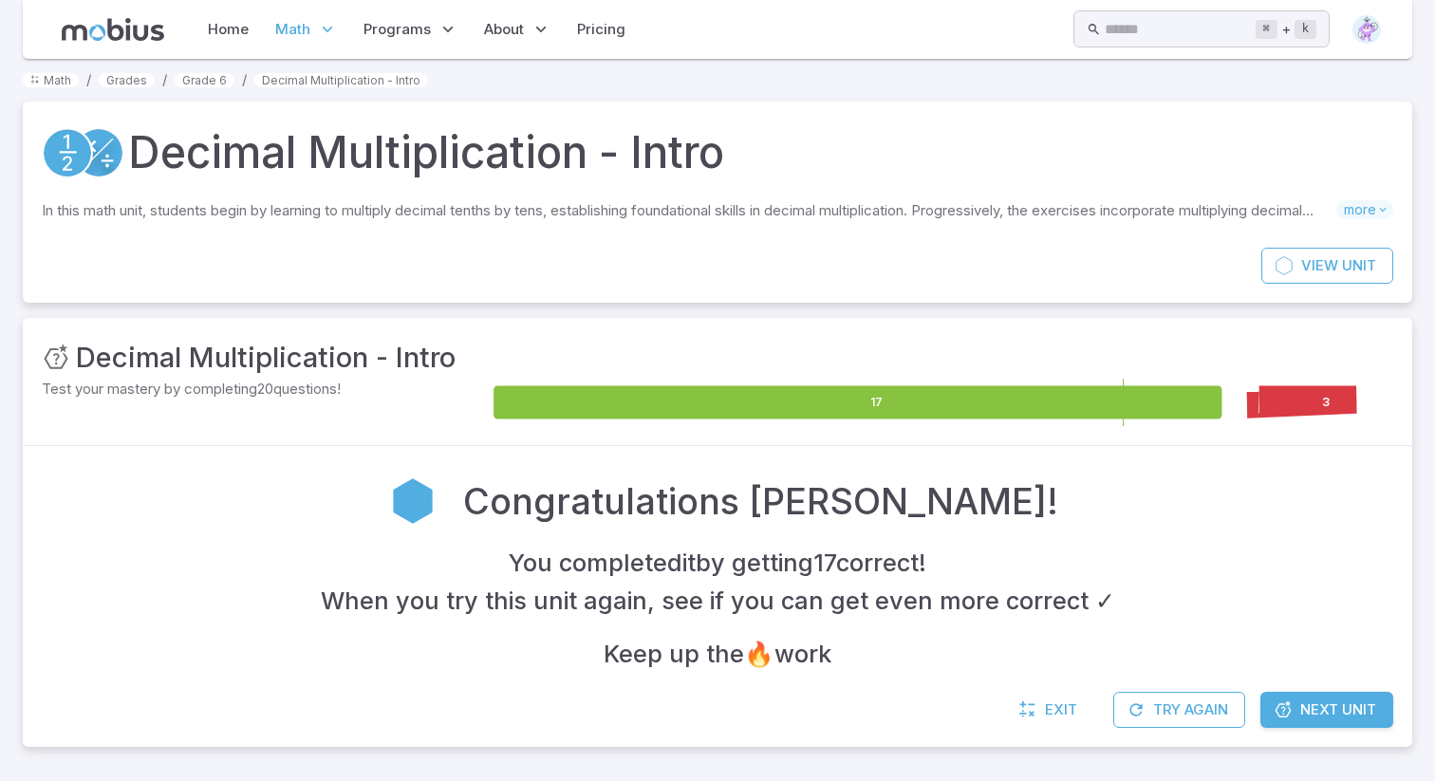
scroll to position [9, 0]
click at [1322, 703] on span "Next Unit" at bounding box center [1339, 710] width 76 height 21
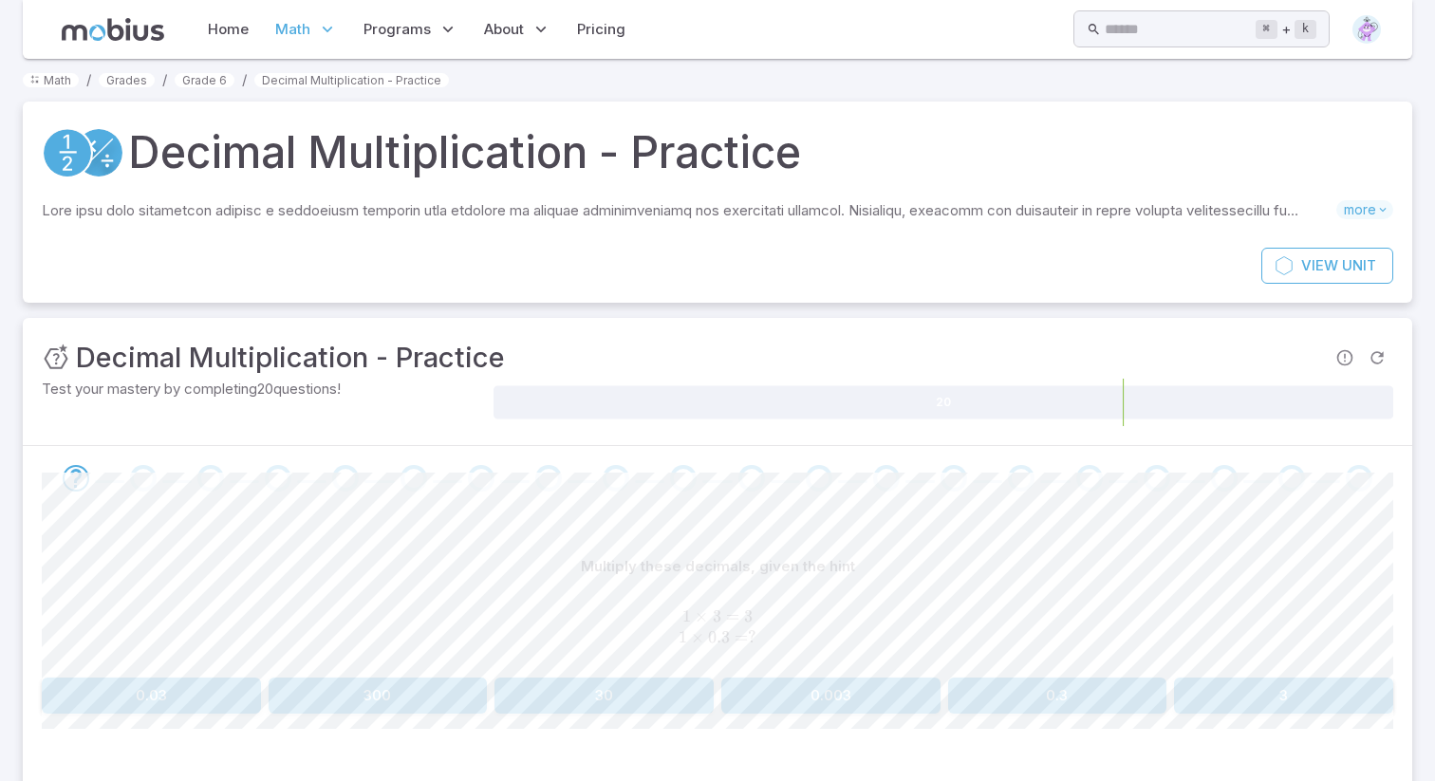
click at [139, 21] on icon at bounding box center [113, 29] width 103 height 23
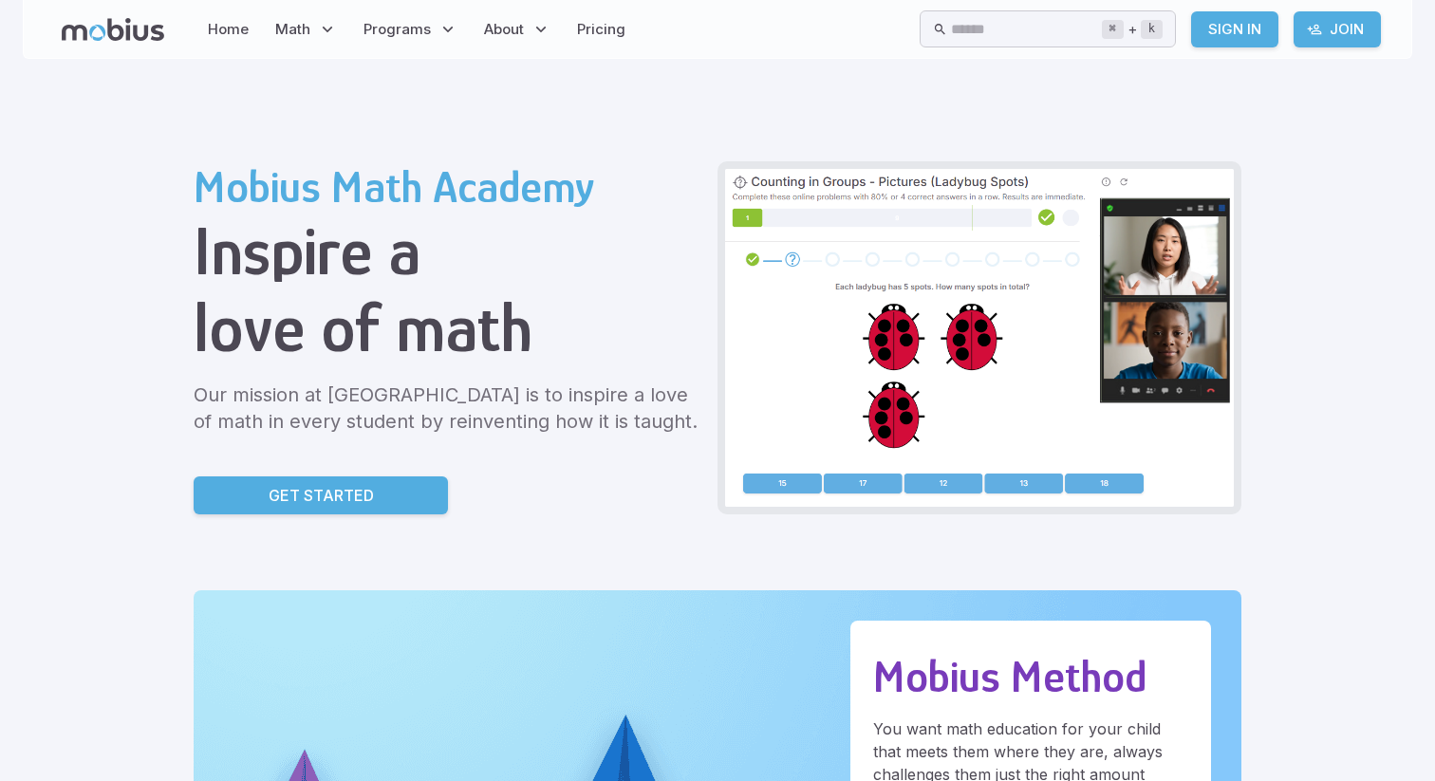
click at [1243, 30] on link "Sign In" at bounding box center [1234, 29] width 87 height 36
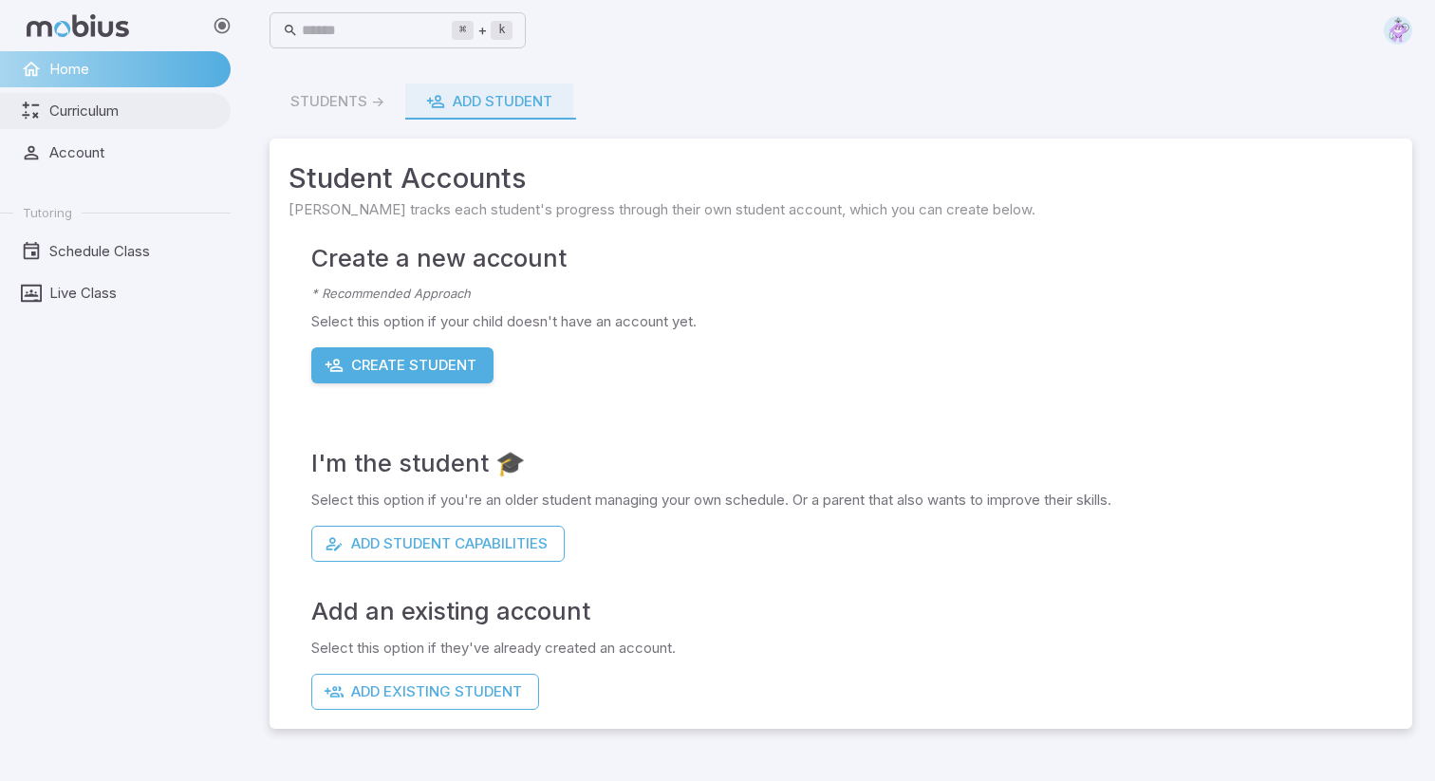
click at [128, 114] on span "Curriculum" at bounding box center [133, 111] width 168 height 21
click at [110, 137] on link "Account" at bounding box center [115, 153] width 231 height 36
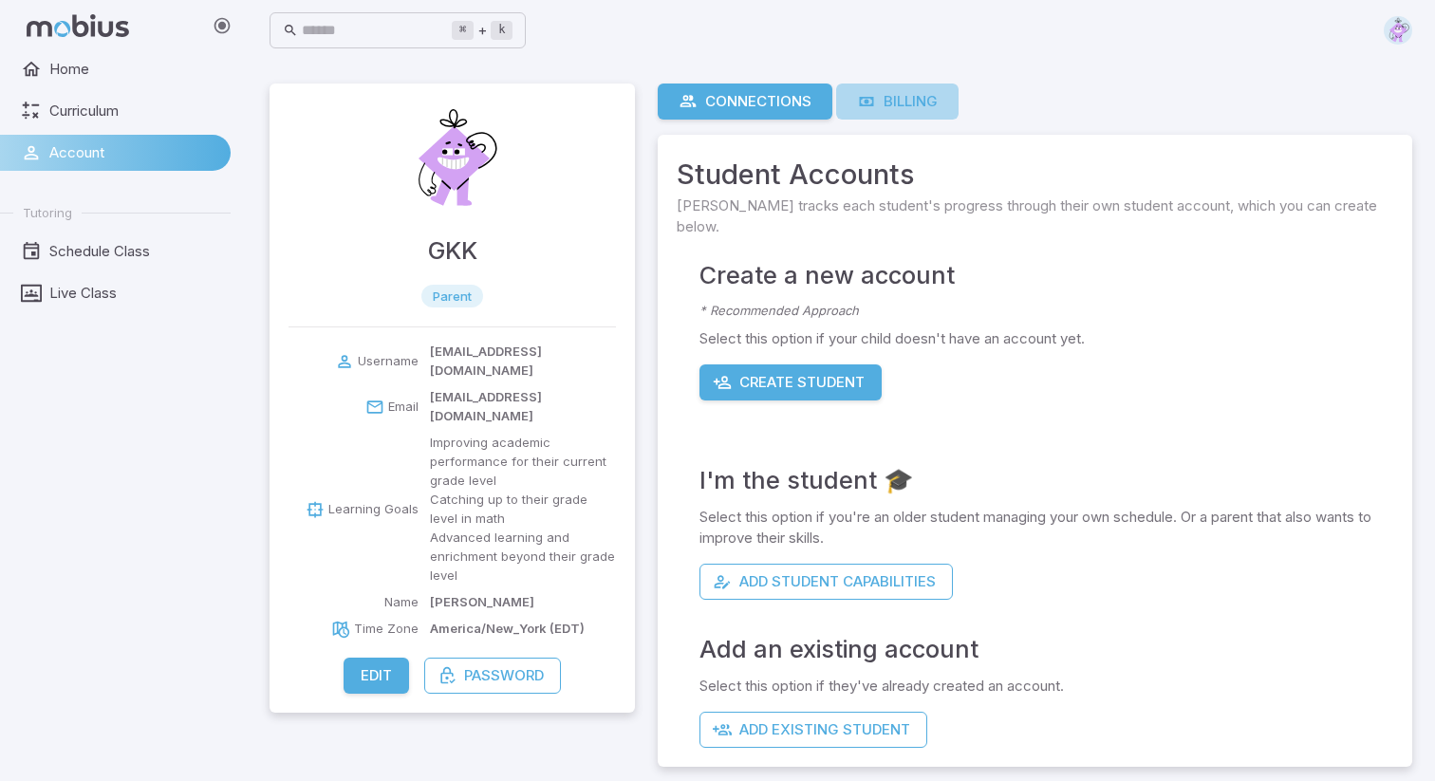
click at [931, 111] on div "Billing" at bounding box center [897, 101] width 81 height 21
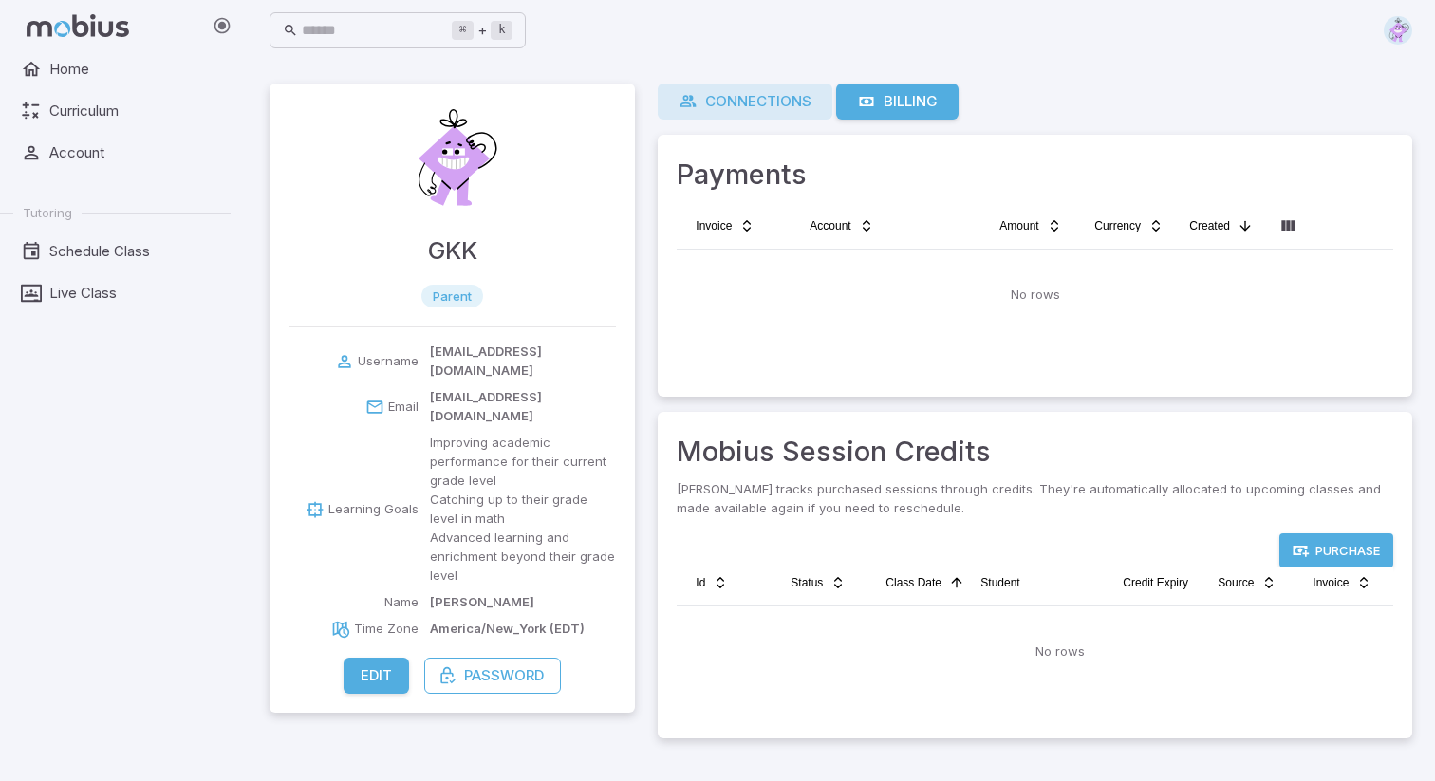
click at [759, 107] on div "Connections" at bounding box center [745, 101] width 133 height 21
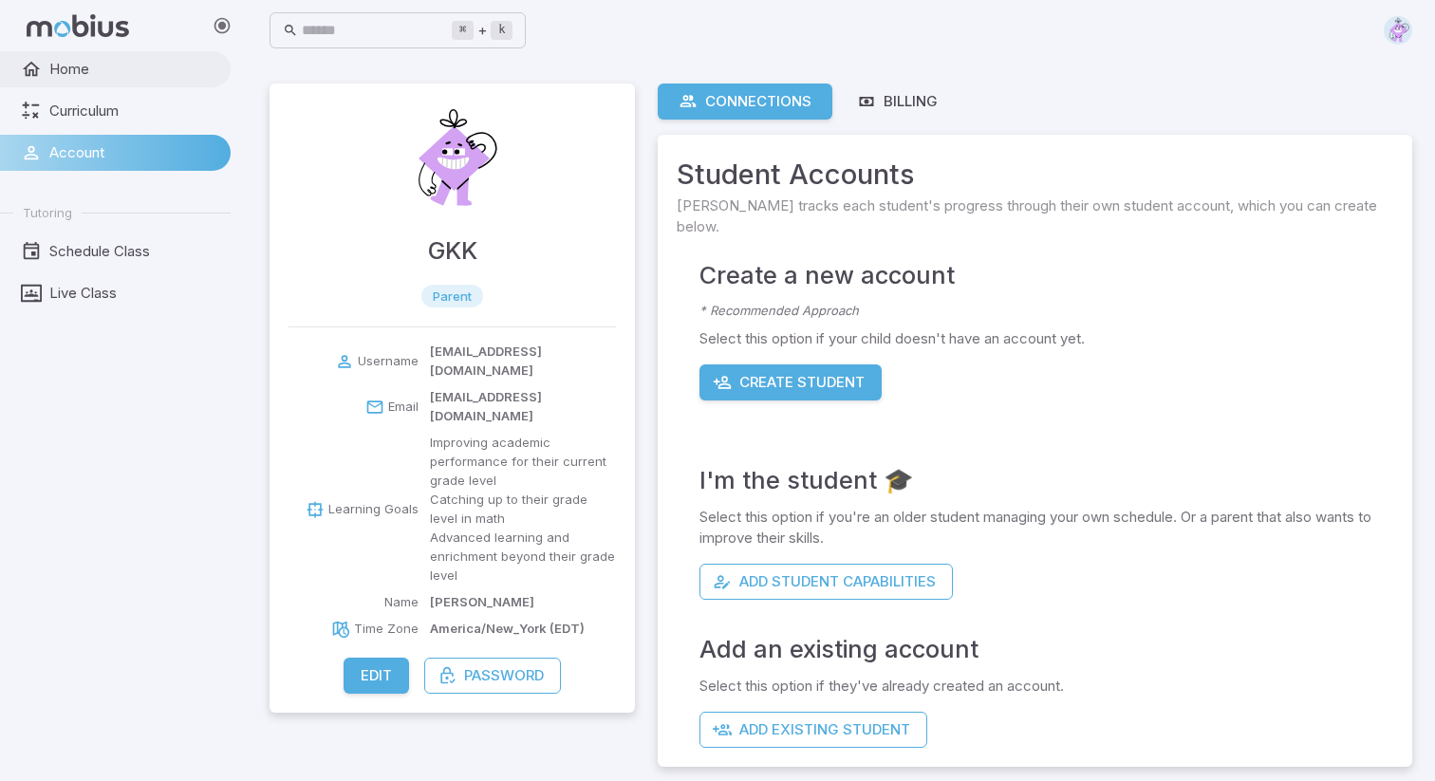
click at [170, 57] on link "Home" at bounding box center [115, 69] width 231 height 36
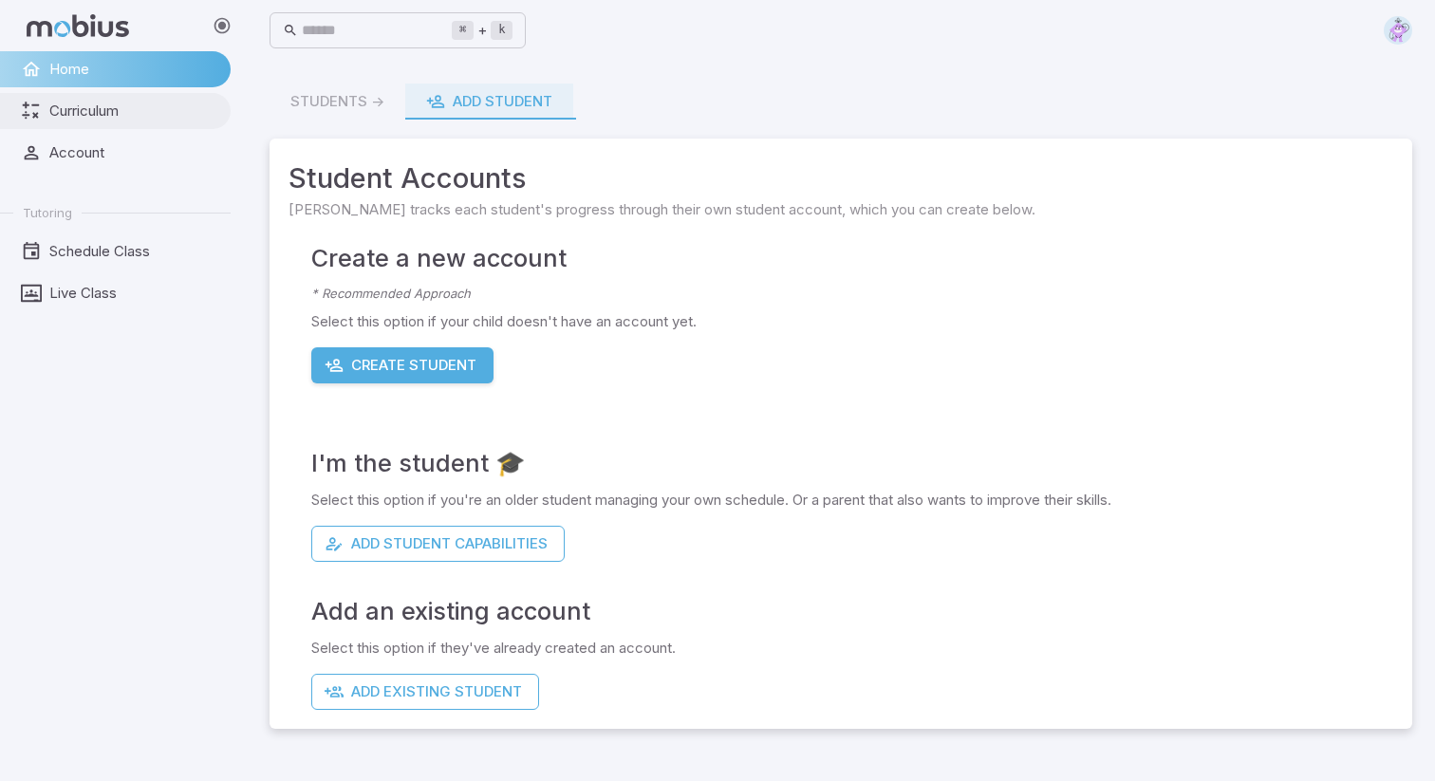
click at [197, 104] on span "Curriculum" at bounding box center [133, 111] width 168 height 21
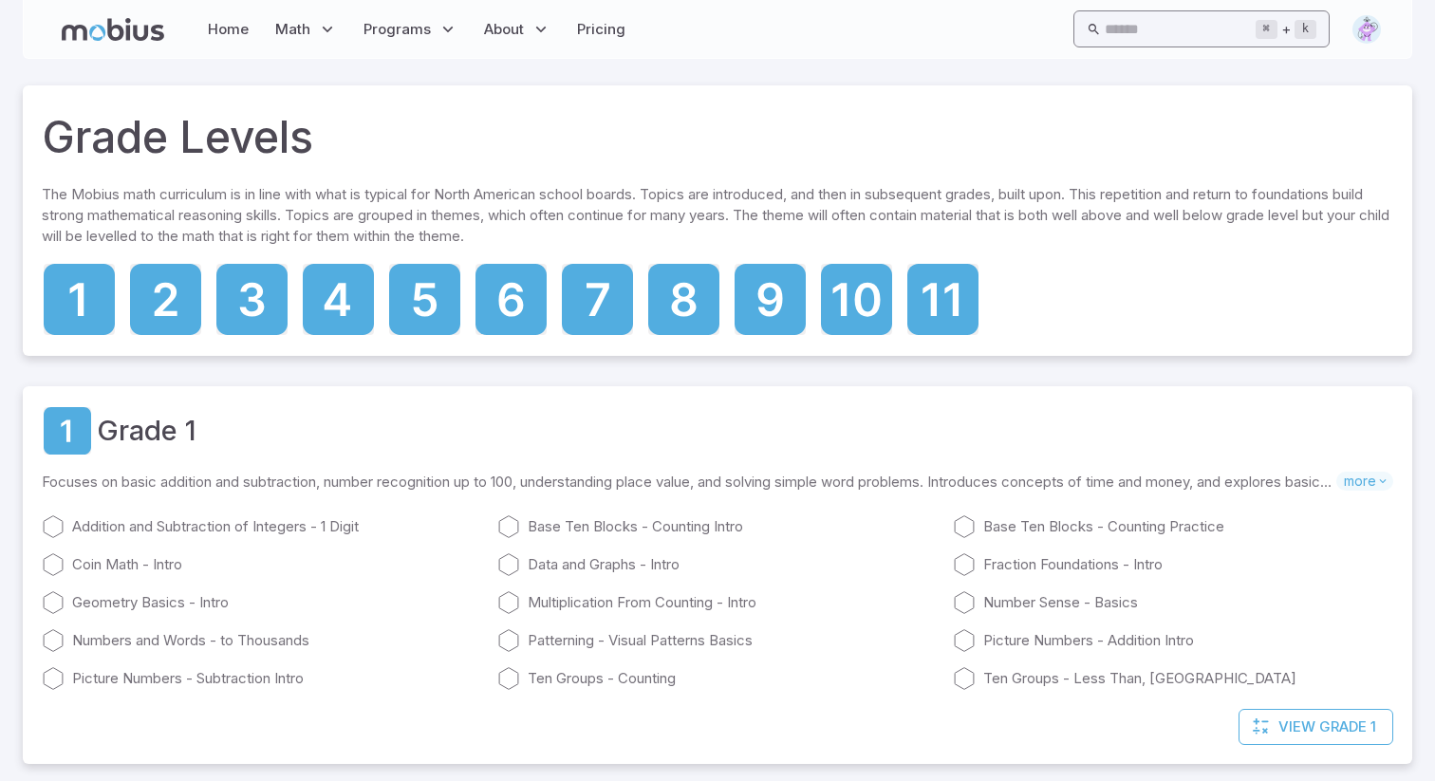
click at [1142, 21] on input "text" at bounding box center [1180, 28] width 150 height 37
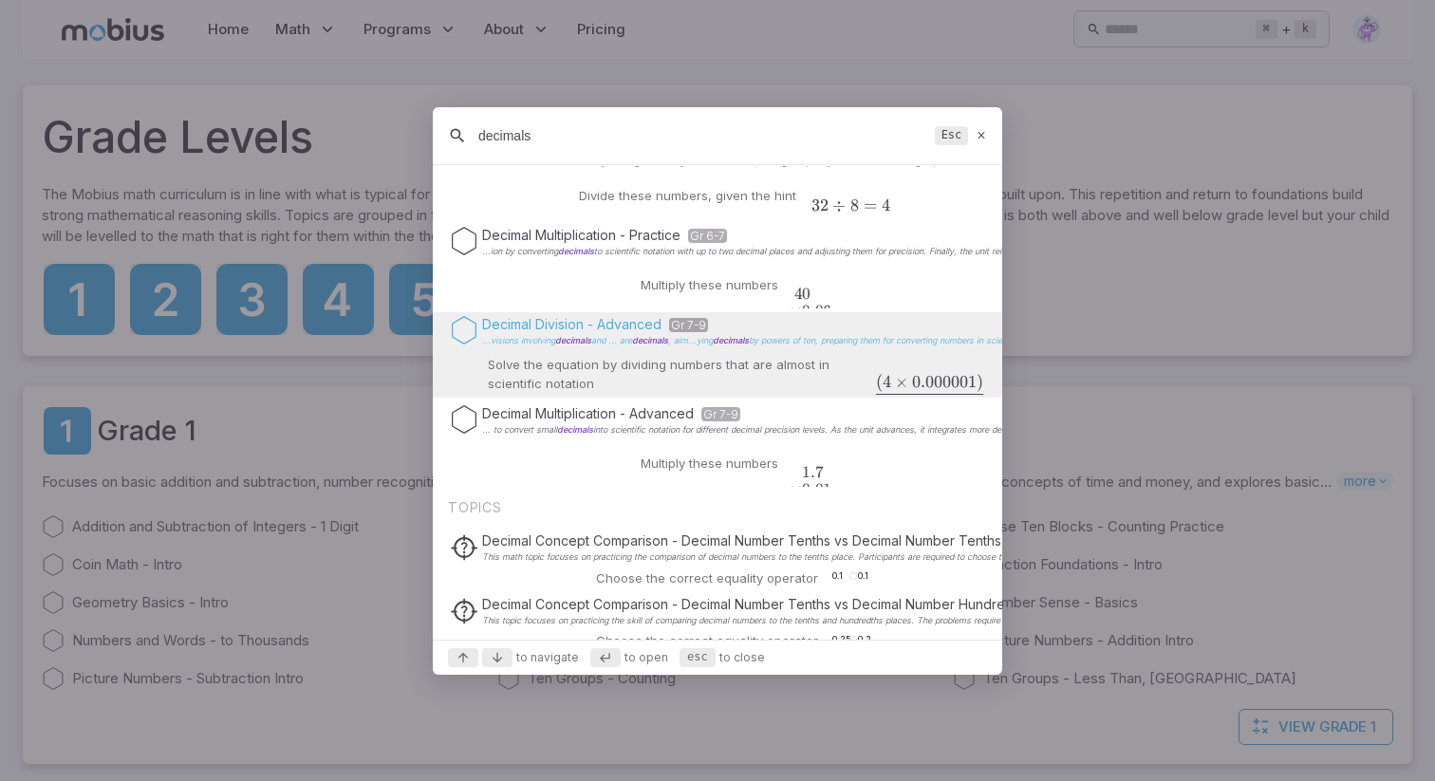
scroll to position [81, 0]
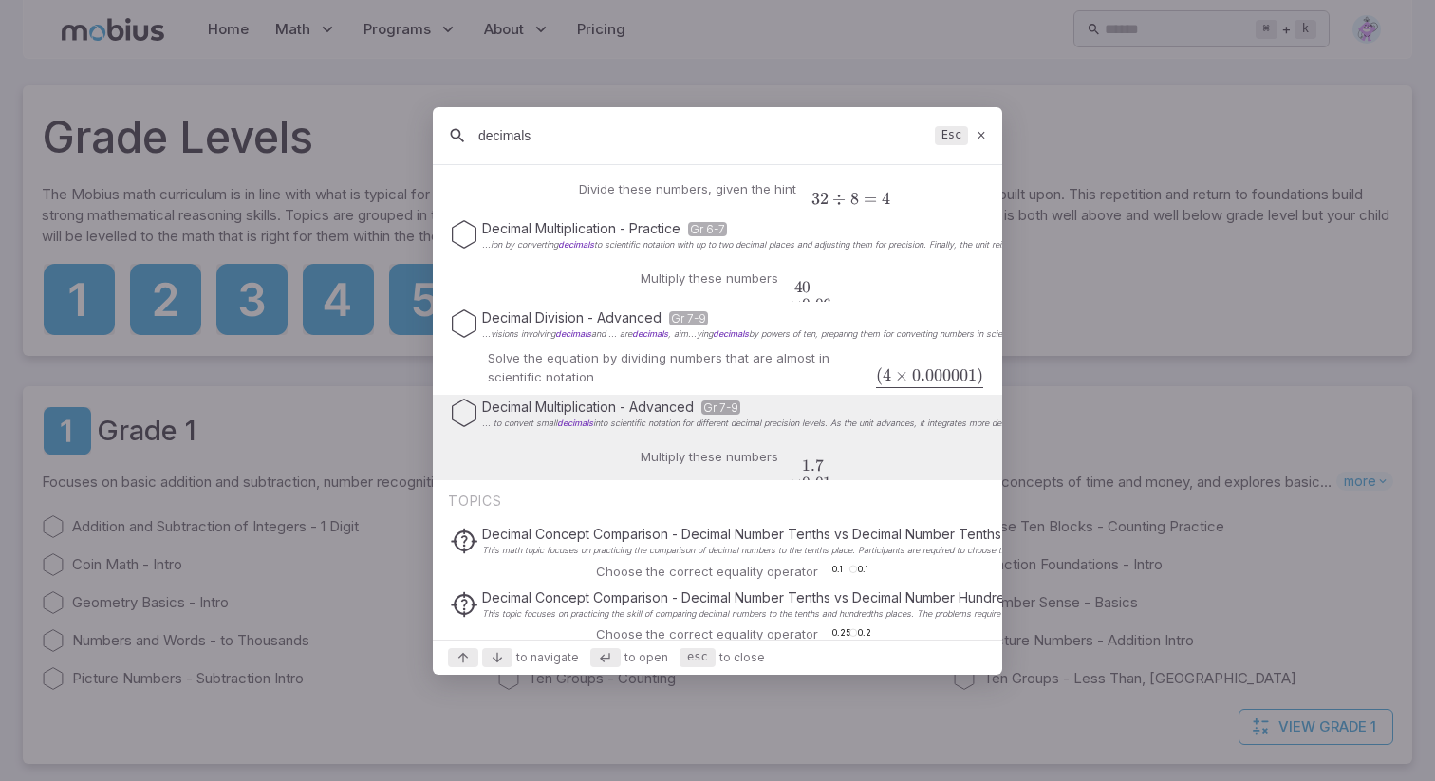
type input "decimals"
click at [932, 453] on div "Decimal Multiplication - Advanced Gr 7-9 ... to convert small decimals into sci…" at bounding box center [718, 437] width 570 height 85
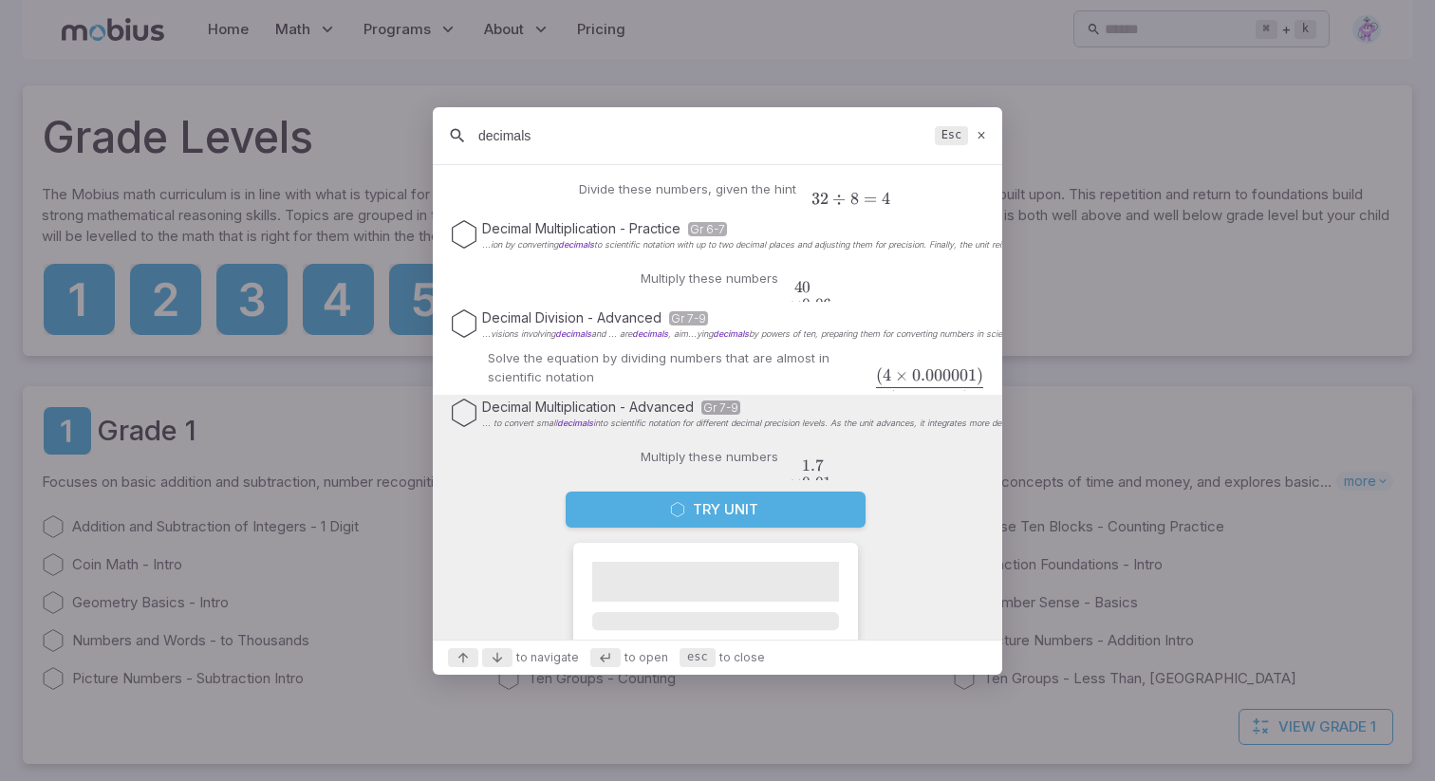
click at [761, 500] on button "Try Unit" at bounding box center [716, 510] width 300 height 36
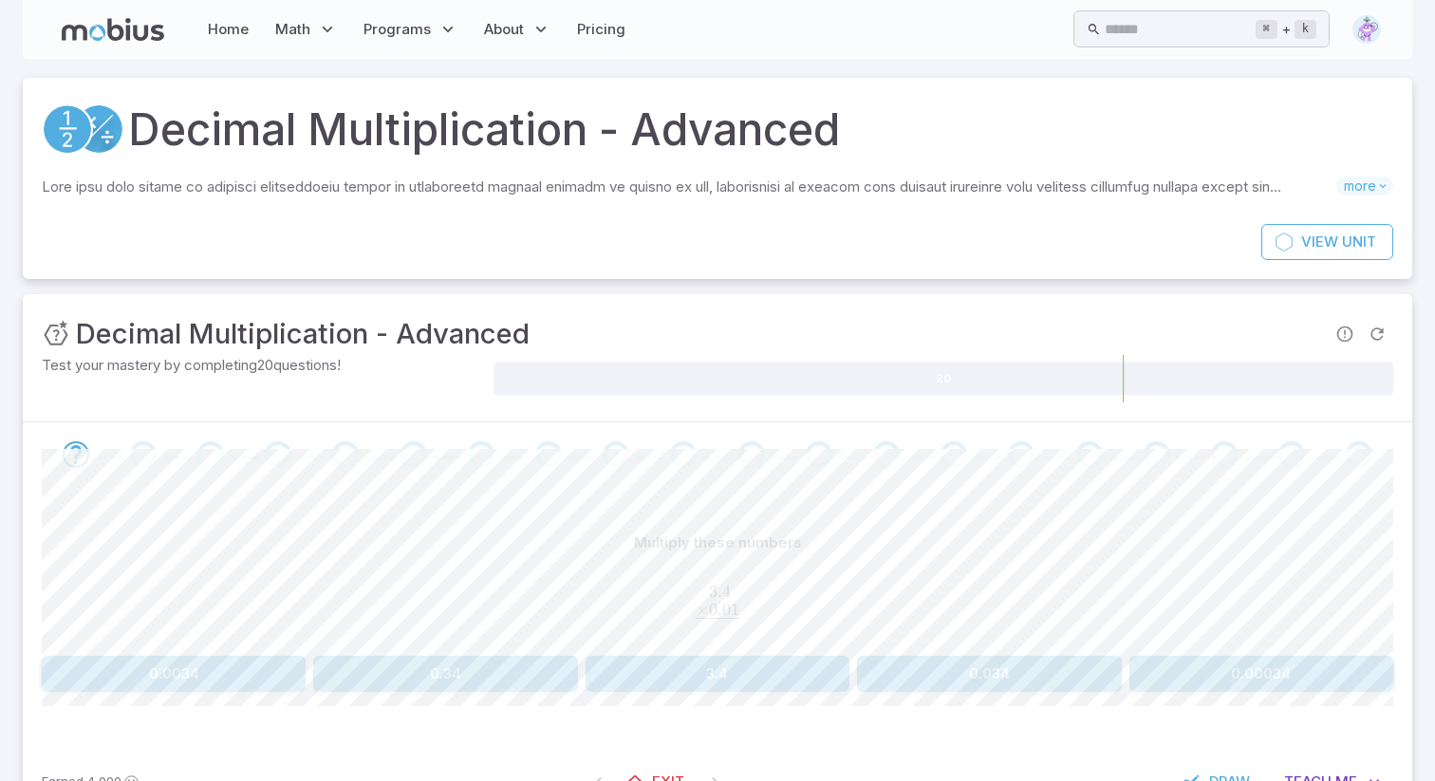
scroll to position [71, 0]
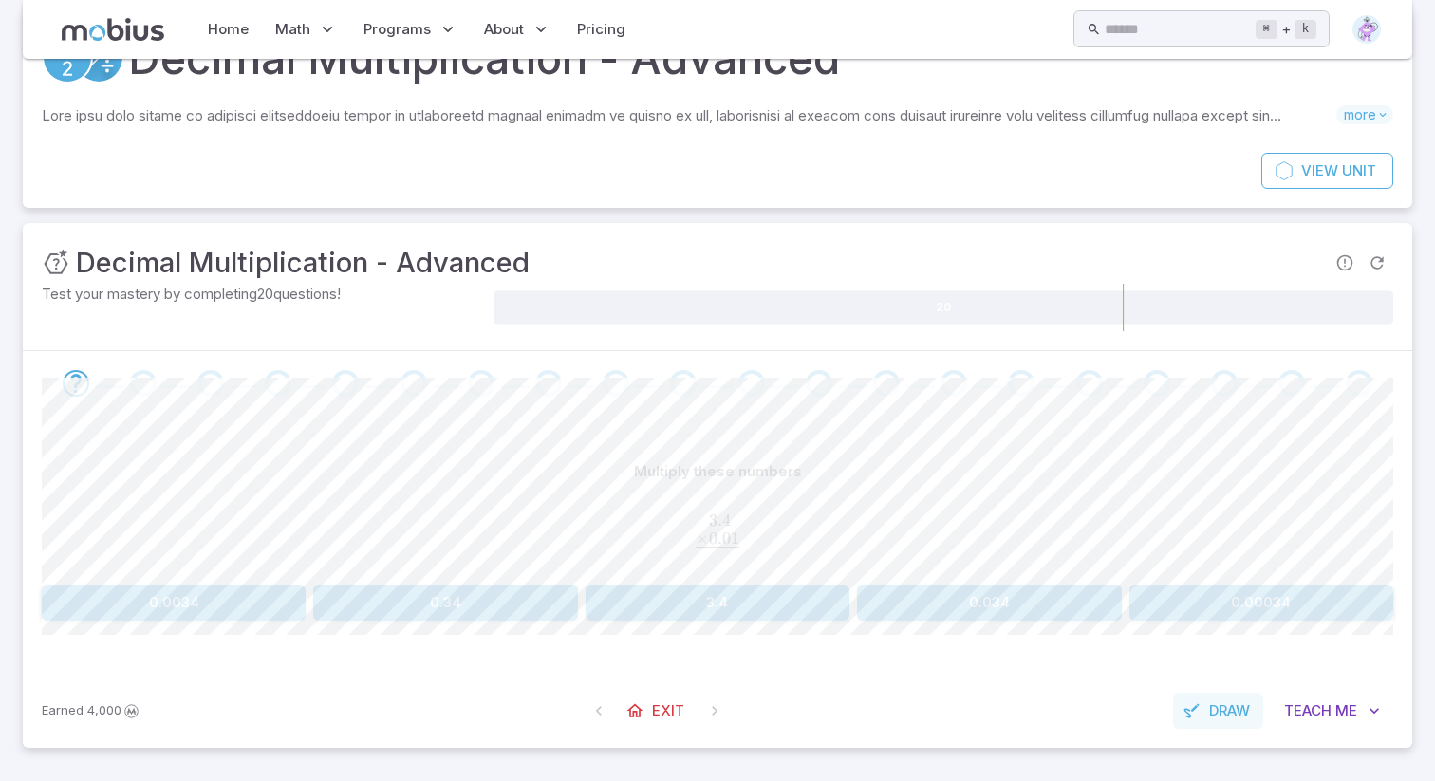
click at [1247, 713] on span "Draw" at bounding box center [1230, 711] width 41 height 21
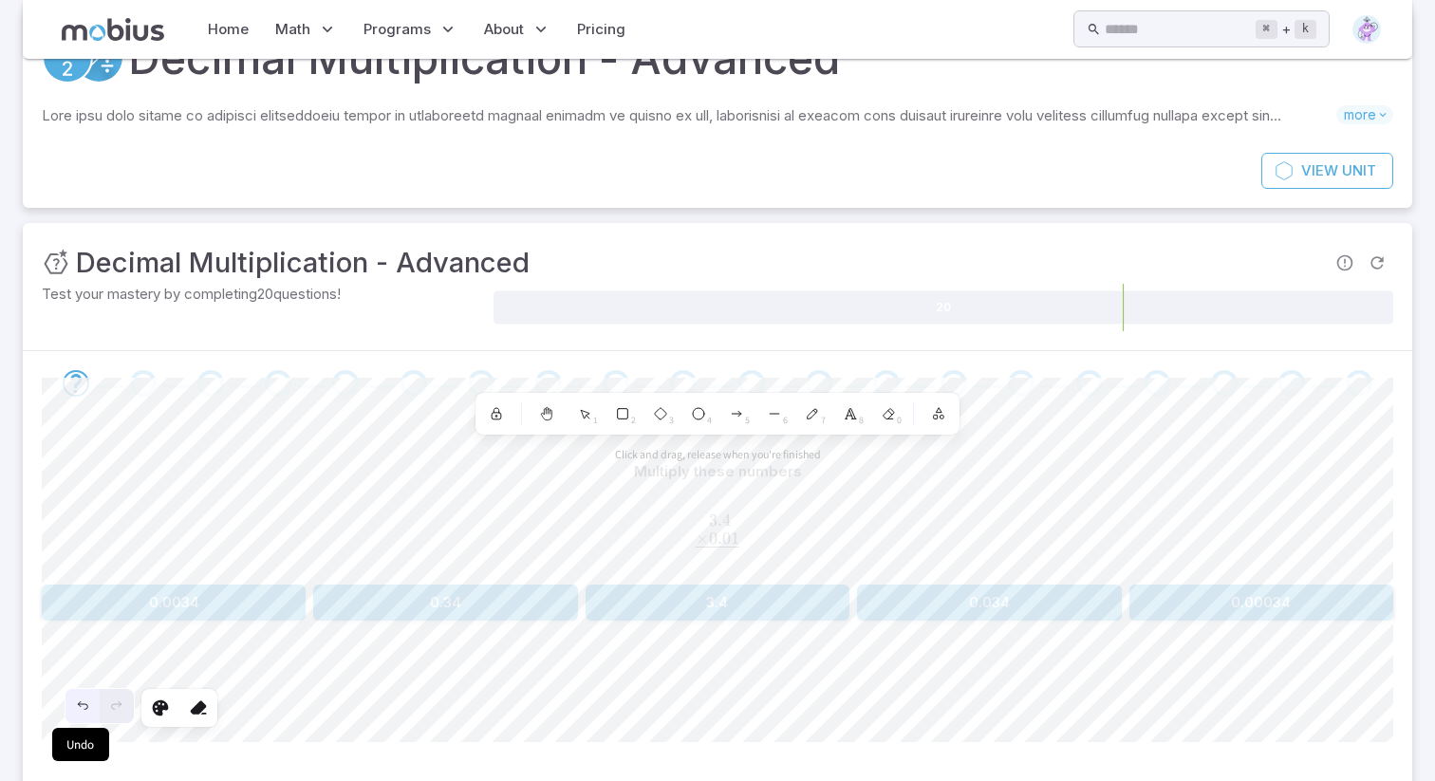
click at [86, 707] on icon "Undo" at bounding box center [82, 707] width 9 height 8
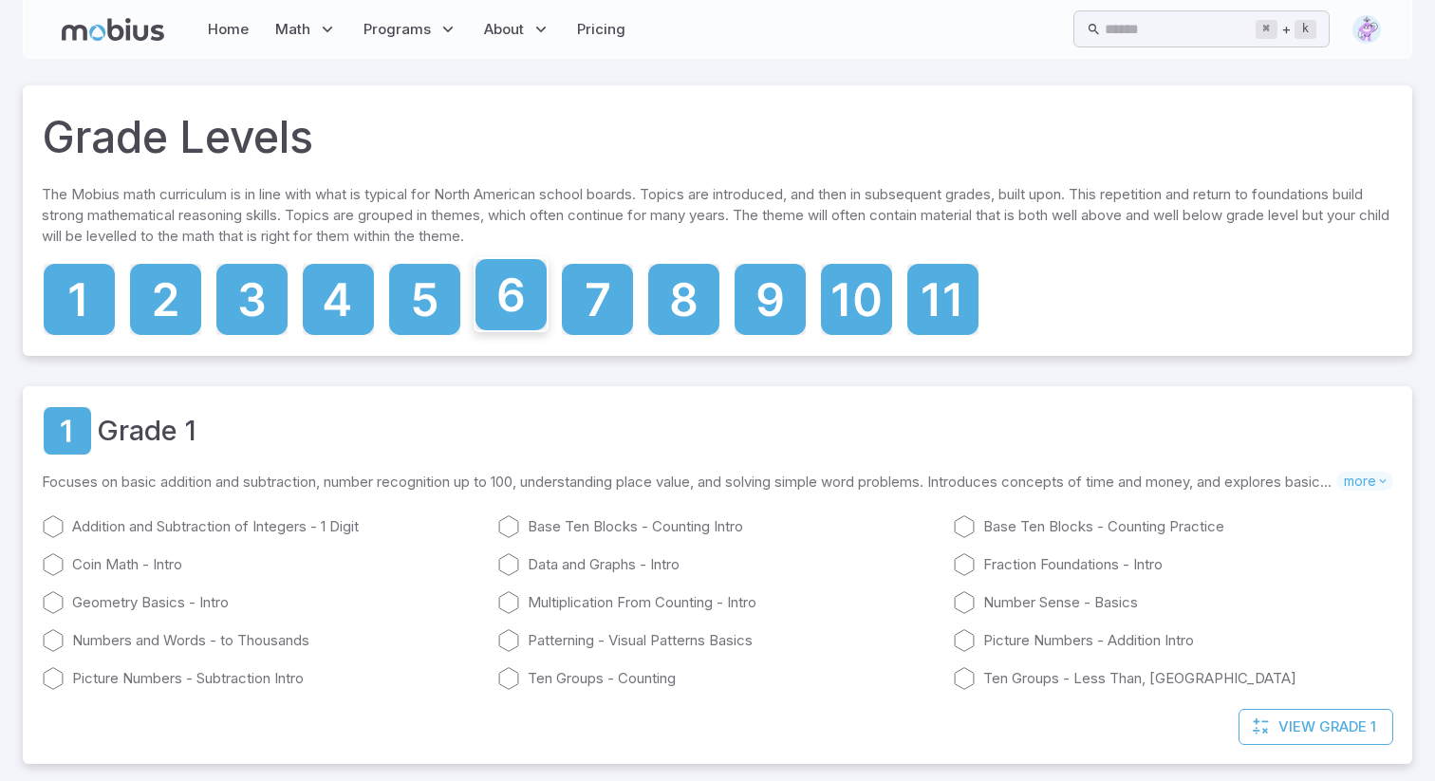
click at [515, 302] on icon at bounding box center [511, 294] width 71 height 71
click at [1328, 718] on span "Grade 1" at bounding box center [1348, 727] width 57 height 21
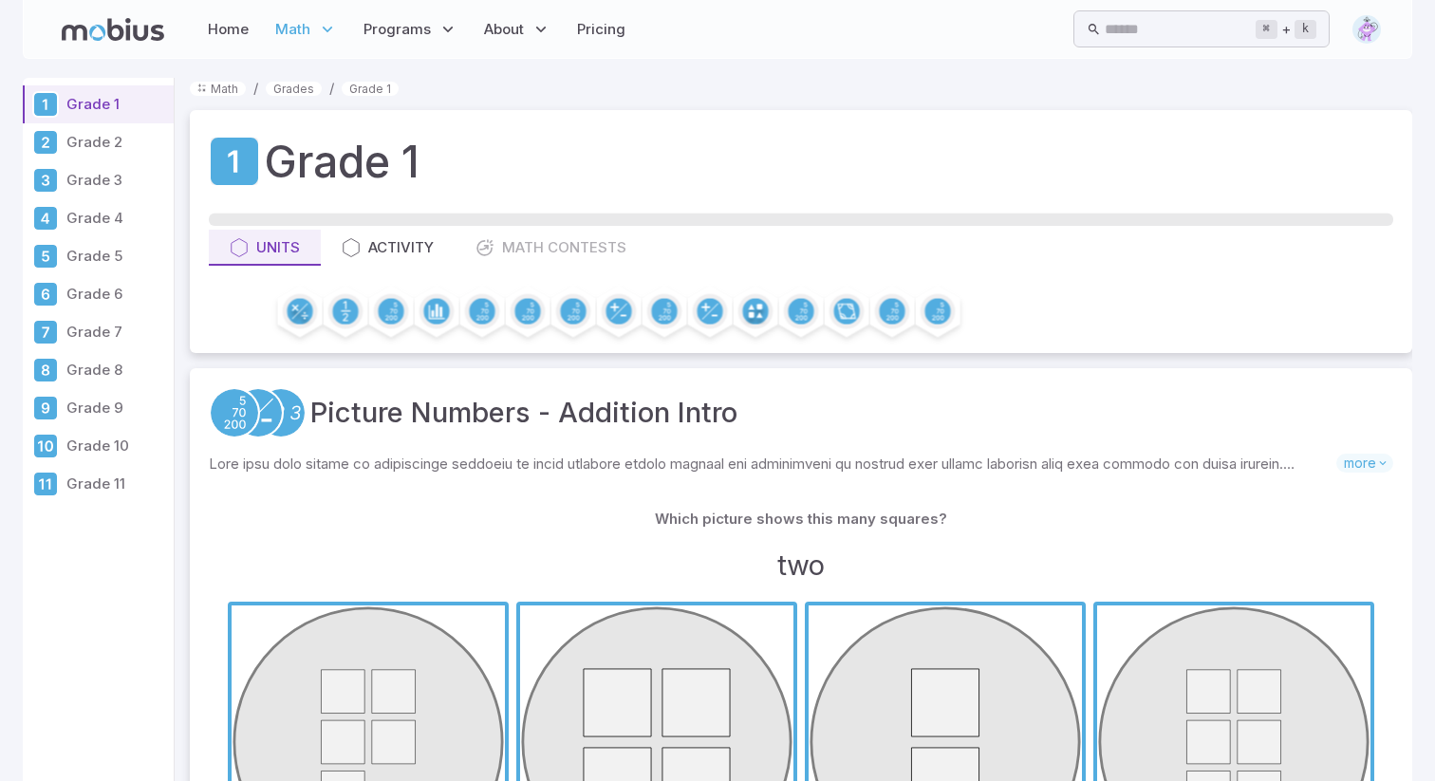
click at [125, 291] on p "Grade 6" at bounding box center [116, 294] width 100 height 21
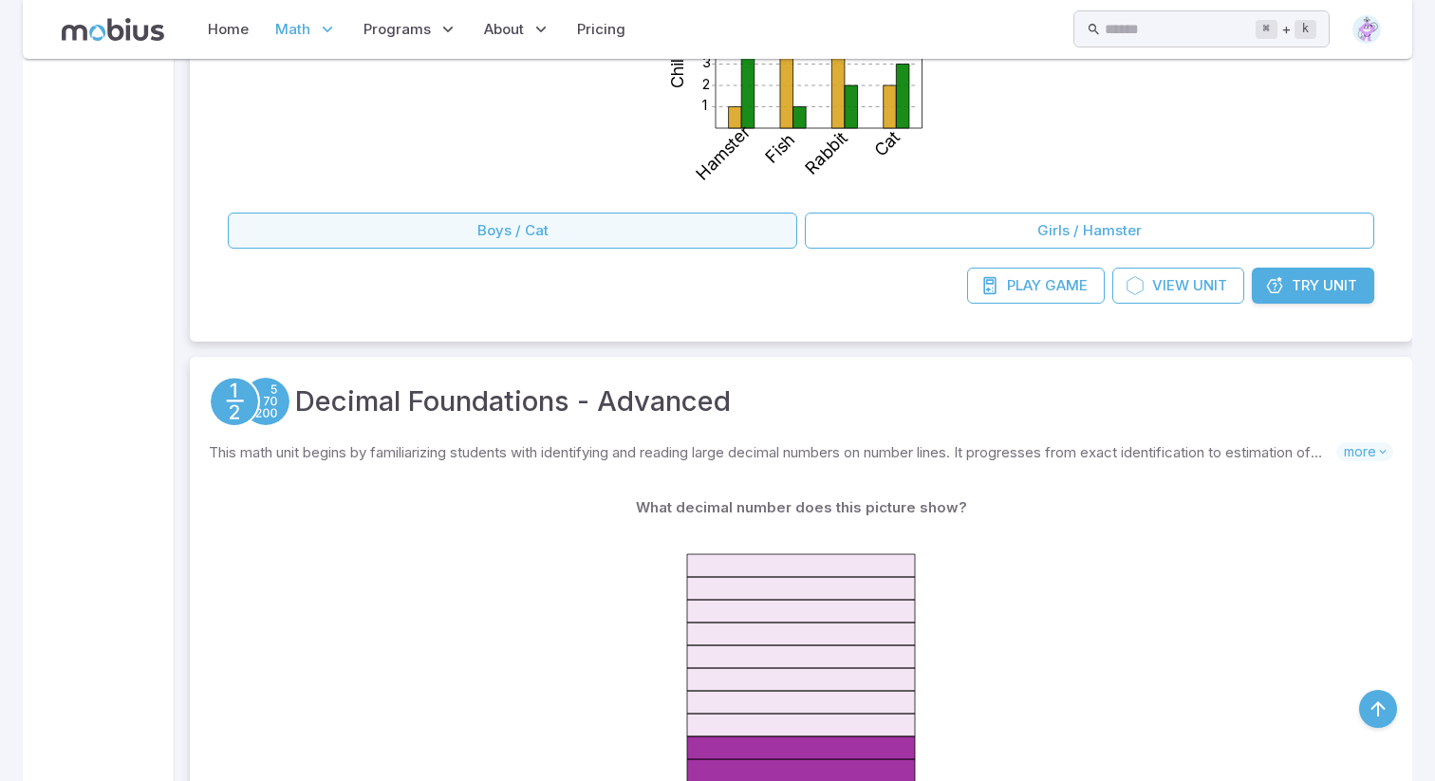
scroll to position [1047, 0]
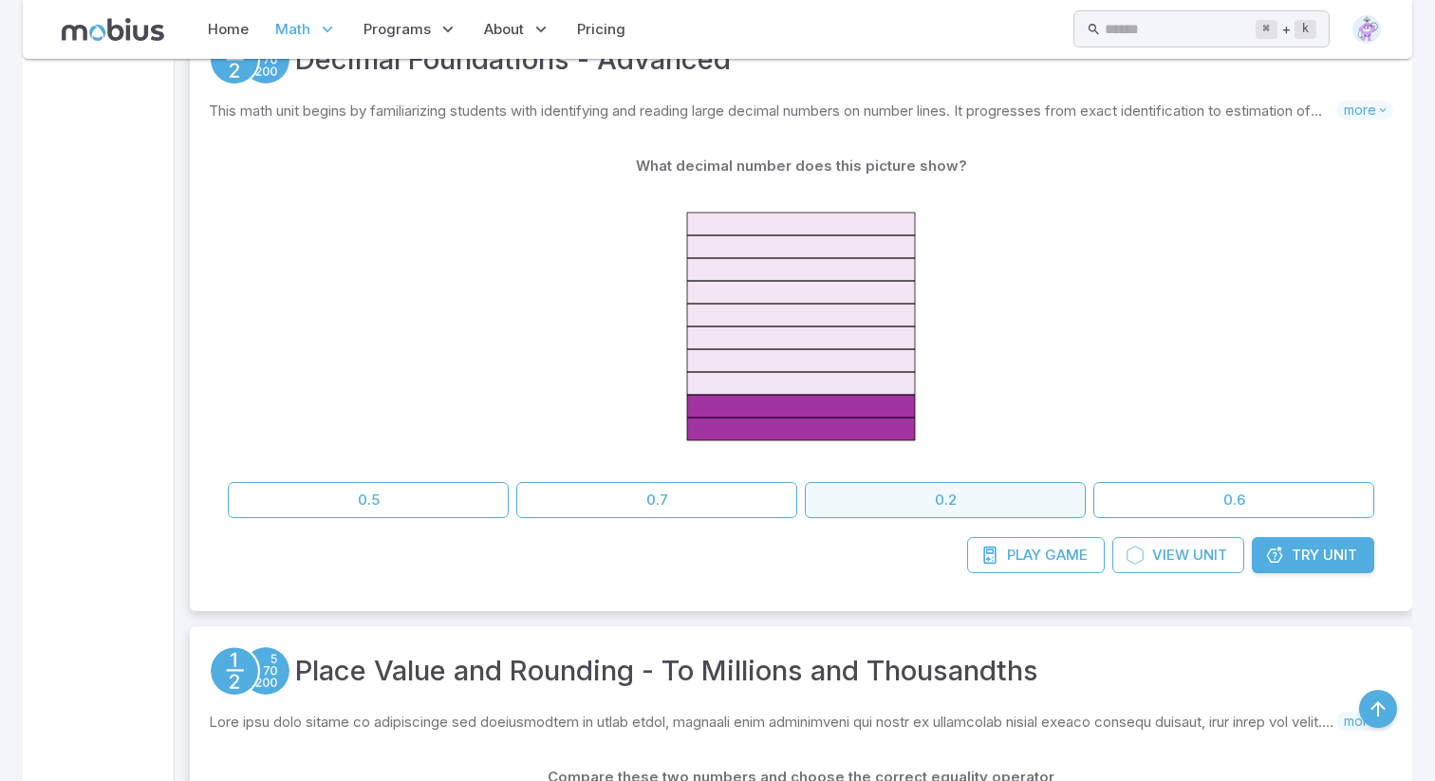
click at [862, 499] on button "0.2" at bounding box center [945, 500] width 281 height 36
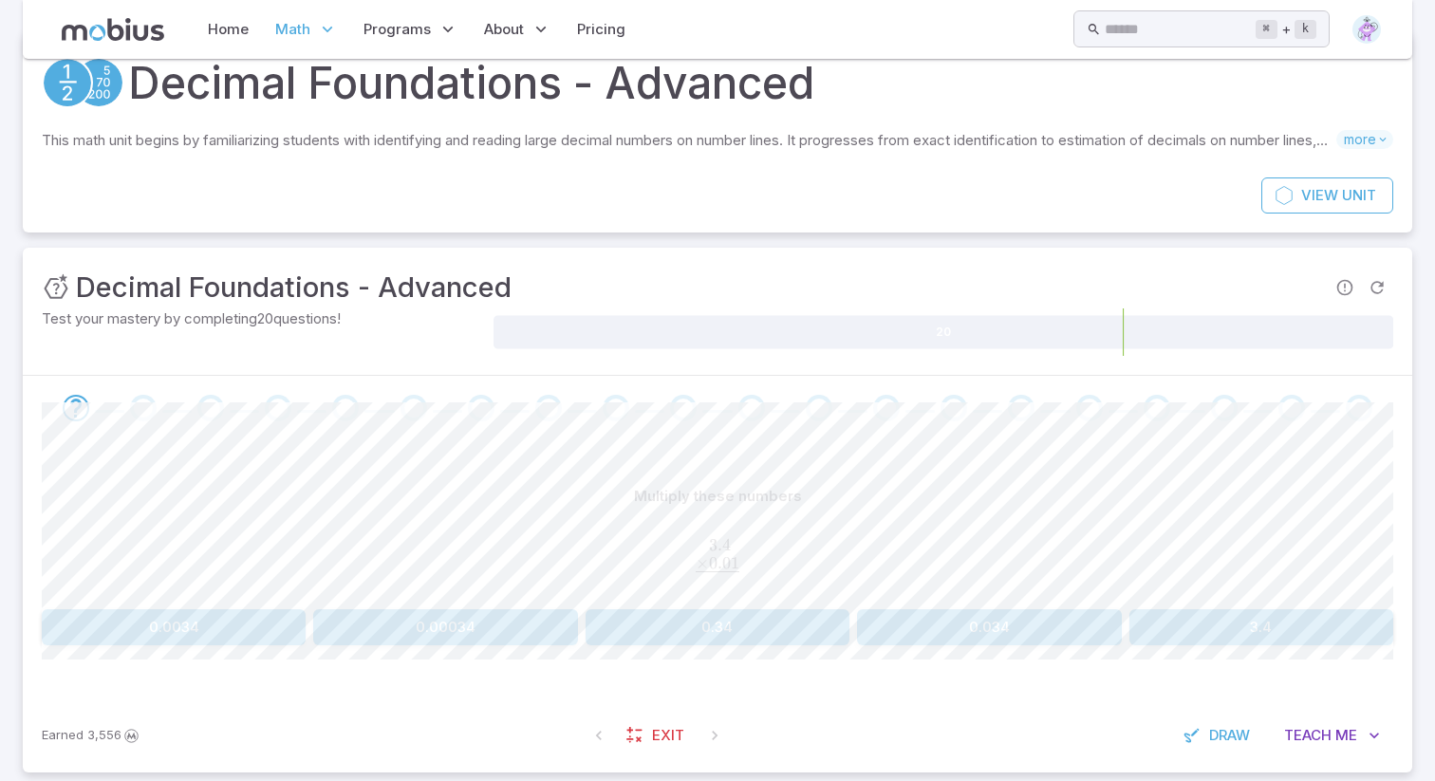
scroll to position [103, 0]
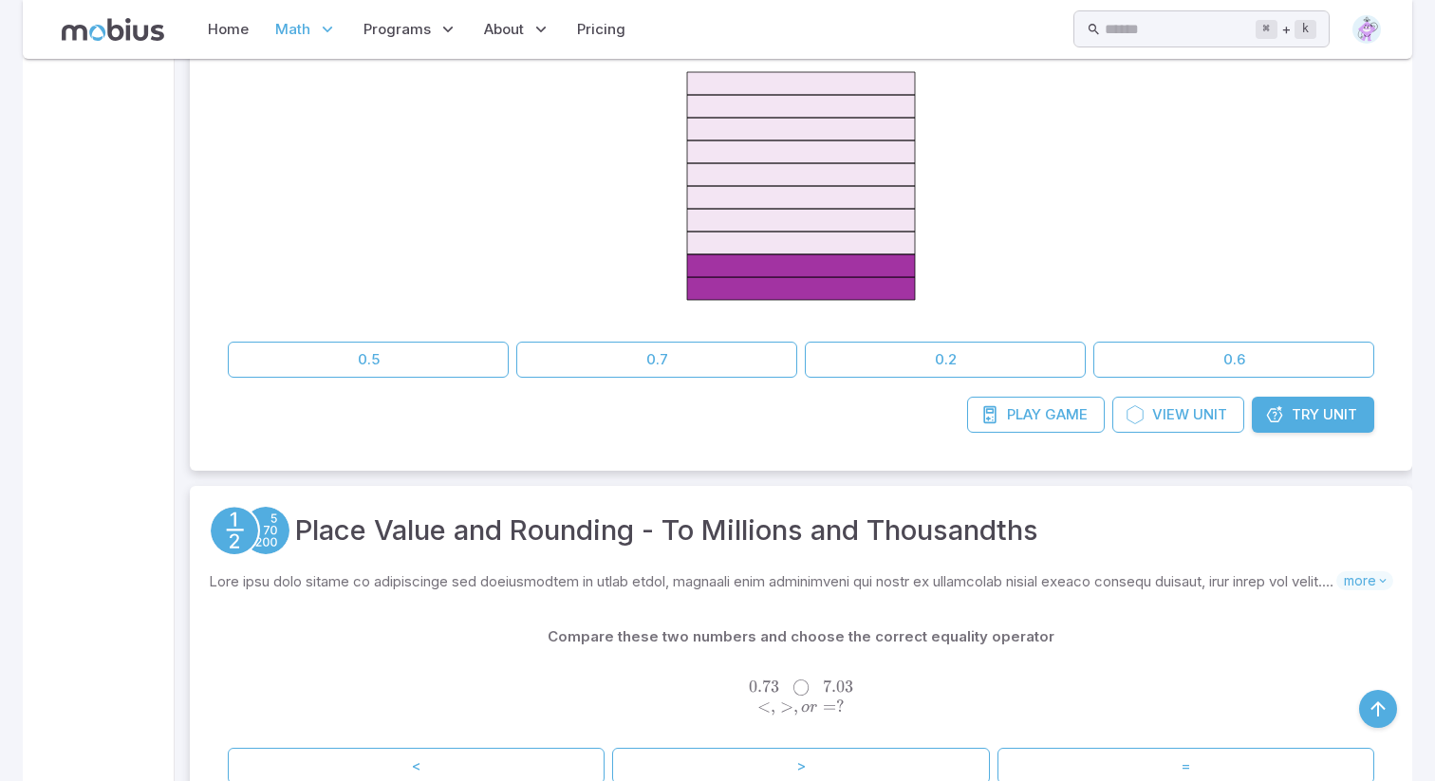
scroll to position [1321, 0]
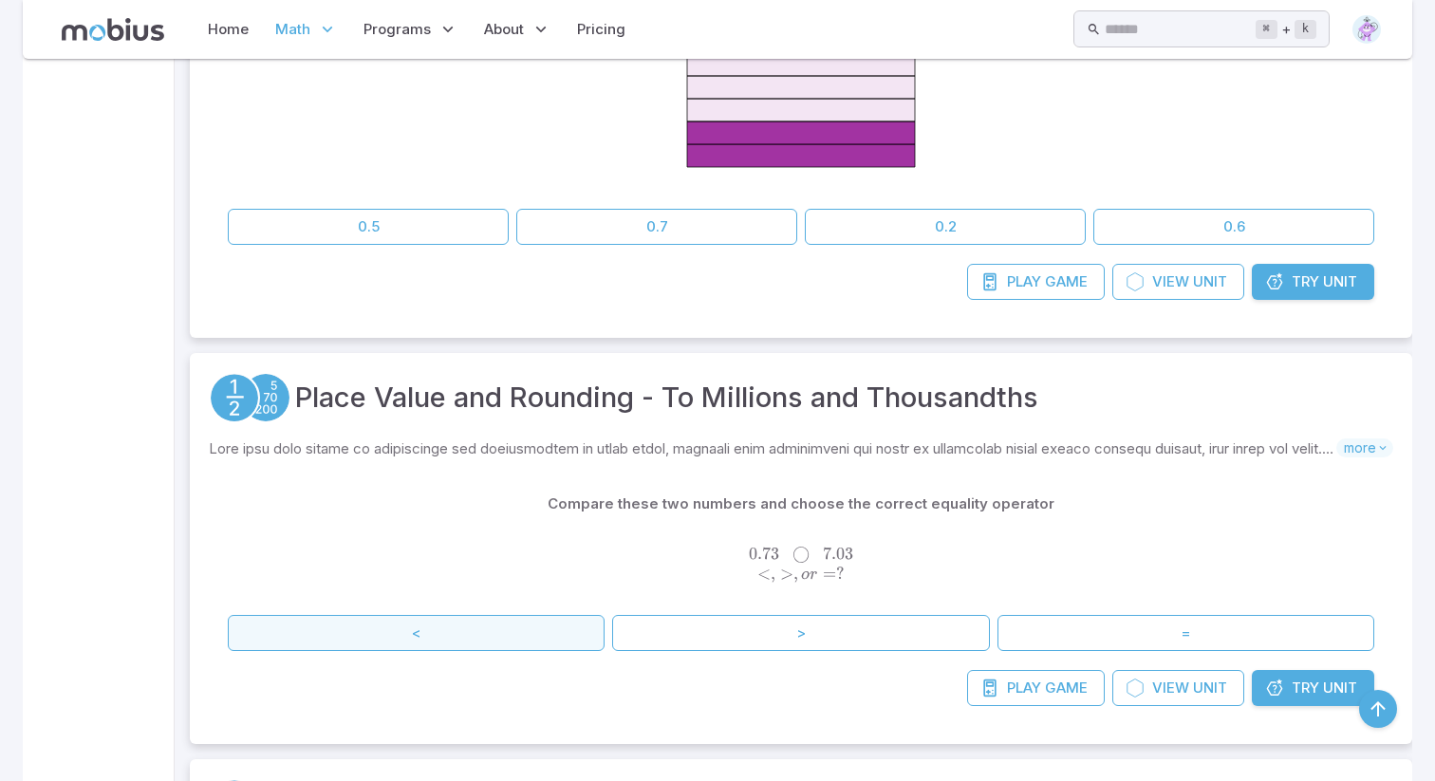
click at [571, 627] on button "<" at bounding box center [416, 633] width 377 height 36
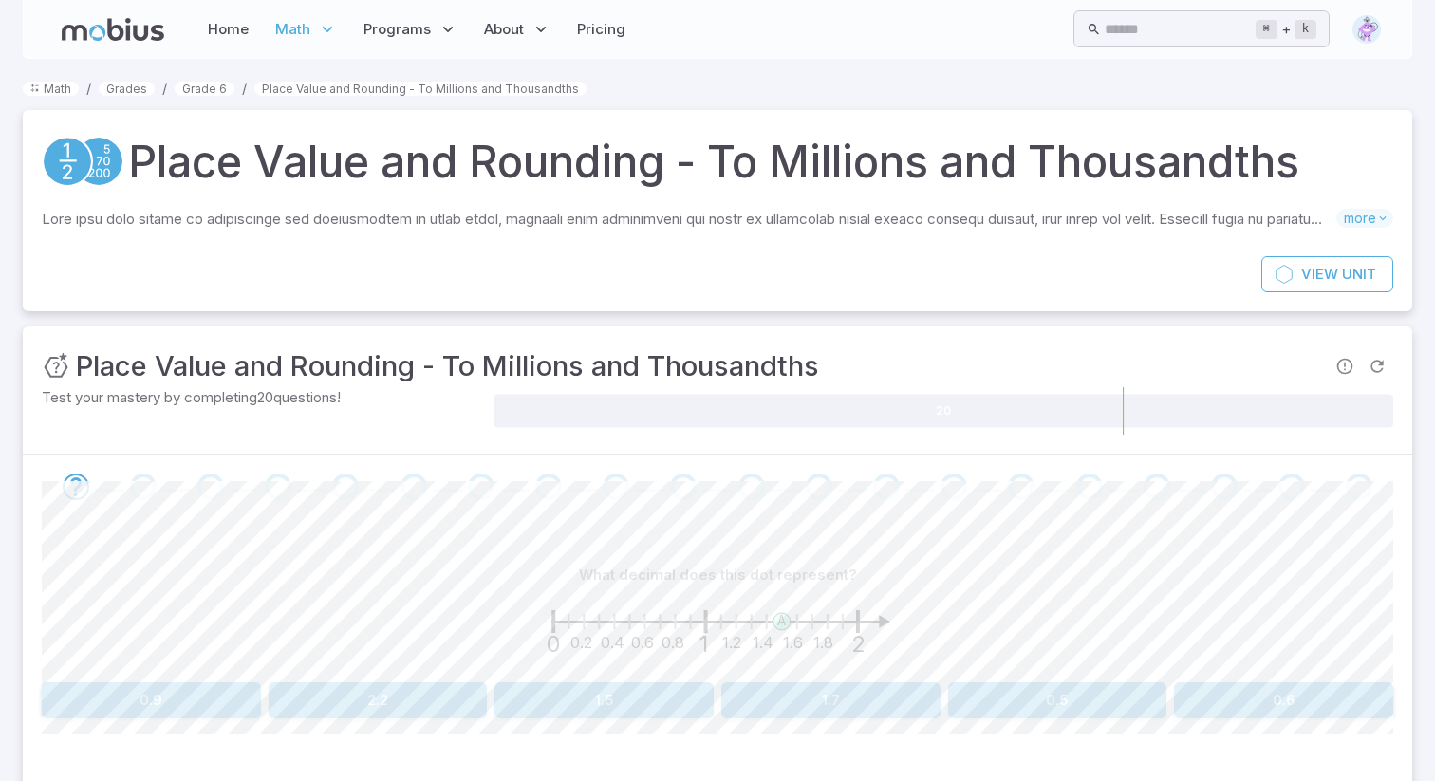
click at [144, 28] on icon at bounding box center [113, 29] width 103 height 23
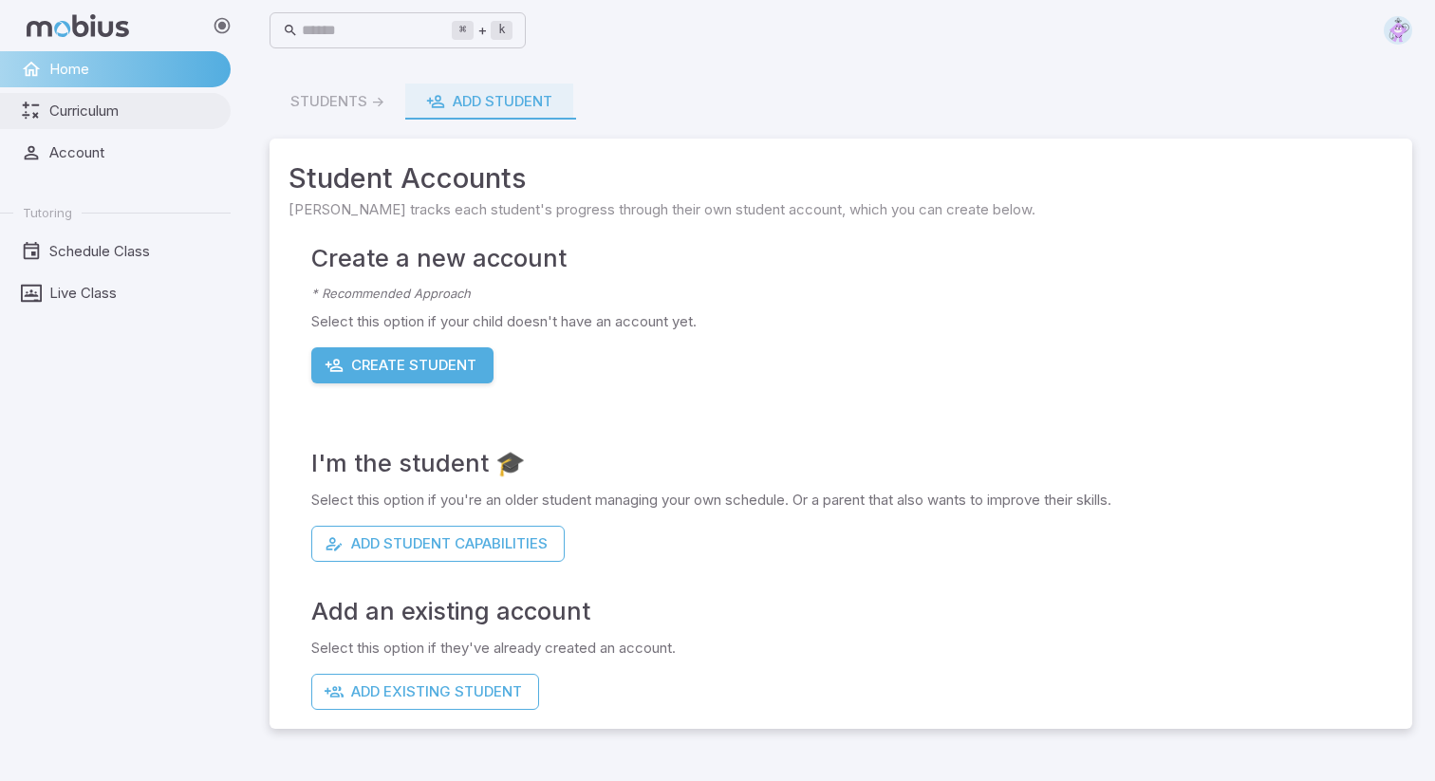
click at [51, 108] on span "Curriculum" at bounding box center [133, 111] width 168 height 21
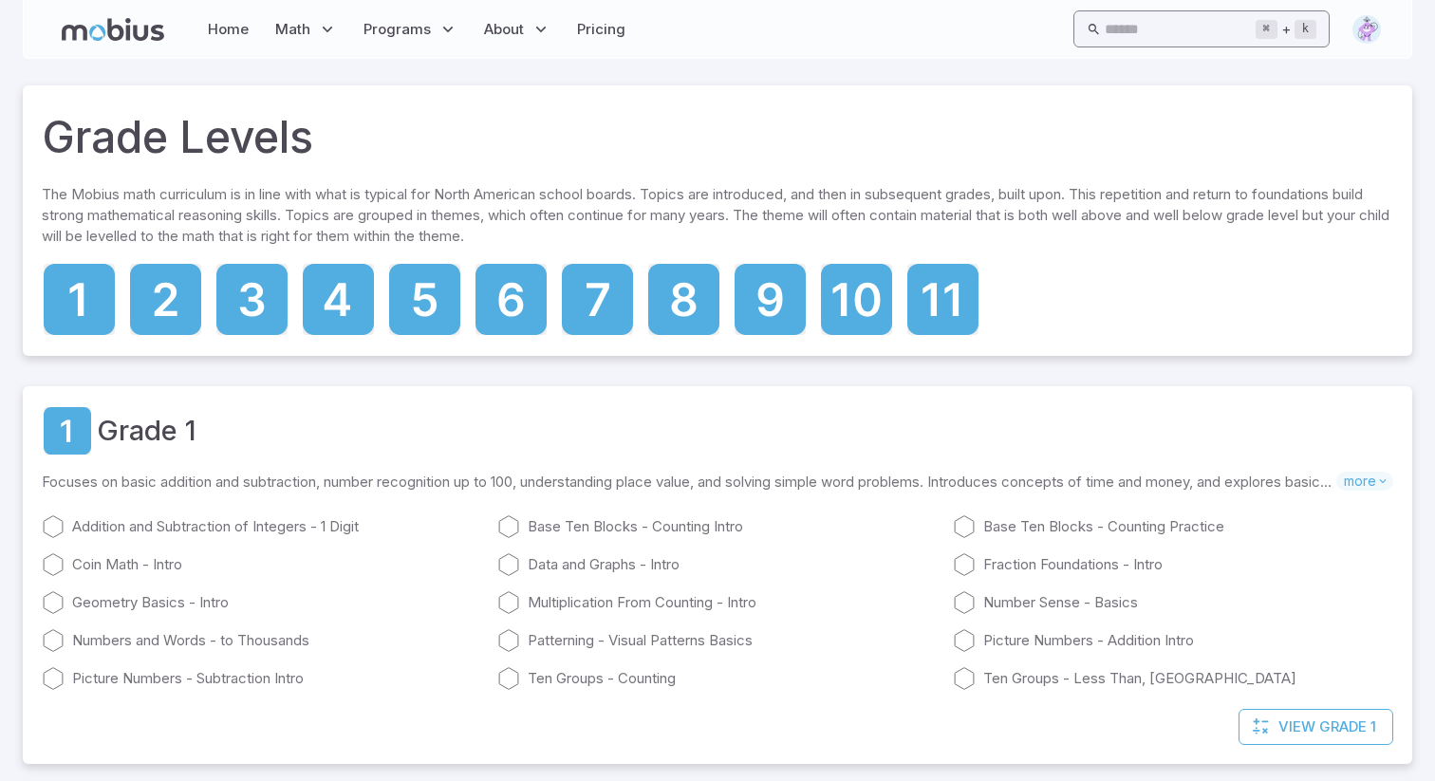
click at [1142, 38] on input "text" at bounding box center [1180, 28] width 150 height 37
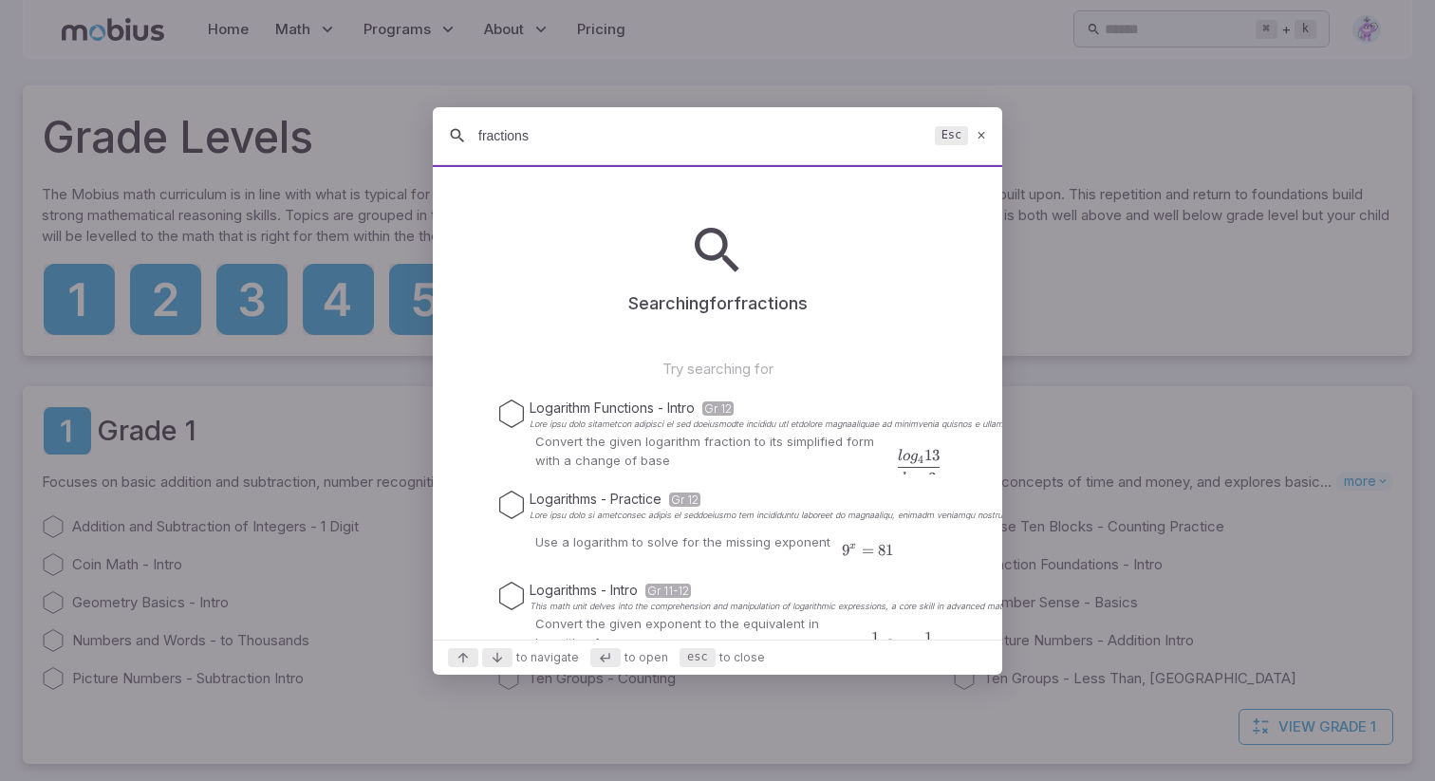
type input "fractions"
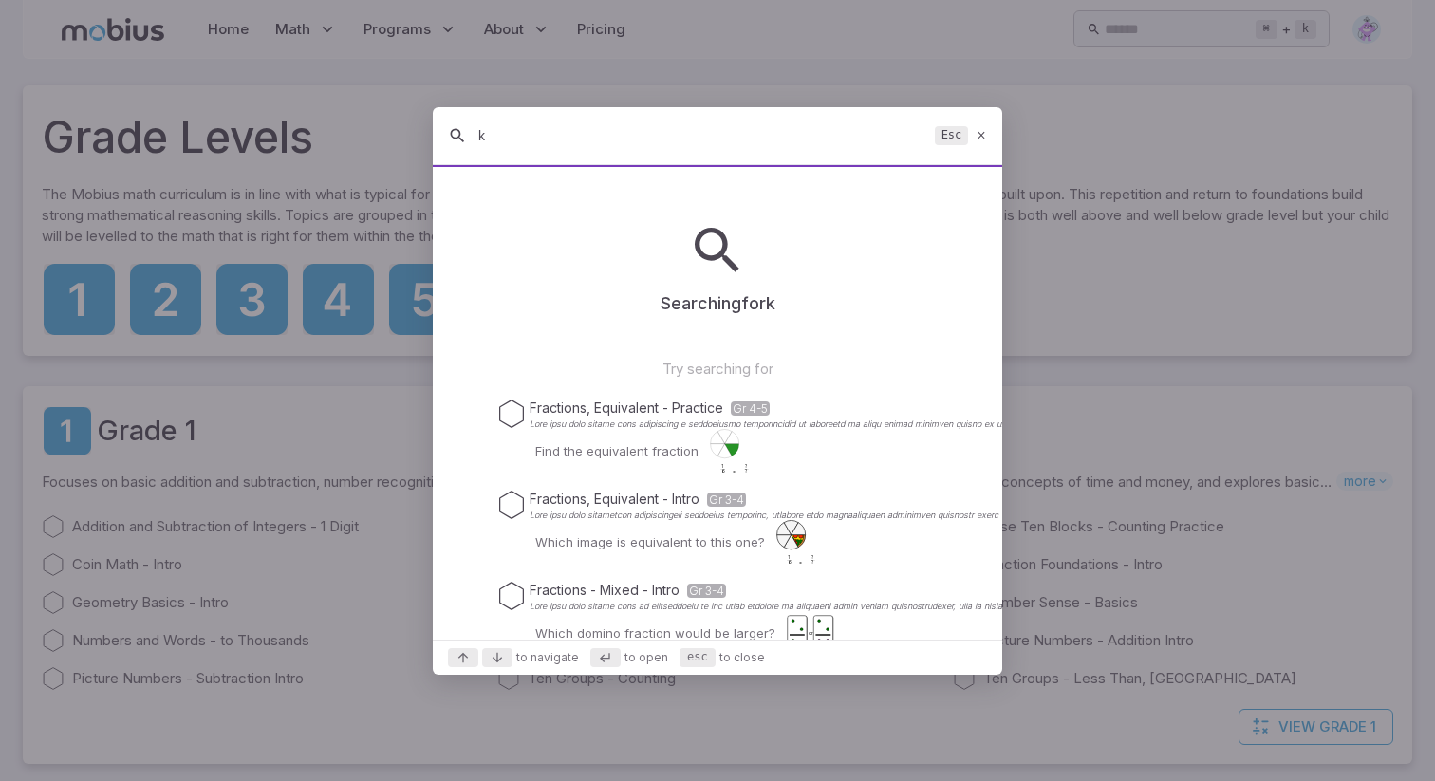
type input "kk"
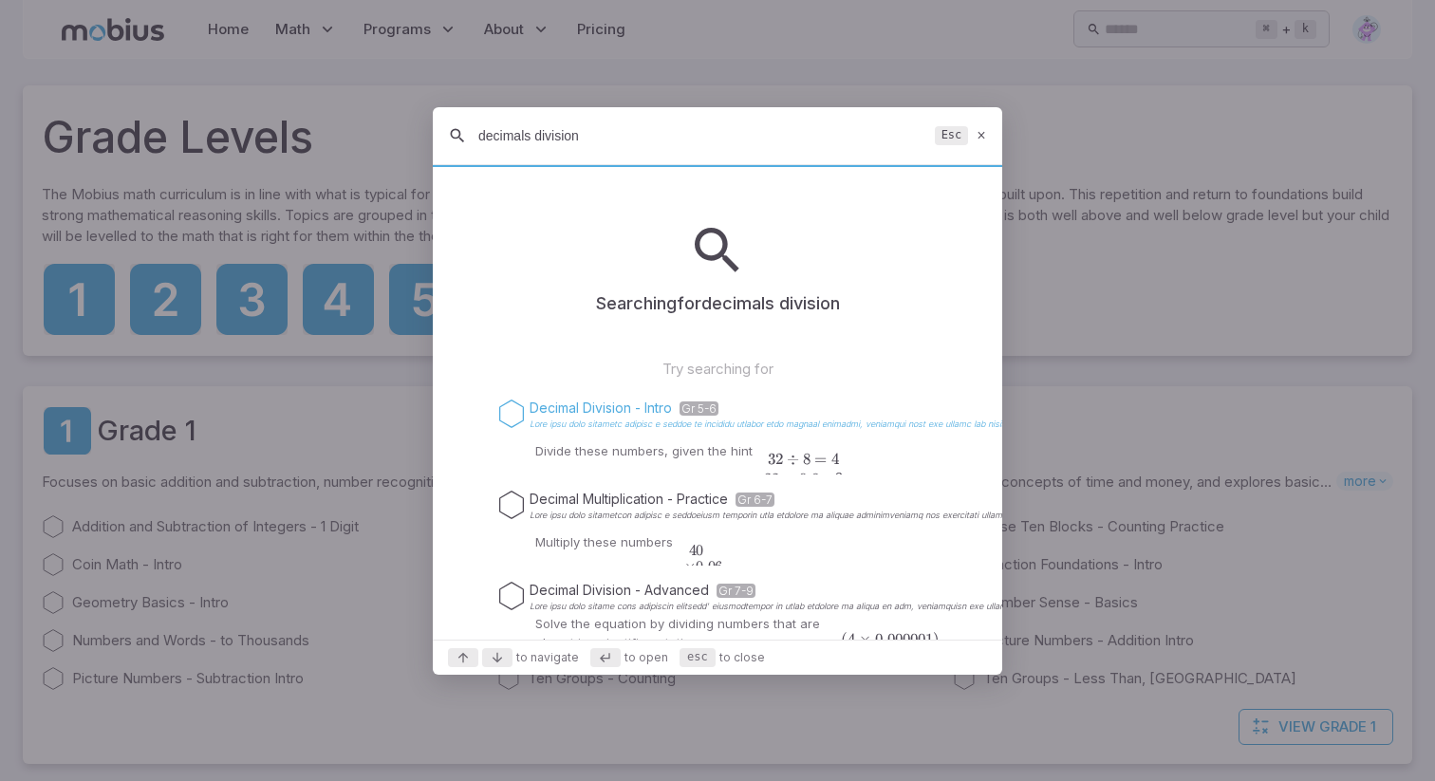
type input "decimals division"
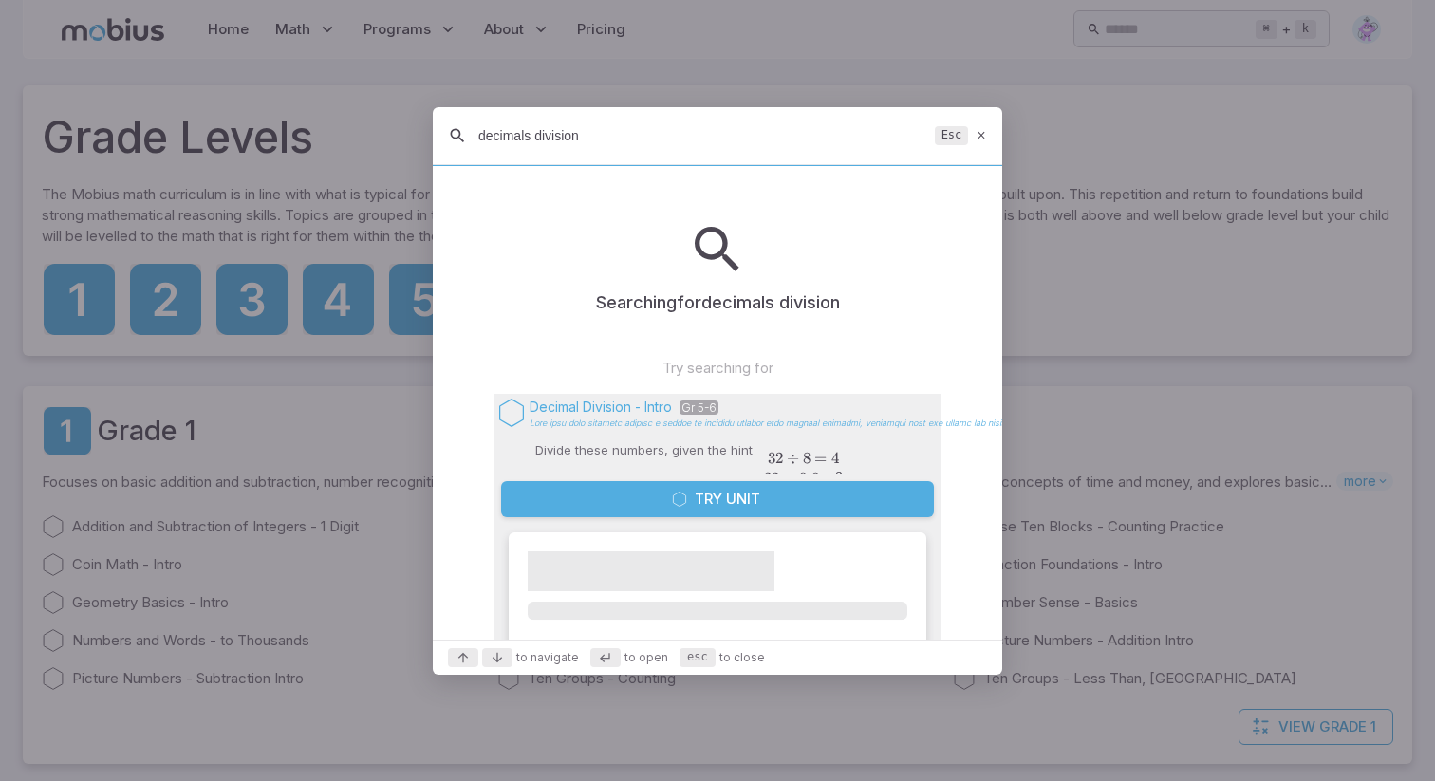
scroll to position [191, 0]
